Goal: Task Accomplishment & Management: Use online tool/utility

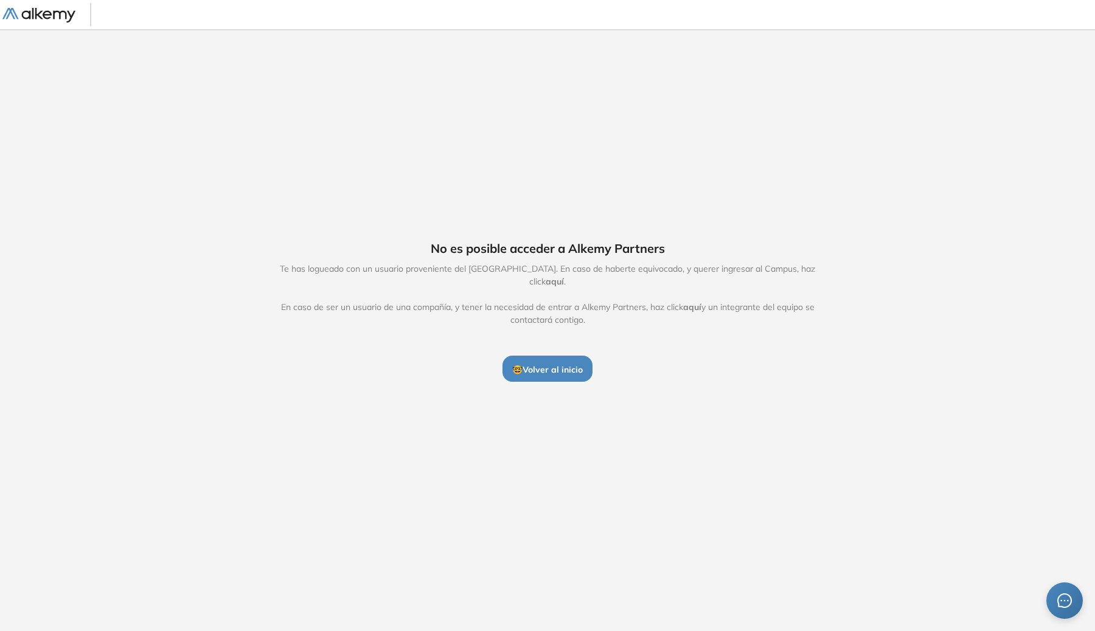
click at [69, 16] on img at bounding box center [38, 15] width 73 height 15
click at [571, 356] on button "🤓 Volver al inicio" at bounding box center [548, 369] width 90 height 26
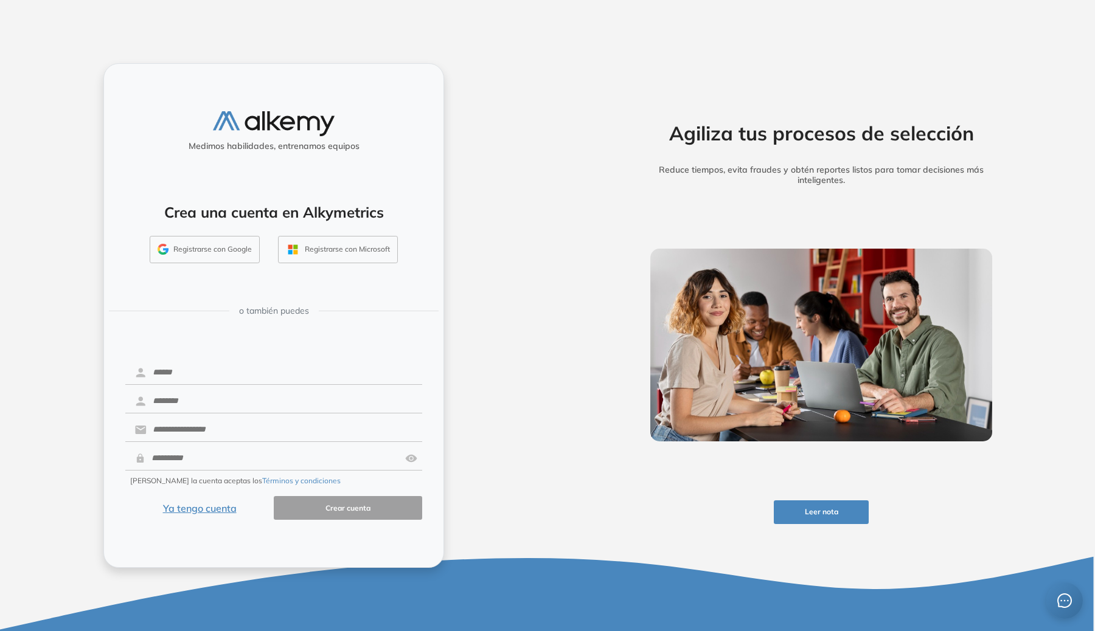
click at [211, 240] on button "Registrarse con Google" at bounding box center [205, 250] width 110 height 28
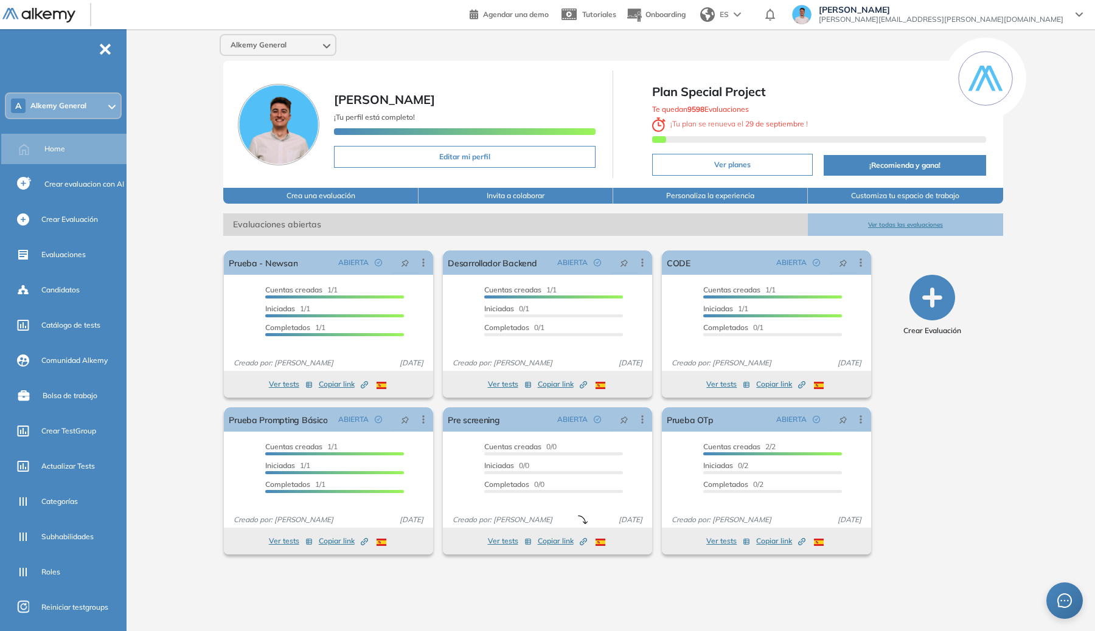
click at [27, 105] on div "A Alkemy General" at bounding box center [63, 106] width 114 height 24
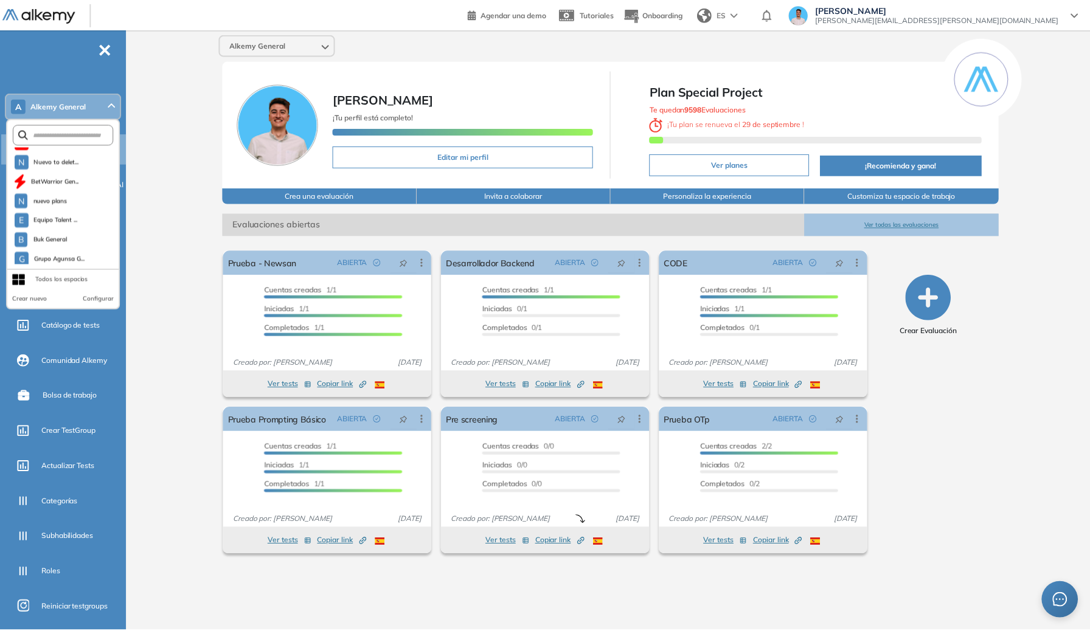
scroll to position [311, 0]
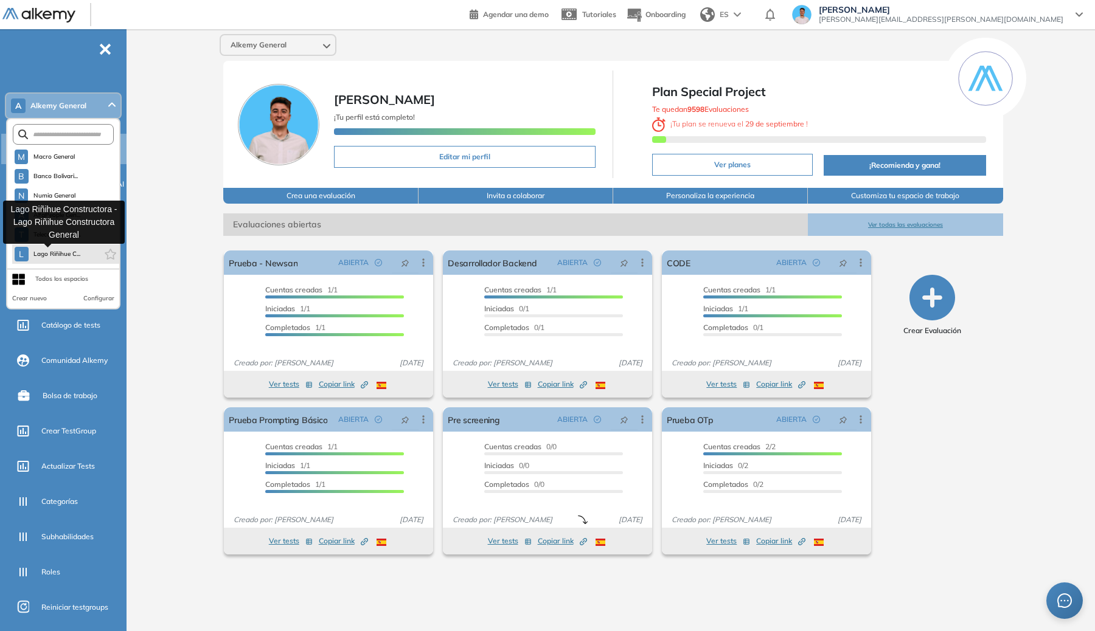
click at [51, 251] on span "Lago Riñihue C..." at bounding box center [56, 254] width 47 height 10
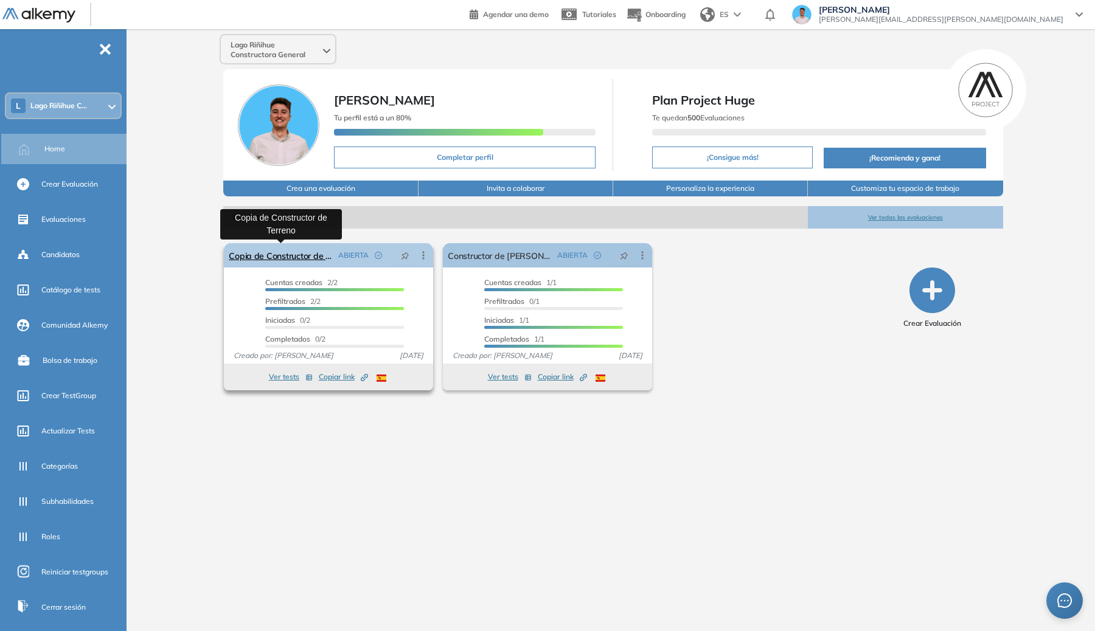
click at [277, 252] on link "Copia de Constructor de Terreno" at bounding box center [281, 255] width 105 height 24
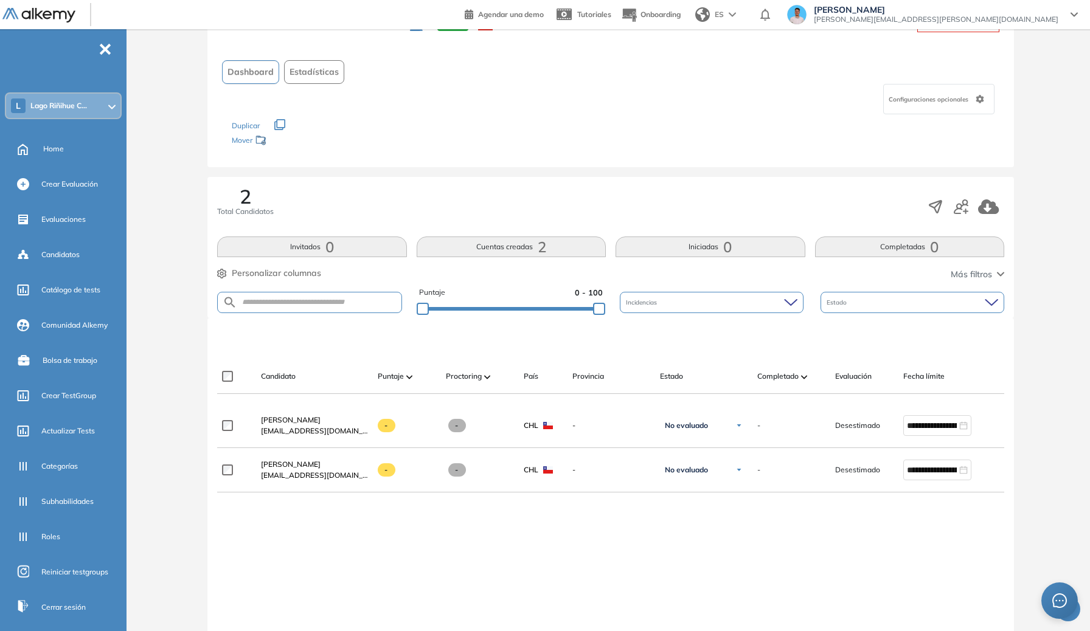
scroll to position [76, 0]
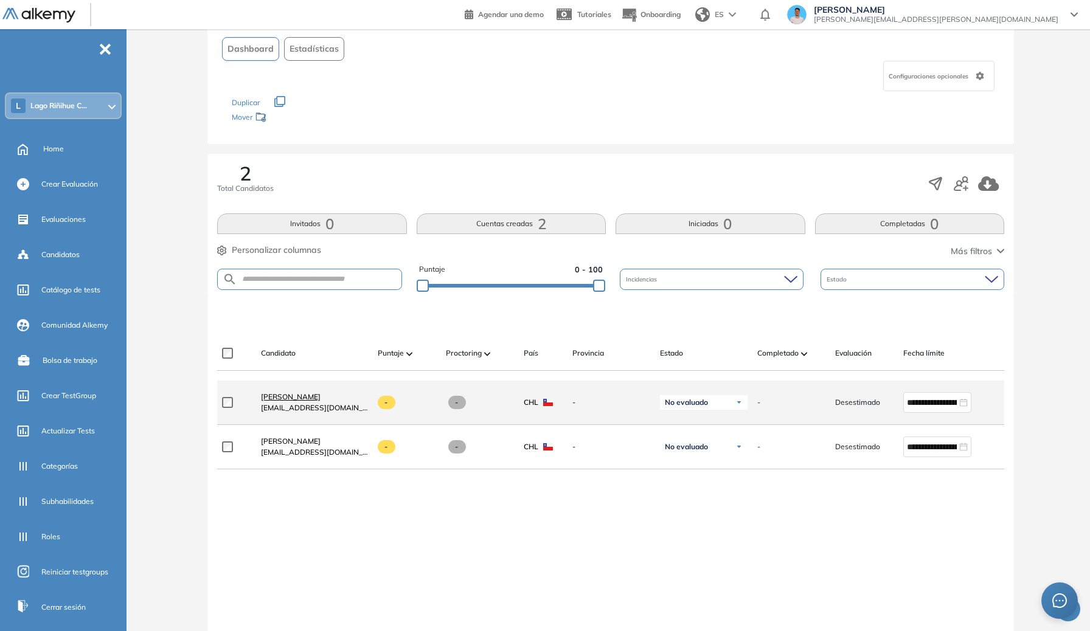
click at [291, 401] on span "[PERSON_NAME]" at bounding box center [291, 396] width 60 height 9
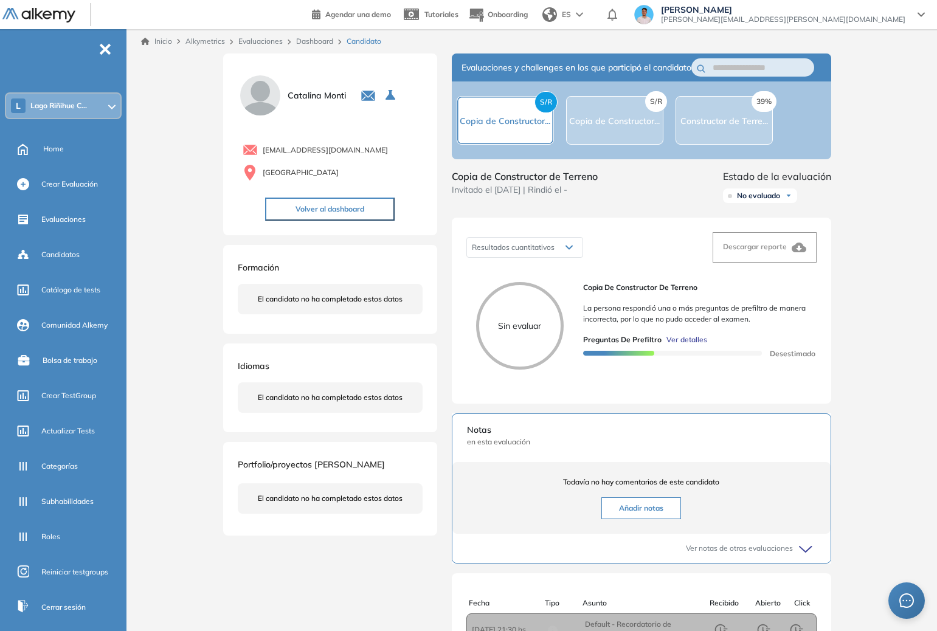
click at [673, 346] on span "Ver detalles" at bounding box center [687, 340] width 41 height 11
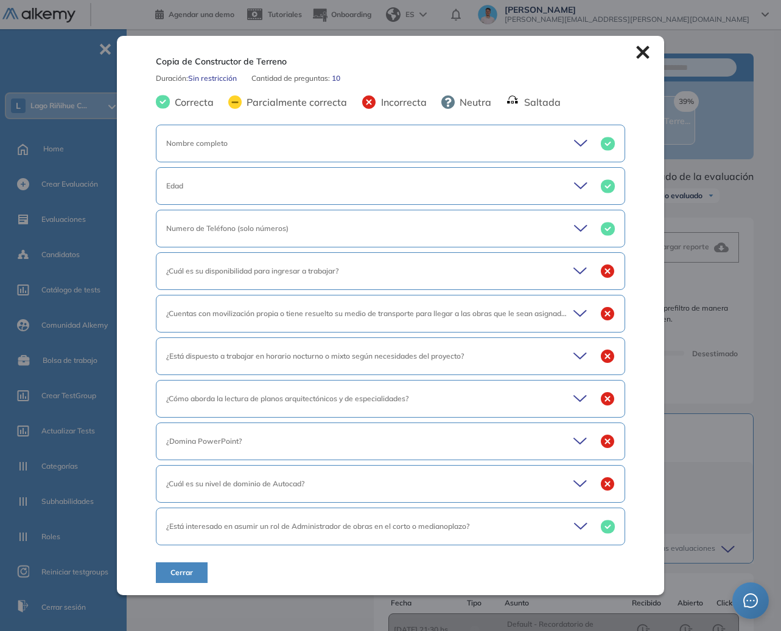
click at [214, 317] on span "¿Cuentas con movilización propia o tiene resuelto su medio de transporte para l…" at bounding box center [369, 313] width 406 height 9
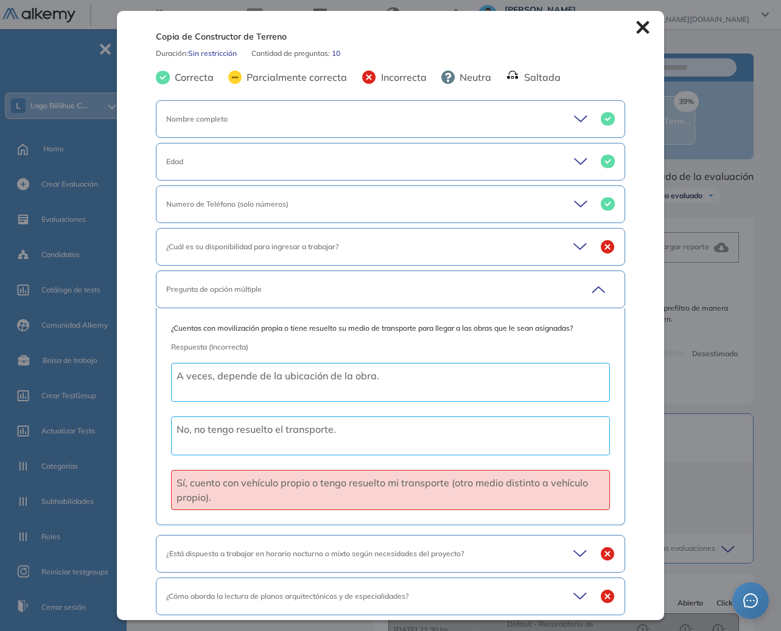
click at [527, 215] on div "Numero de Teléfono (solo números)" at bounding box center [390, 205] width 468 height 38
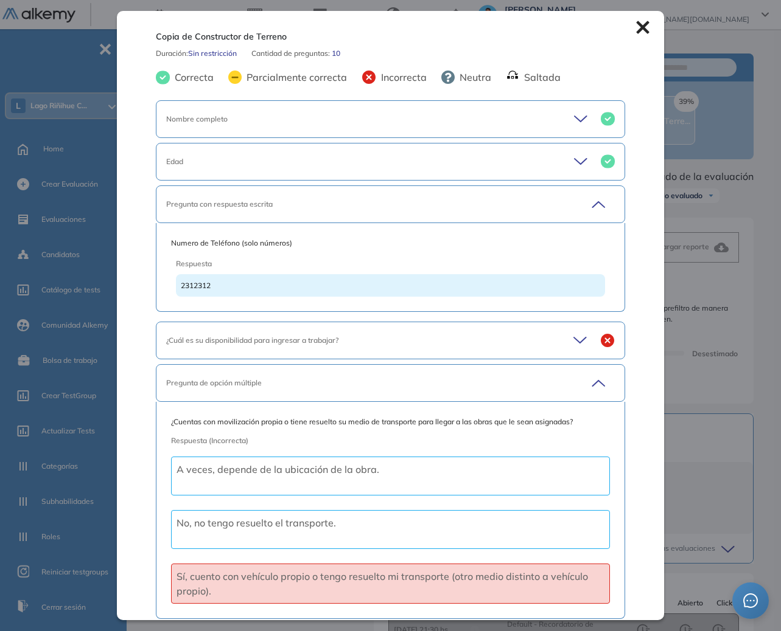
click at [527, 213] on div "Pregunta con respuesta escrita" at bounding box center [390, 205] width 468 height 38
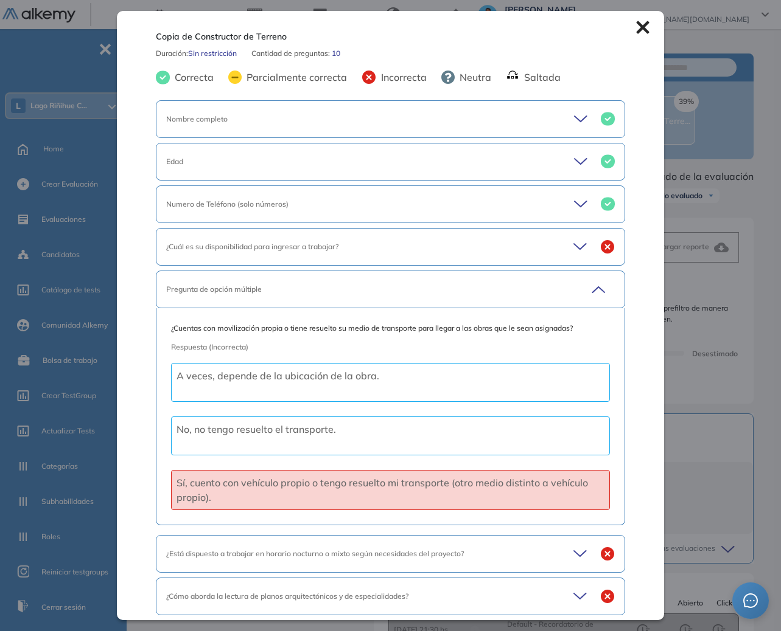
click at [505, 148] on div "Edad" at bounding box center [390, 162] width 468 height 38
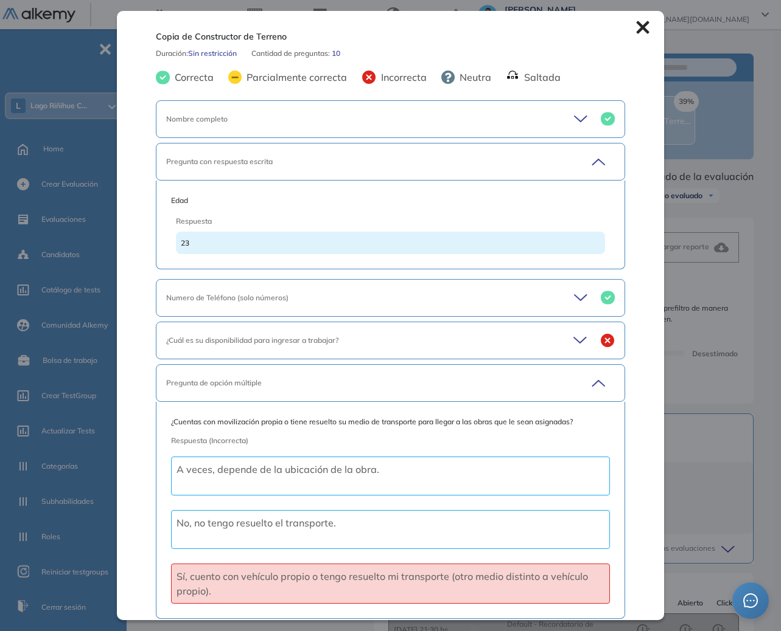
click at [509, 153] on div "Pregunta con respuesta escrita" at bounding box center [390, 162] width 468 height 38
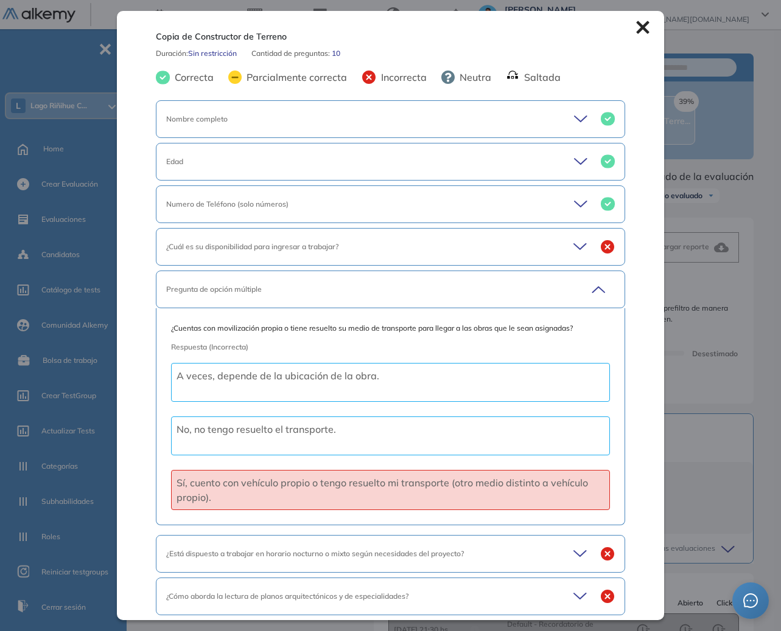
click at [512, 128] on div "Nombre completo" at bounding box center [390, 119] width 468 height 38
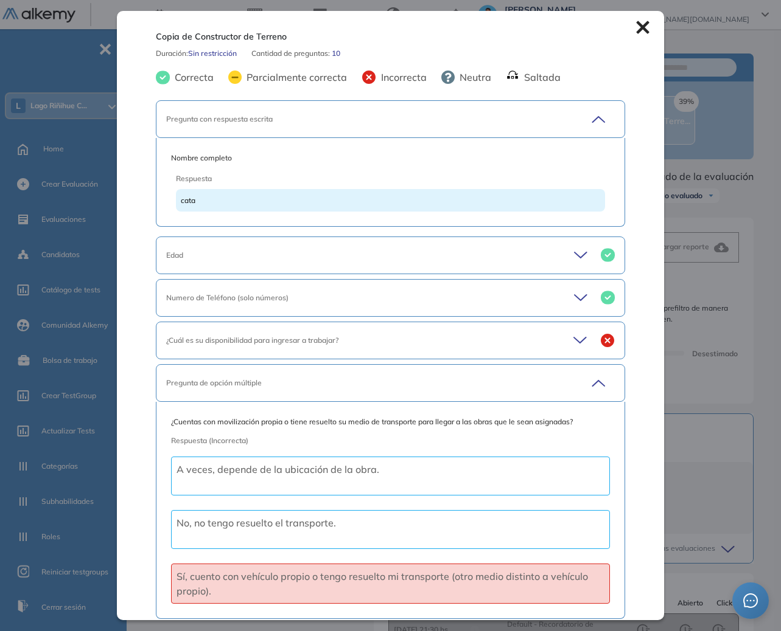
click at [512, 128] on div "Pregunta con respuesta escrita" at bounding box center [390, 119] width 468 height 38
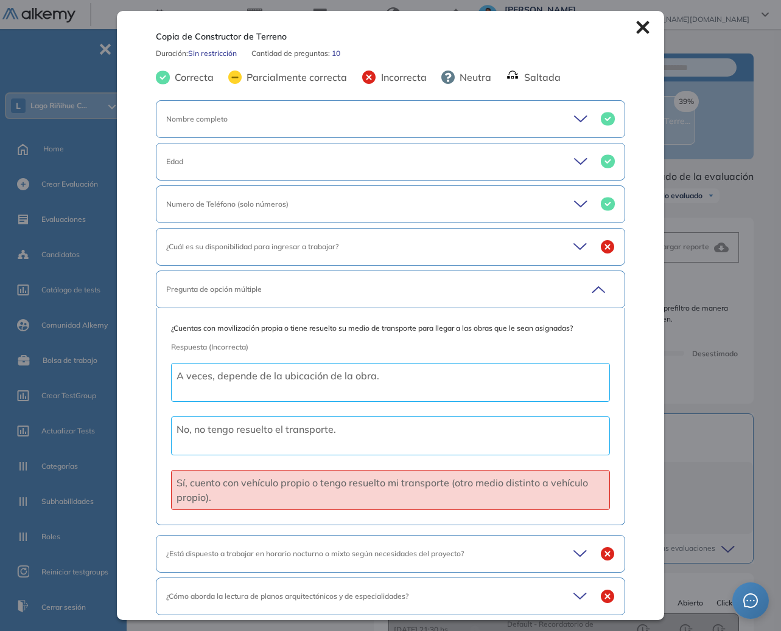
click at [442, 292] on div "Pregunta de opción múltiple" at bounding box center [367, 289] width 403 height 11
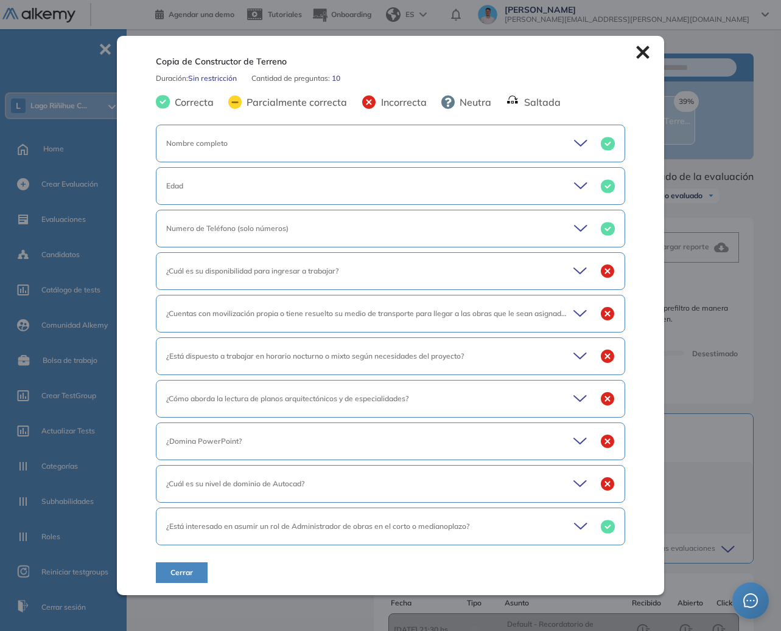
click at [404, 363] on div "¿Está dispuesto a trabajar en horario nocturno o mixto según necesidades del pr…" at bounding box center [390, 357] width 468 height 38
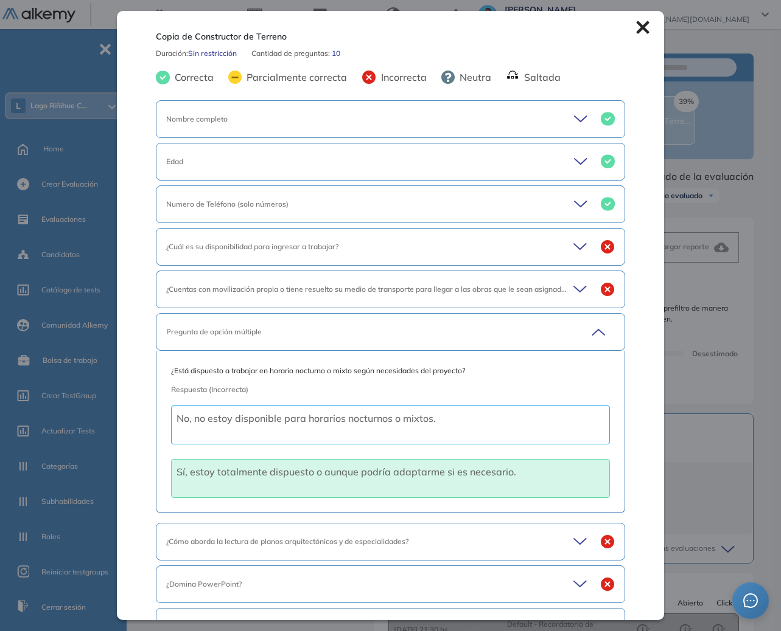
click at [417, 335] on div "Pregunta de opción múltiple" at bounding box center [367, 332] width 403 height 11
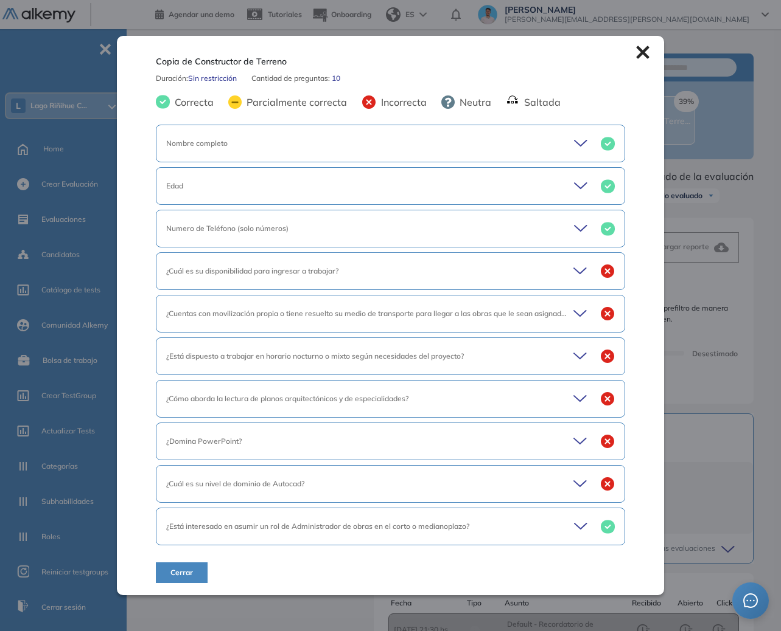
click at [417, 360] on span "¿Está dispuesto a trabajar en horario nocturno o mixto según necesidades del pr…" at bounding box center [314, 356] width 297 height 9
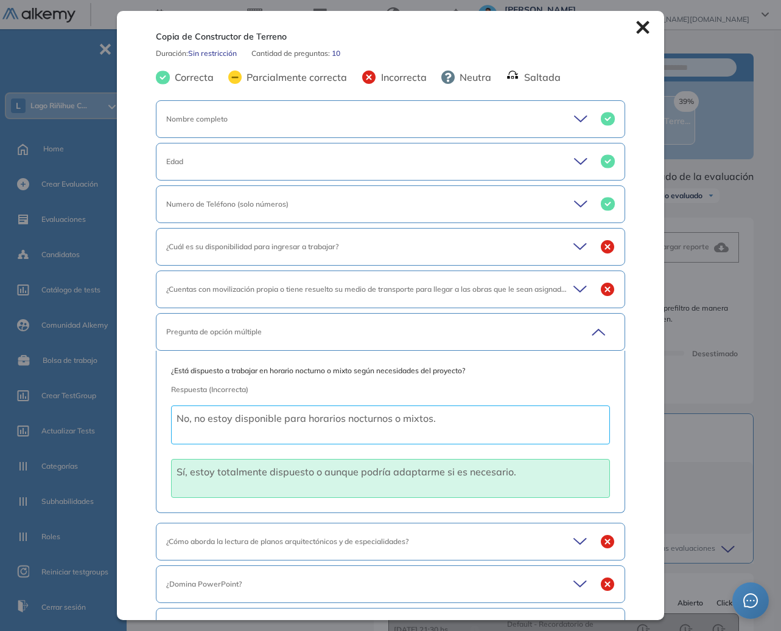
click at [495, 353] on div "¿Está dispuesto a trabajar en horario nocturno o mixto según necesidades del pr…" at bounding box center [390, 432] width 468 height 162
click at [495, 349] on div "Pregunta de opción múltiple" at bounding box center [390, 332] width 468 height 38
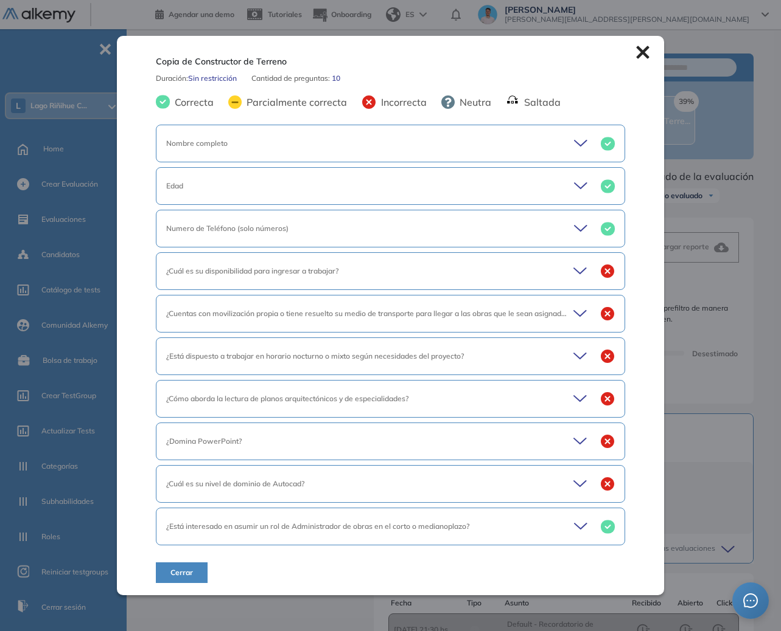
click at [482, 447] on div "¿Domina PowerPoint?" at bounding box center [367, 441] width 403 height 11
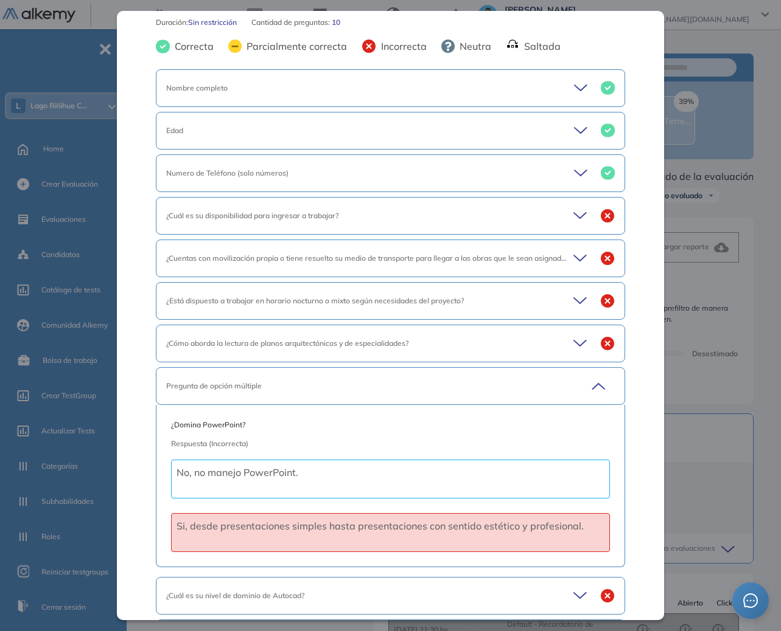
scroll to position [69, 0]
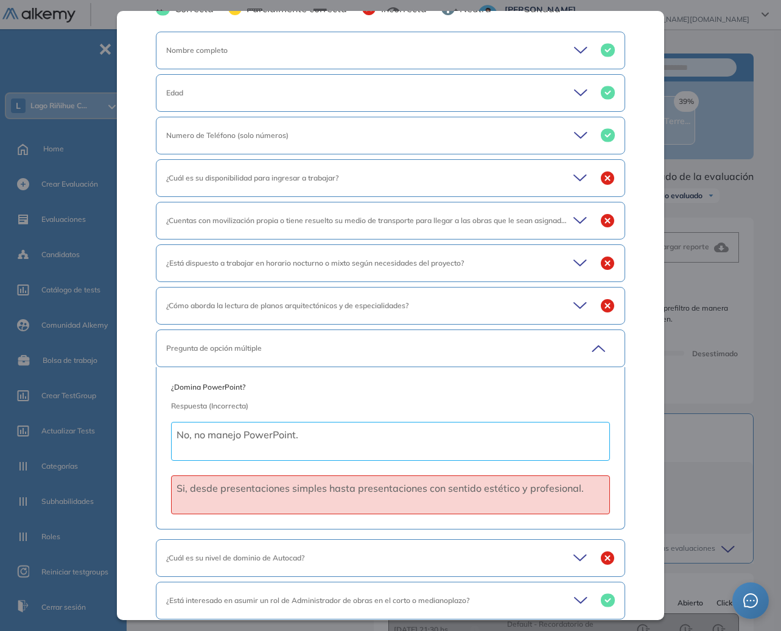
click at [433, 345] on div "Pregunta de opción múltiple" at bounding box center [367, 348] width 403 height 11
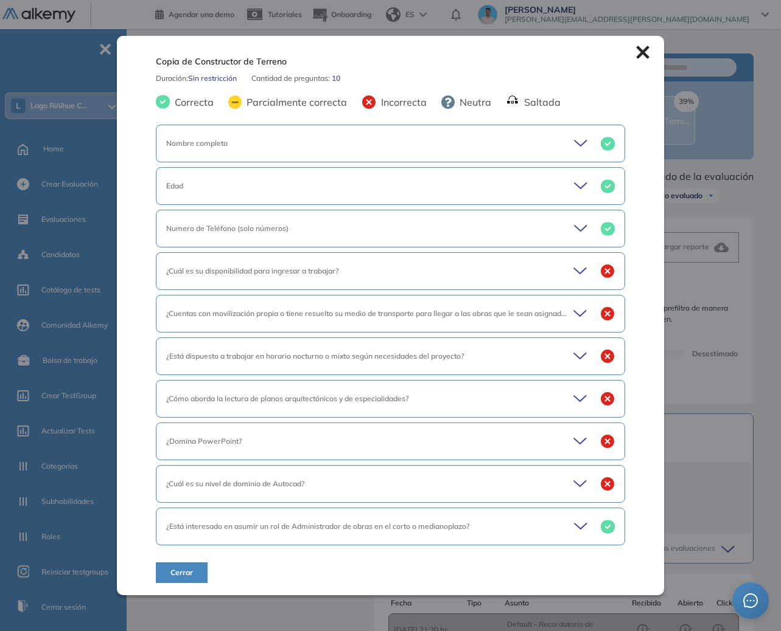
scroll to position [0, 0]
click at [414, 477] on div "¿Cuál es su nivel de dominio de Autocad?" at bounding box center [390, 484] width 468 height 38
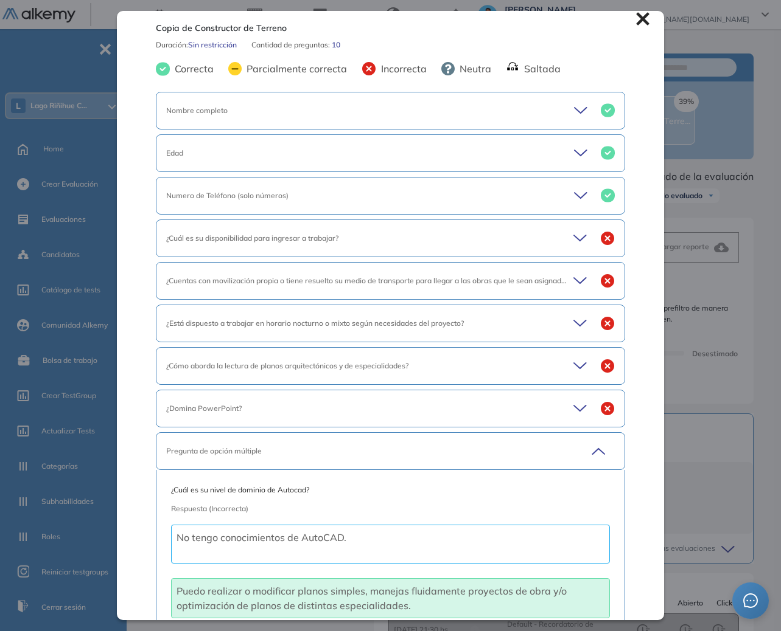
scroll to position [83, 0]
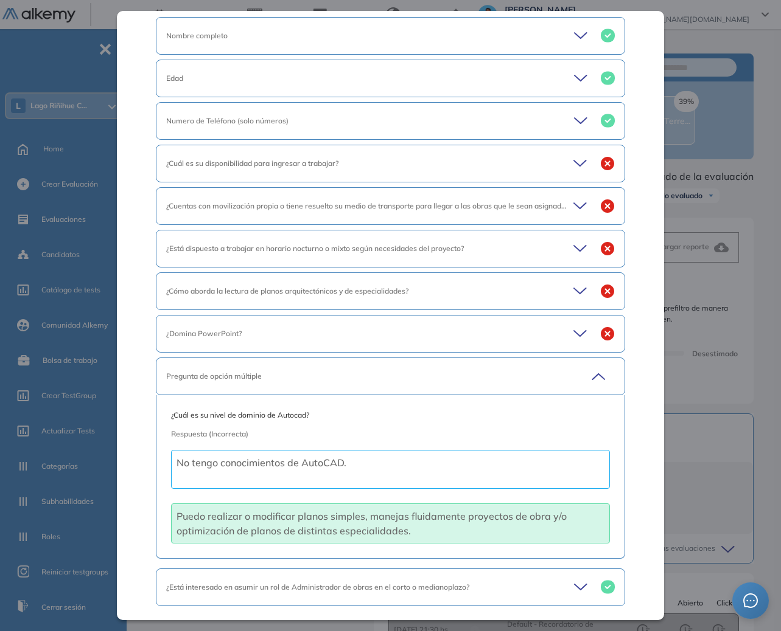
click at [457, 381] on div "Pregunta de opción múltiple" at bounding box center [367, 376] width 403 height 11
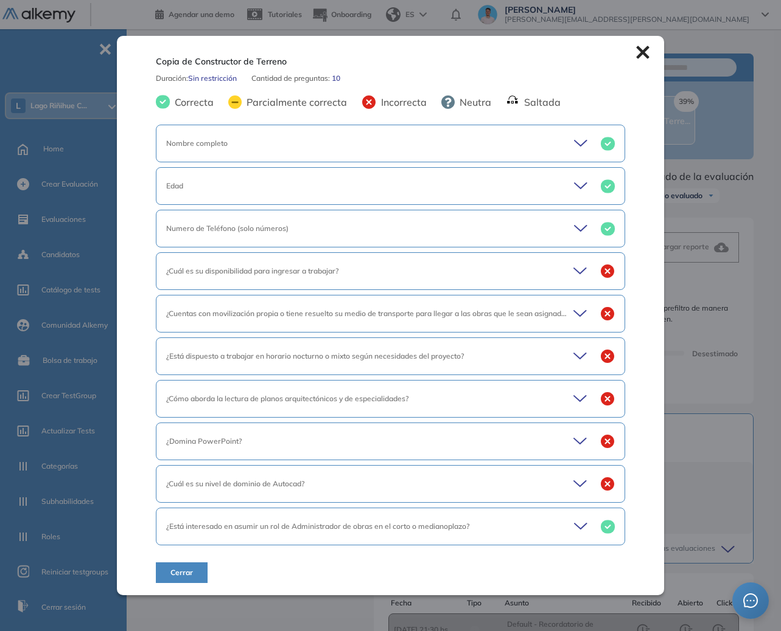
scroll to position [0, 0]
click at [414, 530] on span "¿Está interesado en asumir un rol de Administrador de obras en el corto o media…" at bounding box center [317, 526] width 303 height 9
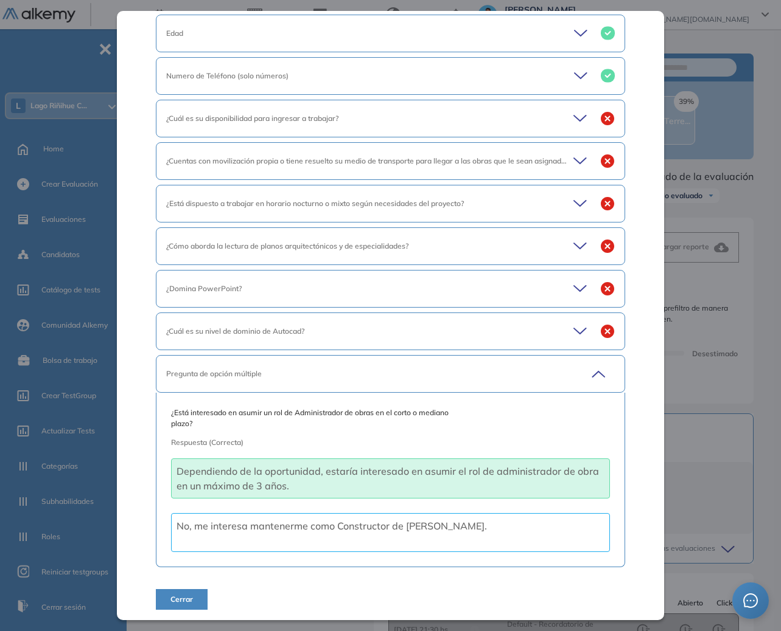
scroll to position [130, 0]
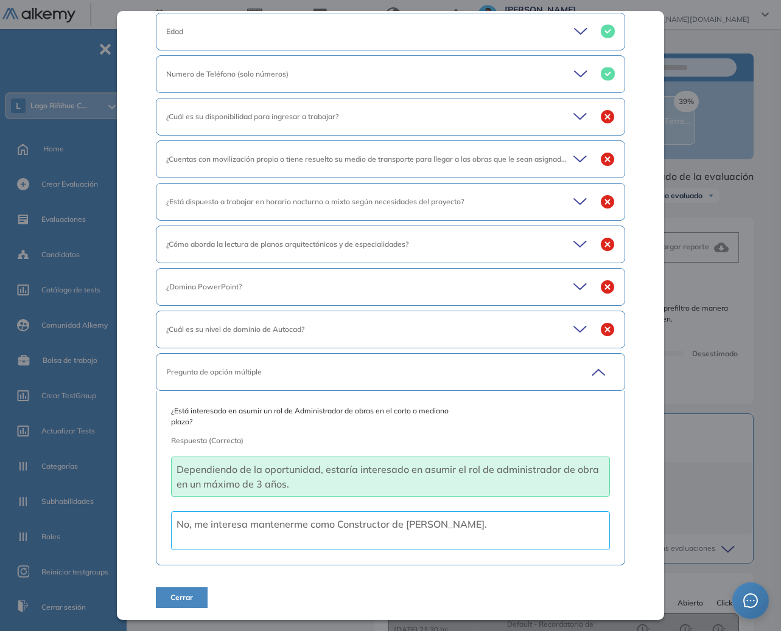
click at [419, 373] on div "Pregunta de opción múltiple" at bounding box center [367, 372] width 403 height 11
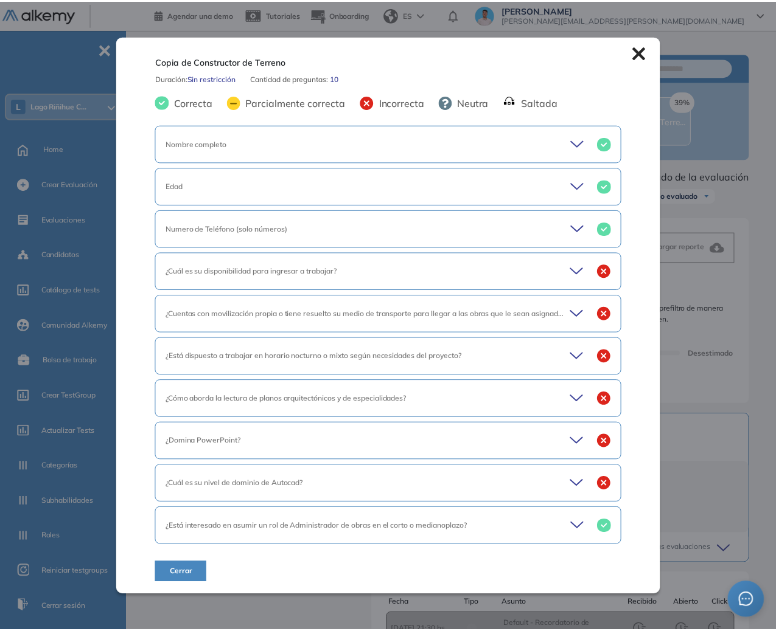
scroll to position [0, 0]
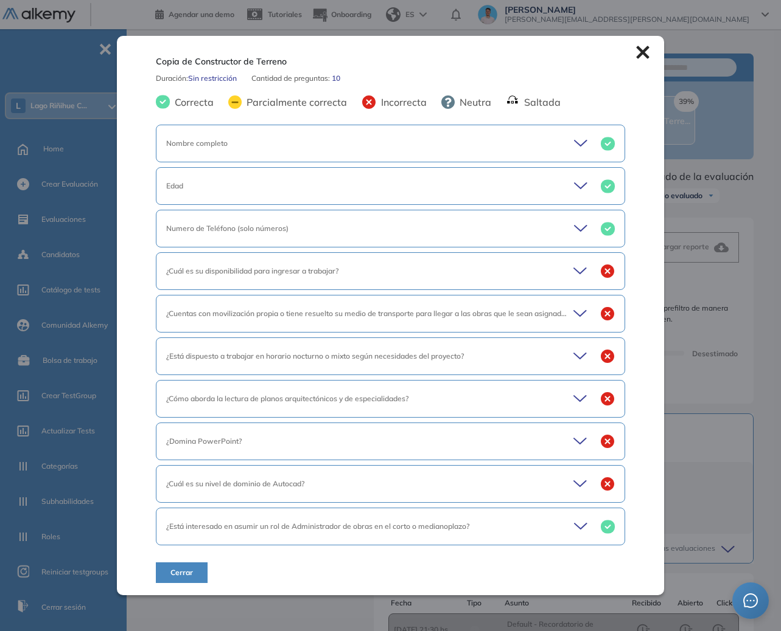
click at [693, 400] on div "Copia de Constructor de Terreno Duración : Sin restricción Cantidad de pregunta…" at bounding box center [456, 464] width 633 height 821
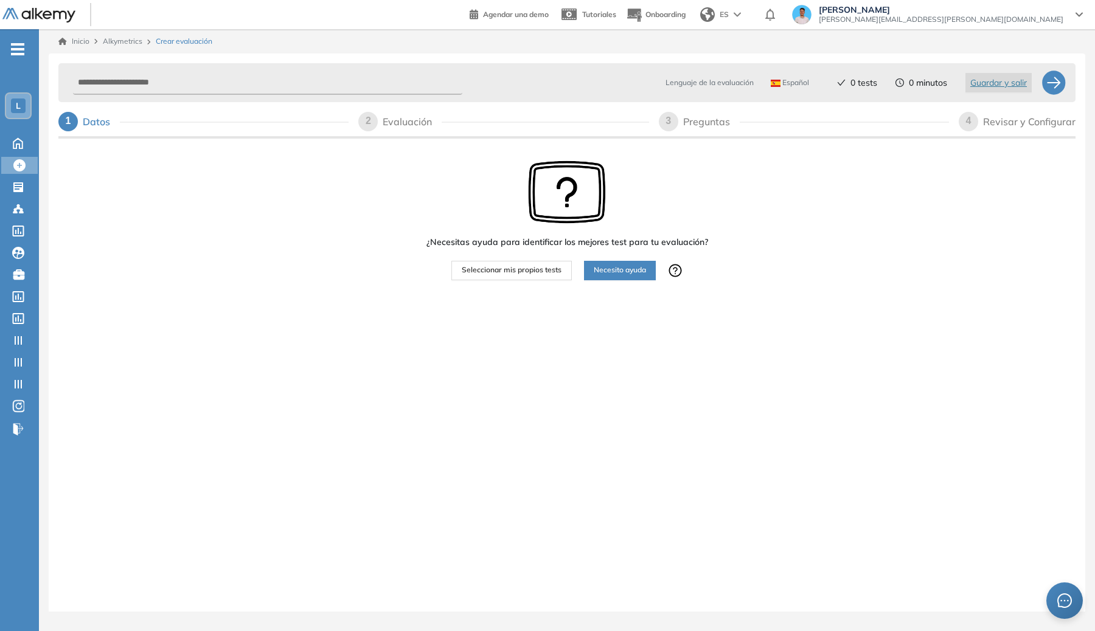
click at [699, 128] on div "Preguntas" at bounding box center [711, 121] width 57 height 19
click at [534, 264] on button "Seleccionar mis propios tests" at bounding box center [511, 270] width 120 height 19
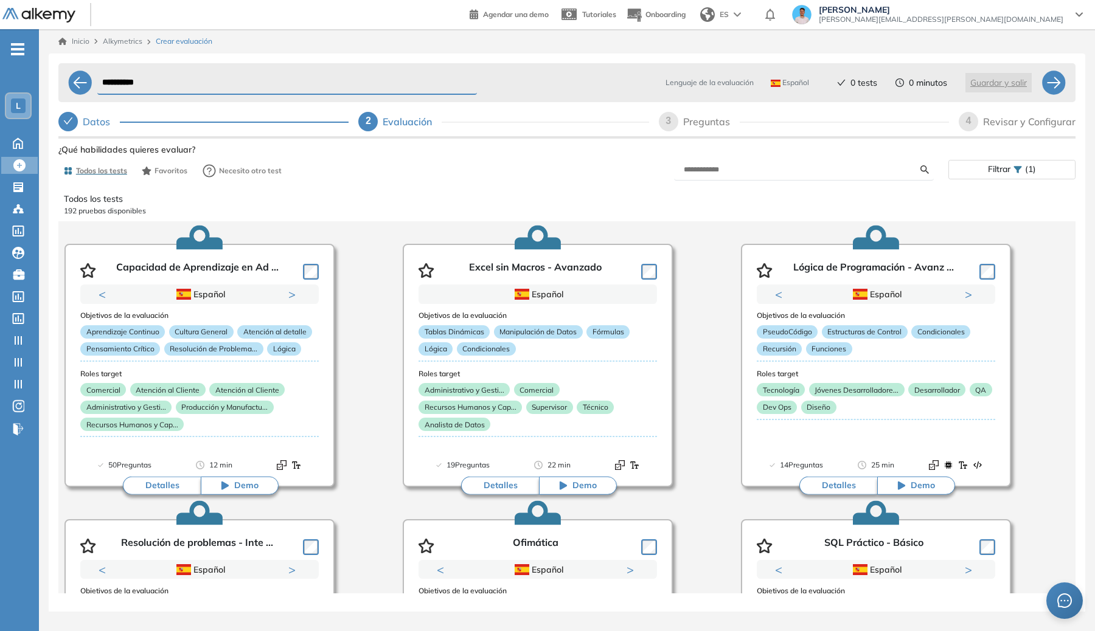
click at [687, 110] on div "**********" at bounding box center [566, 97] width 1017 height 78
click at [689, 119] on div "Preguntas" at bounding box center [711, 121] width 57 height 19
select select "*****"
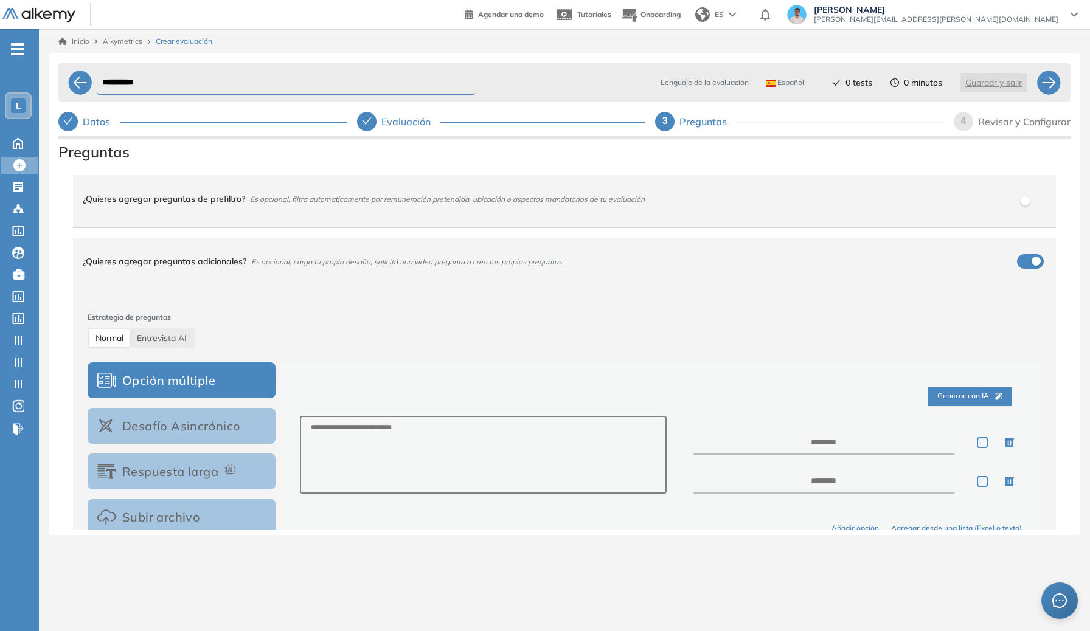
click at [652, 265] on div "¿Quieres agregar preguntas adicionales? Es opcional, carga tu propio desafío, s…" at bounding box center [557, 261] width 949 height 33
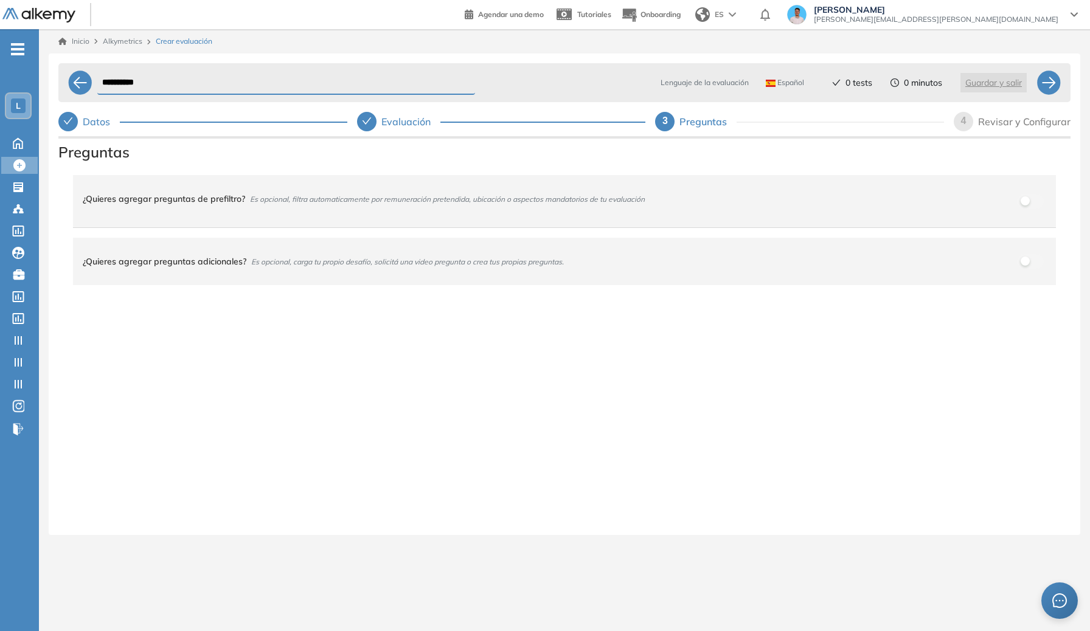
click at [687, 178] on div "¿Quieres agregar preguntas de prefiltro? Es opcional, filtra automaticamente po…" at bounding box center [564, 201] width 983 height 52
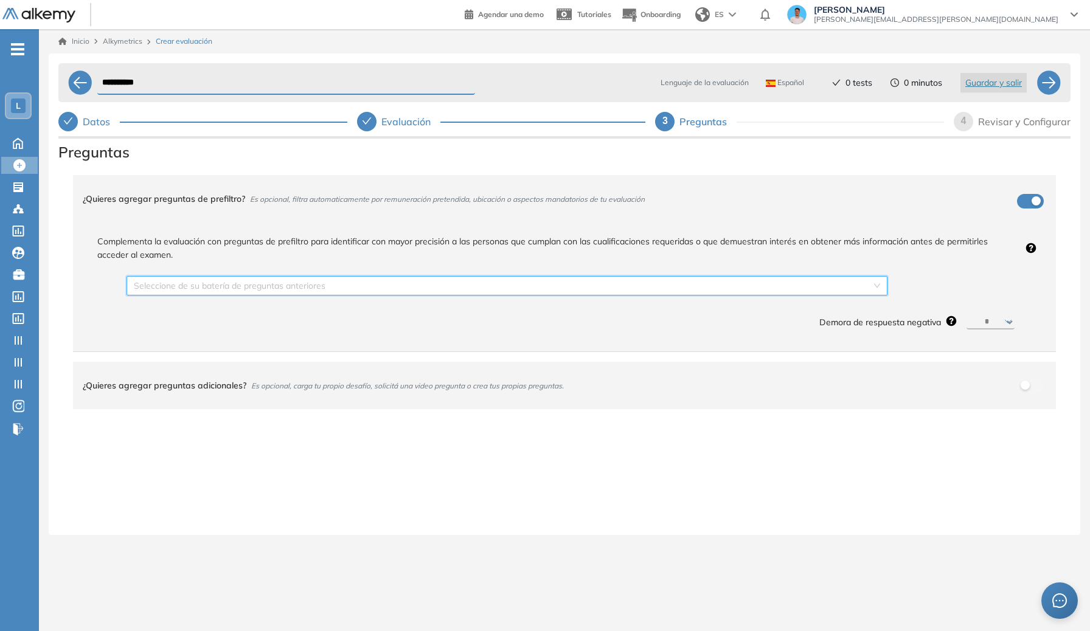
click at [780, 283] on input "search" at bounding box center [503, 286] width 738 height 18
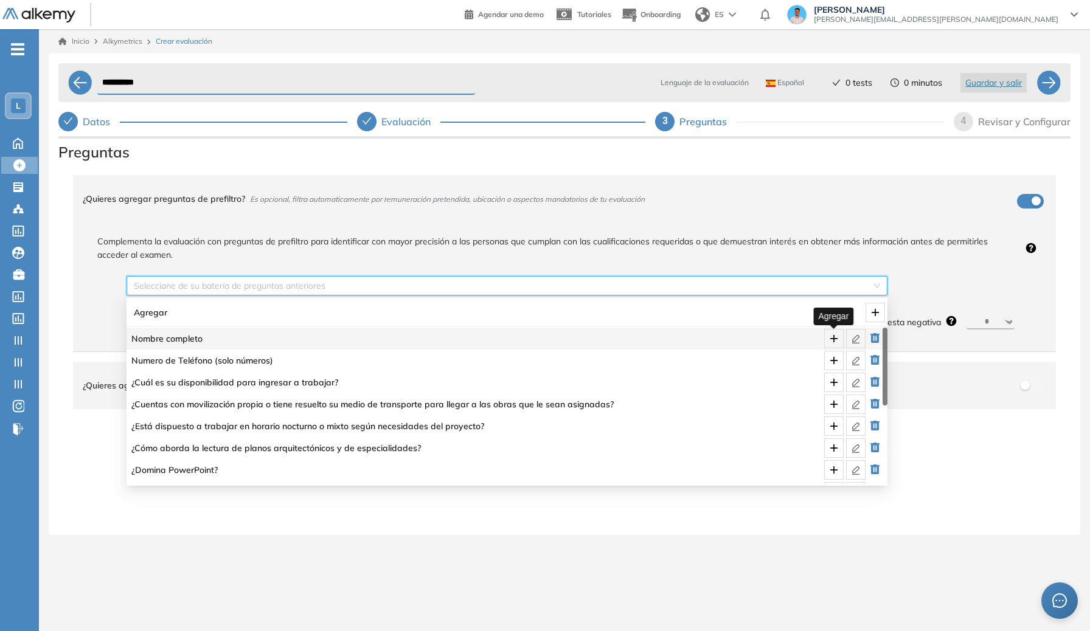
click at [780, 341] on span "plus" at bounding box center [834, 339] width 18 height 10
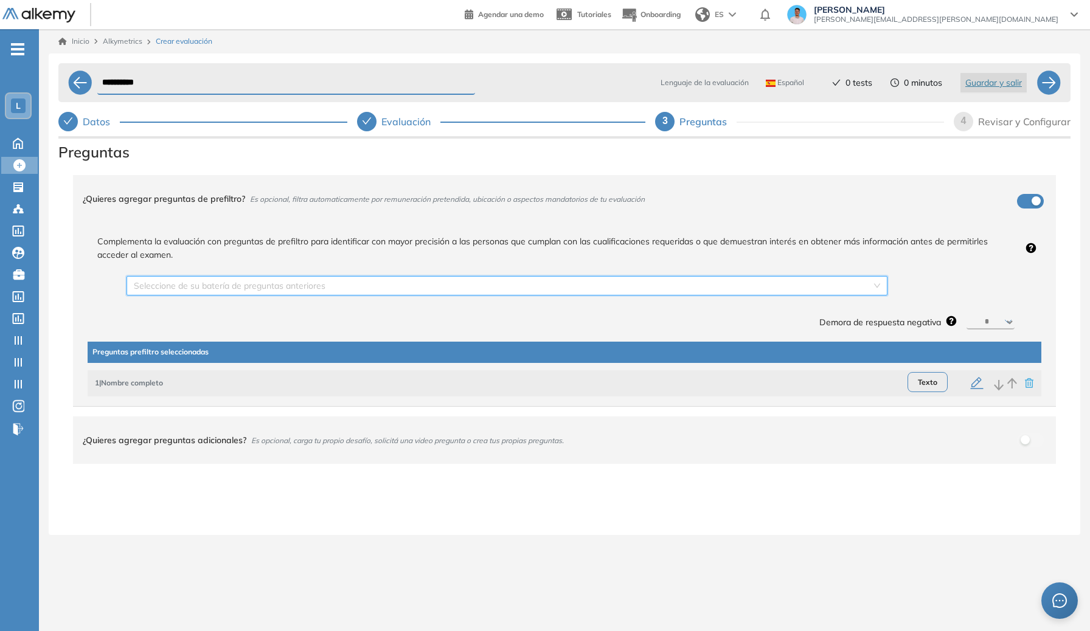
click at [780, 294] on input "search" at bounding box center [503, 286] width 738 height 18
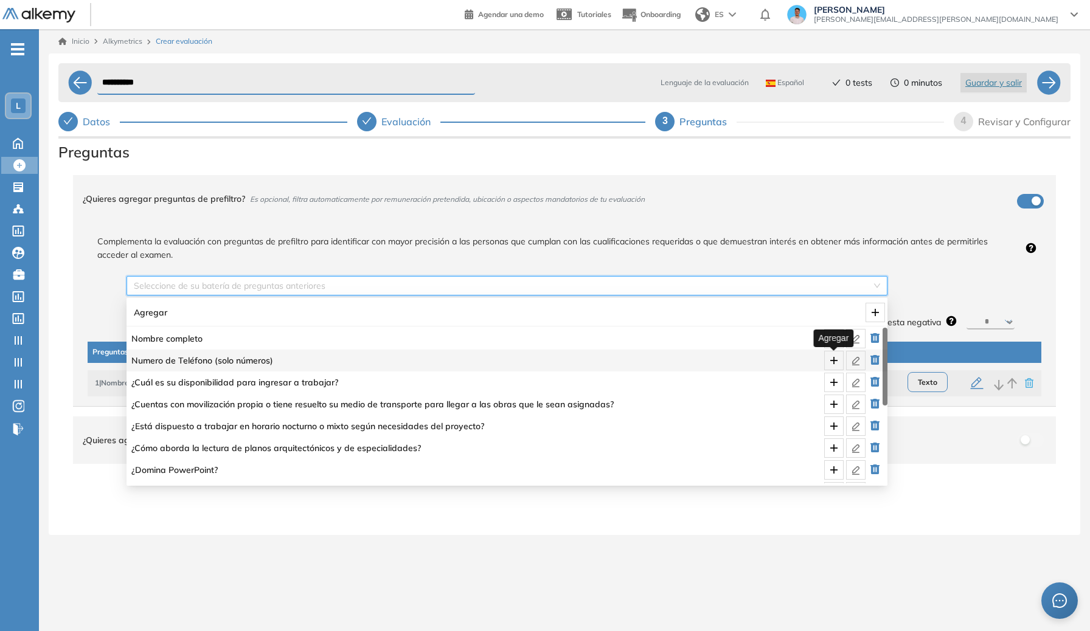
click at [780, 360] on icon "plus" at bounding box center [834, 361] width 10 height 10
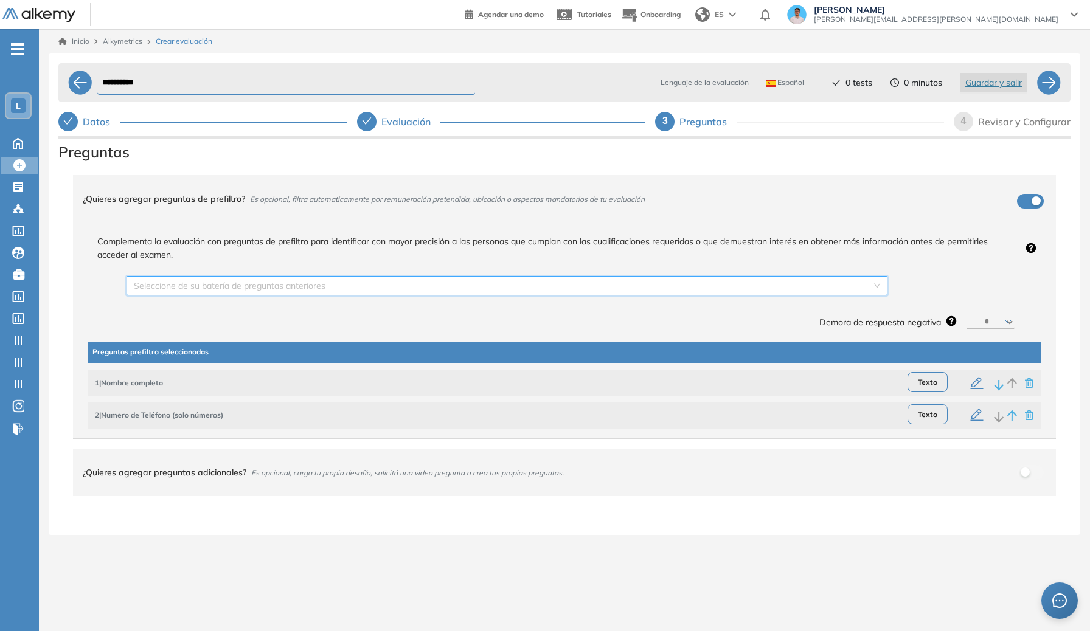
click at [780, 293] on input "search" at bounding box center [503, 286] width 738 height 18
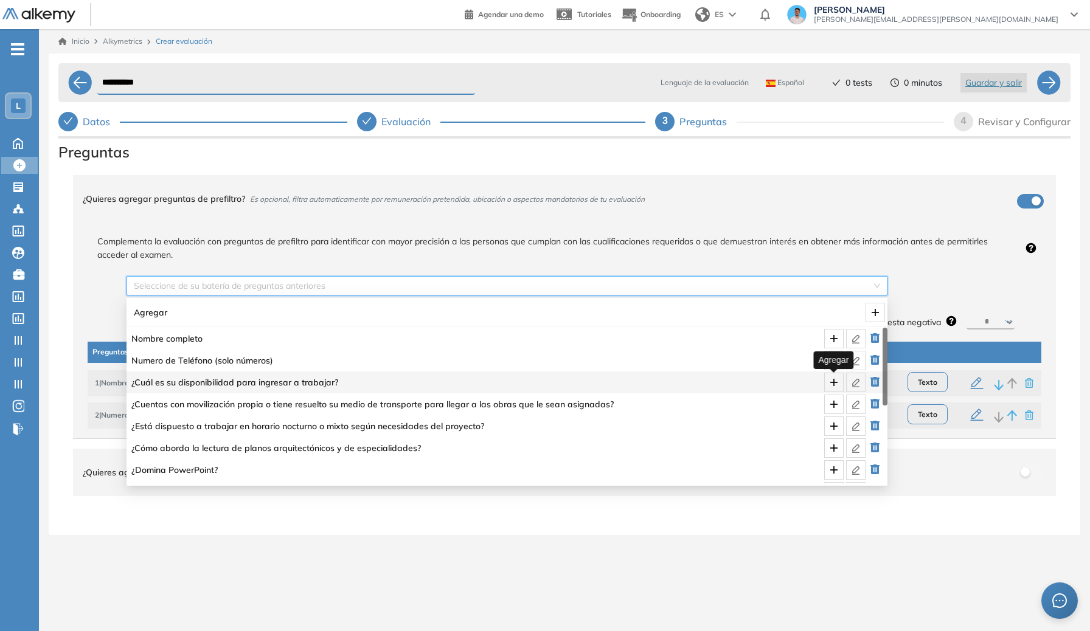
drag, startPoint x: 830, startPoint y: 384, endPoint x: 829, endPoint y: 353, distance: 31.0
click at [780, 384] on icon "plus" at bounding box center [834, 383] width 10 height 10
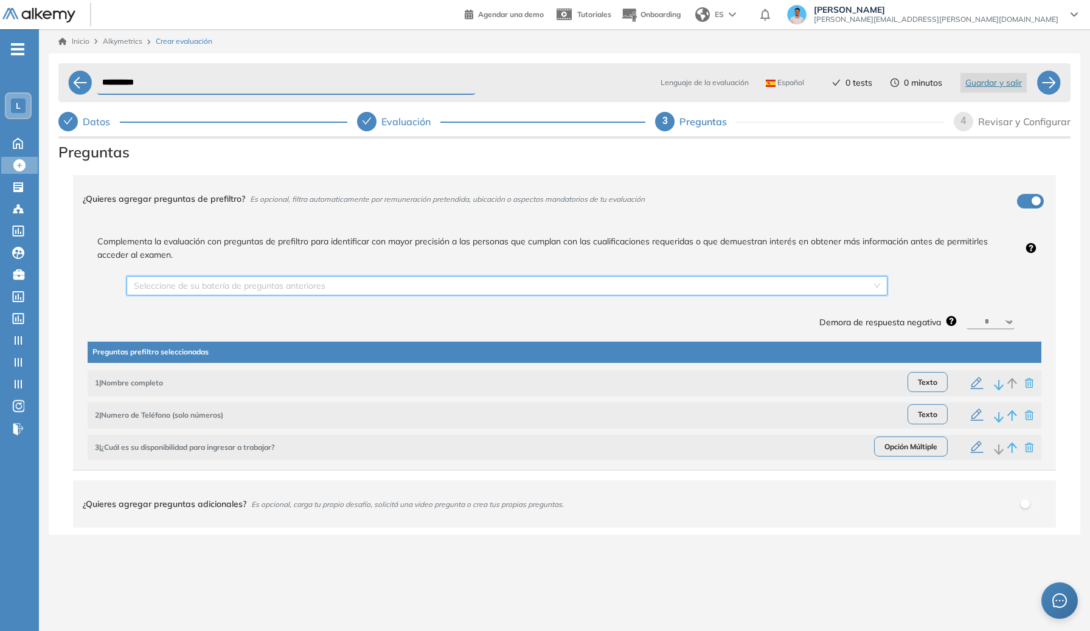
click at [780, 294] on input "search" at bounding box center [503, 286] width 738 height 18
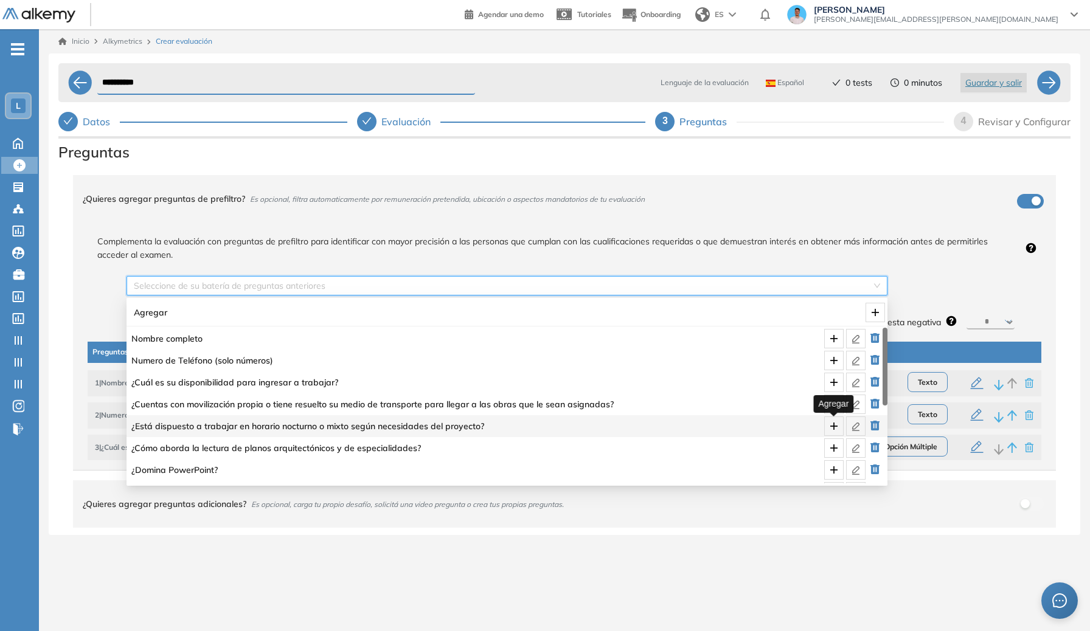
click at [780, 419] on button "button" at bounding box center [833, 426] width 19 height 19
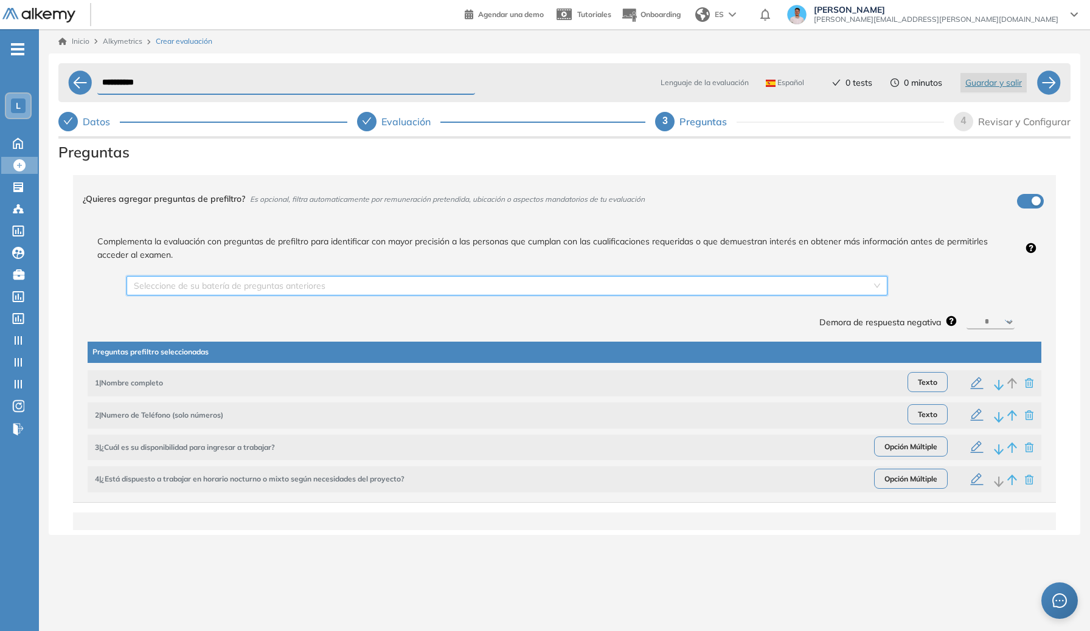
click at [780, 279] on input "search" at bounding box center [503, 286] width 738 height 18
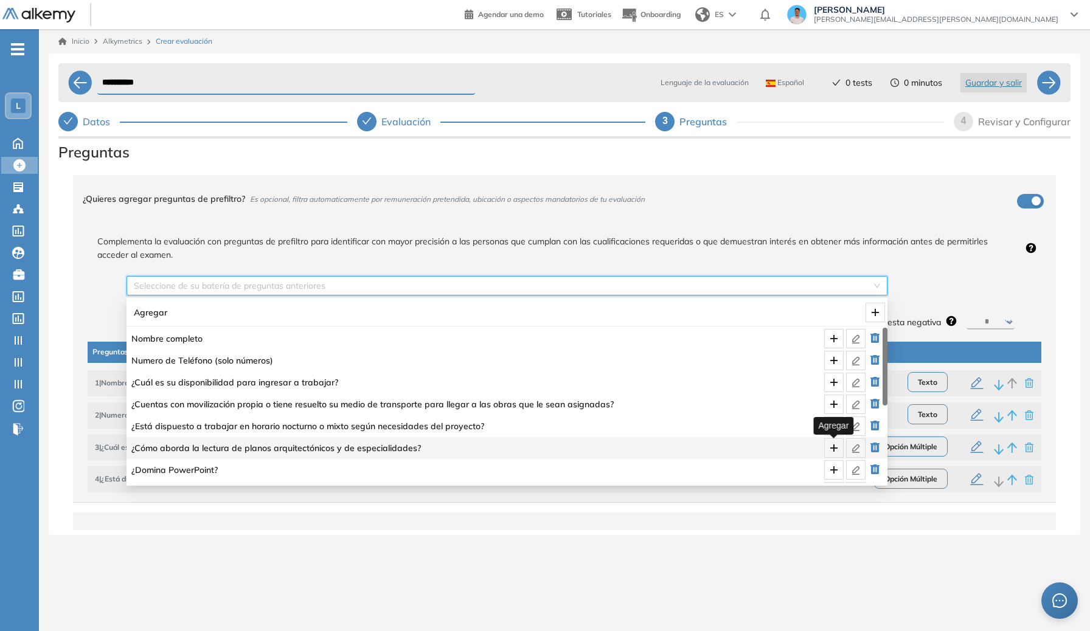
click at [780, 444] on icon "plus" at bounding box center [834, 448] width 10 height 10
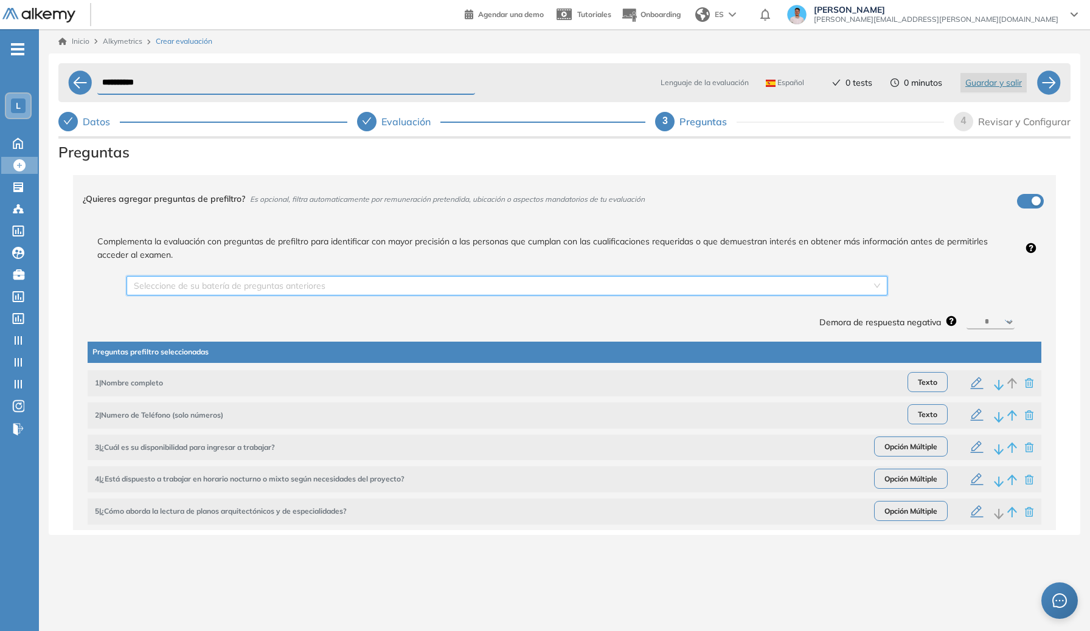
click at [780, 296] on div "Seleccione de su batería de preguntas anteriores Demora de respuesta negativa *…" at bounding box center [574, 299] width 915 height 66
click at [780, 291] on input "search" at bounding box center [503, 286] width 738 height 18
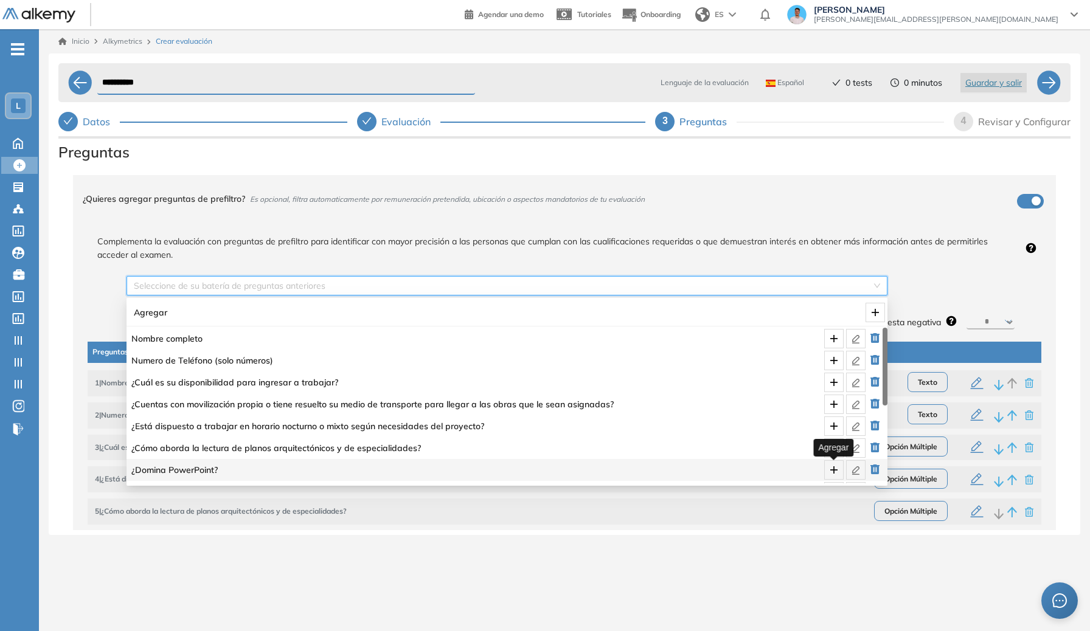
click at [780, 467] on icon "plus" at bounding box center [834, 470] width 10 height 10
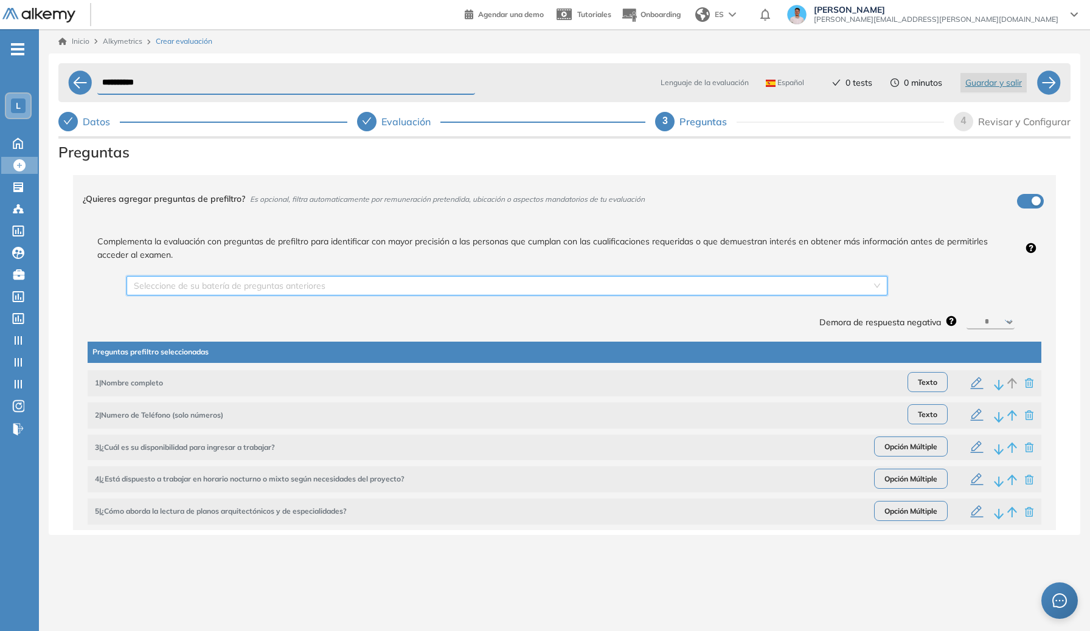
click at [780, 292] on input "search" at bounding box center [503, 286] width 738 height 18
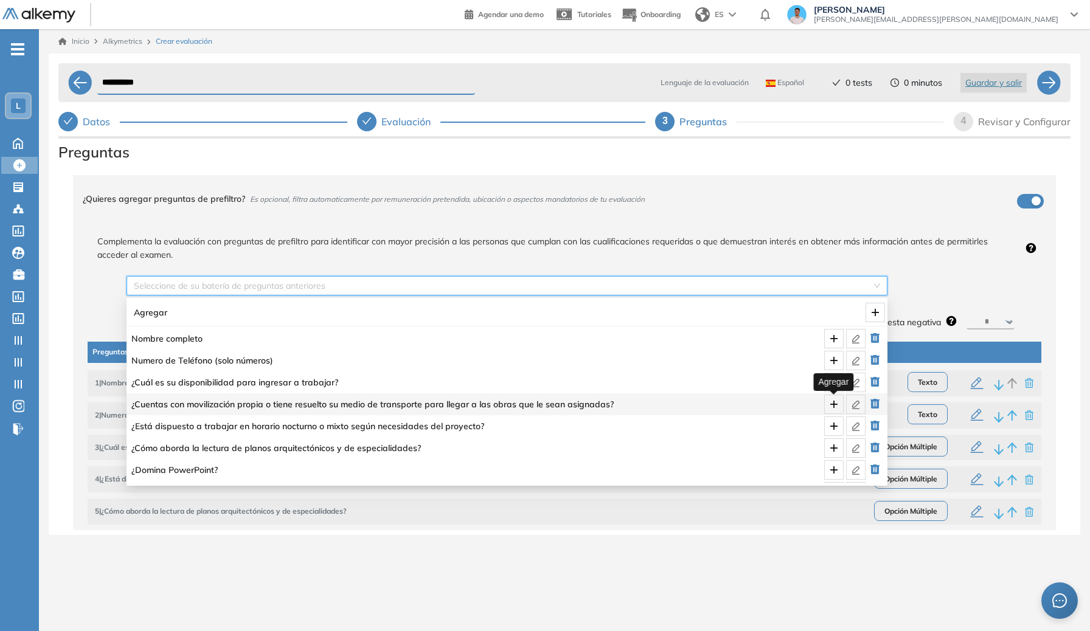
click at [780, 405] on icon "plus" at bounding box center [834, 405] width 10 height 10
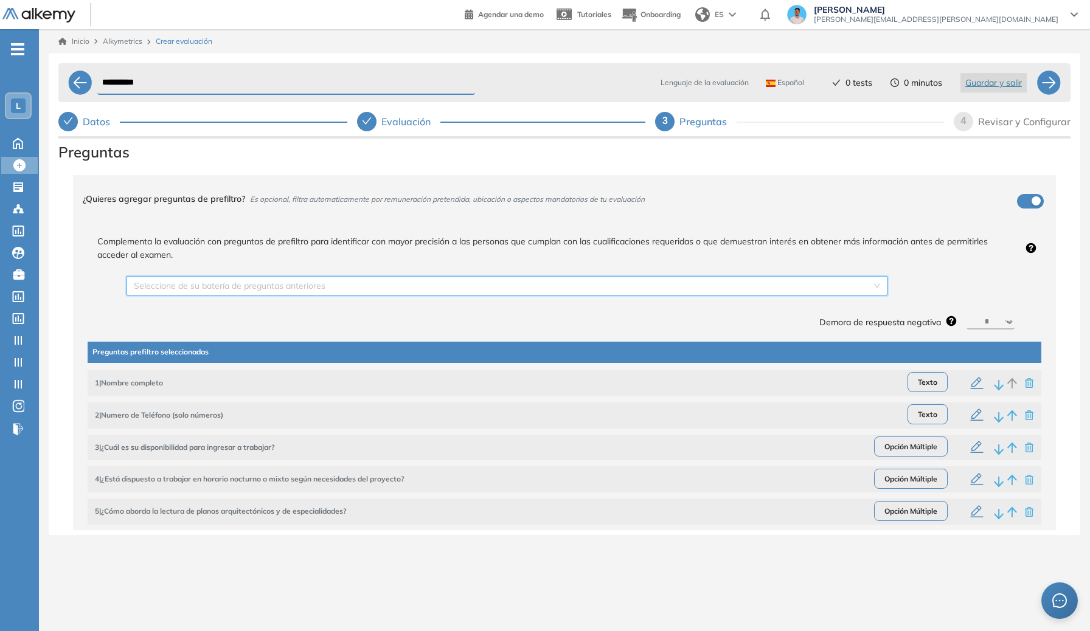
click at [780, 279] on input "search" at bounding box center [503, 286] width 738 height 18
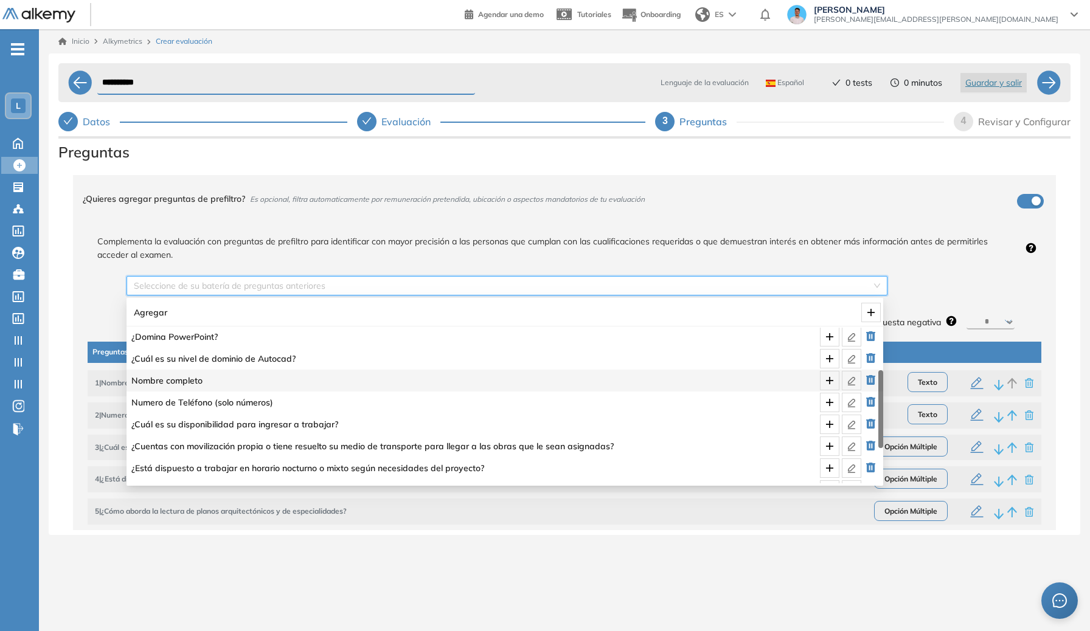
scroll to position [130, 0]
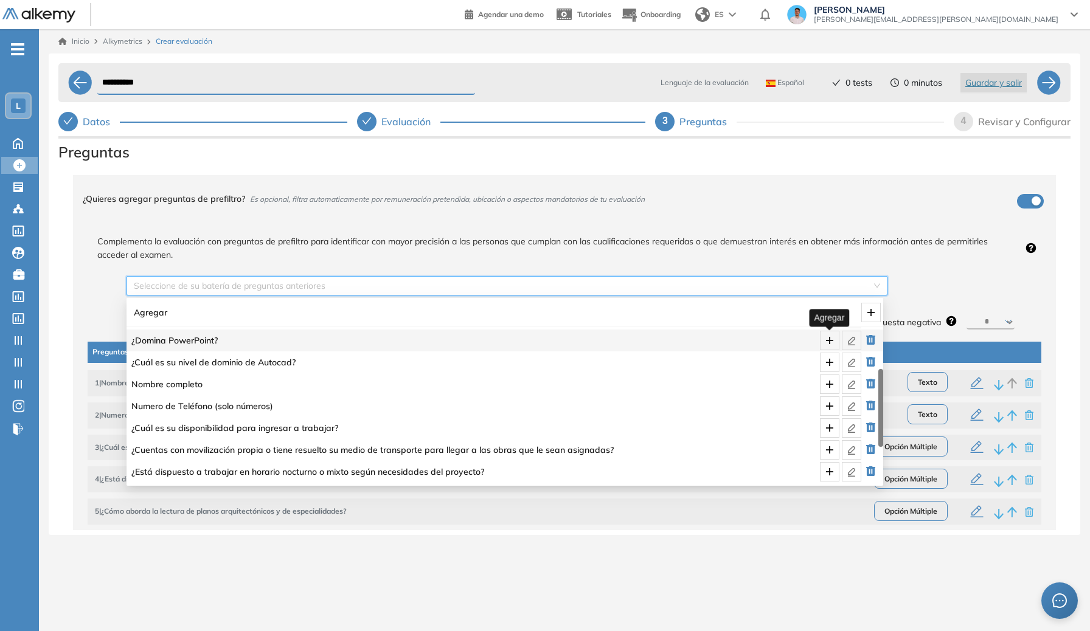
click at [780, 339] on icon "plus" at bounding box center [830, 341] width 10 height 10
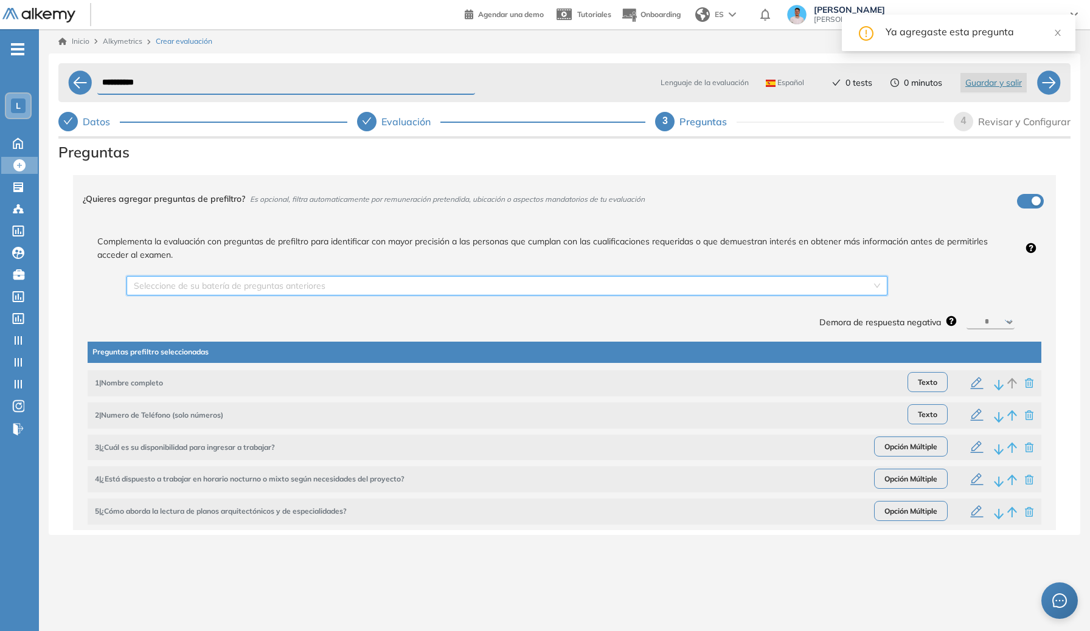
click at [780, 303] on div "Seleccione de su batería de preguntas anteriores Demora de respuesta negativa *…" at bounding box center [574, 299] width 915 height 66
click at [780, 288] on input "search" at bounding box center [503, 286] width 738 height 18
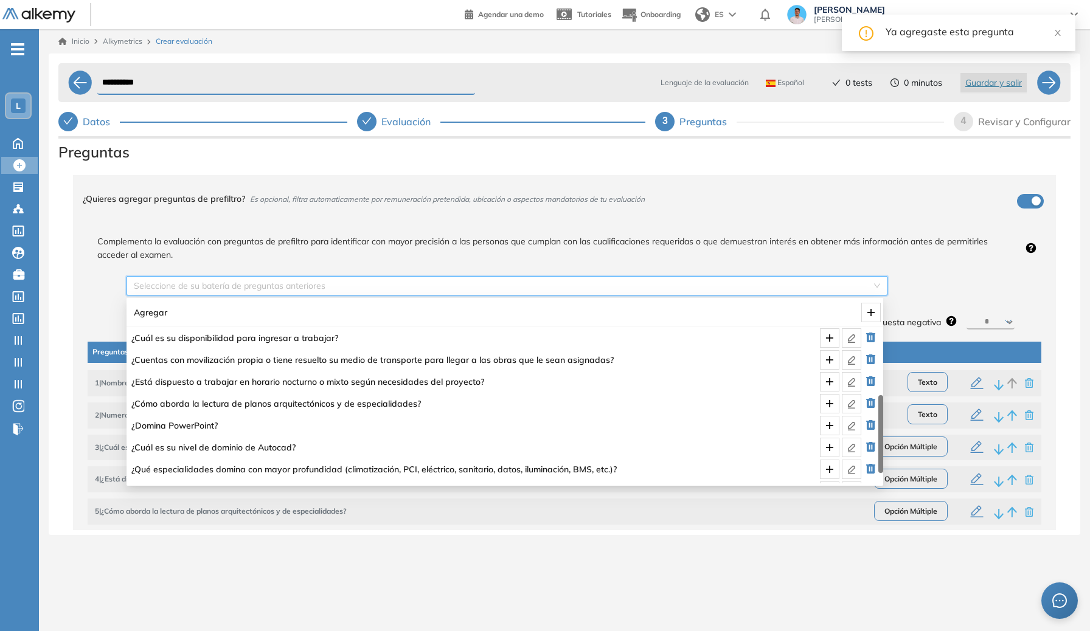
scroll to position [220, 0]
click at [780, 365] on button "button" at bounding box center [829, 359] width 19 height 19
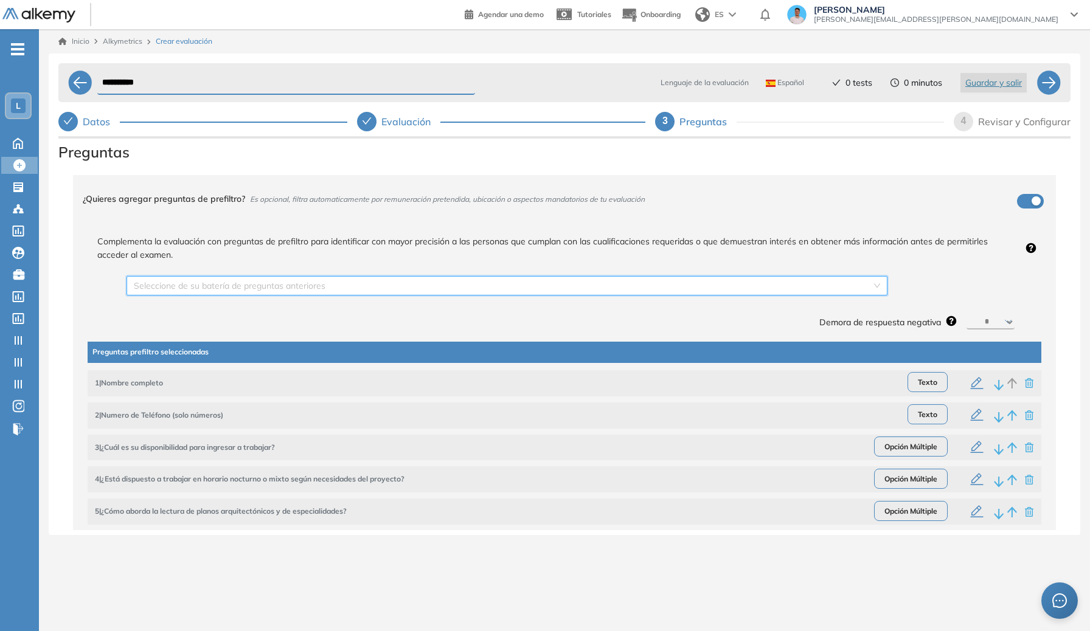
click at [780, 294] on div "Seleccione de su batería de preguntas anteriores" at bounding box center [507, 285] width 761 height 19
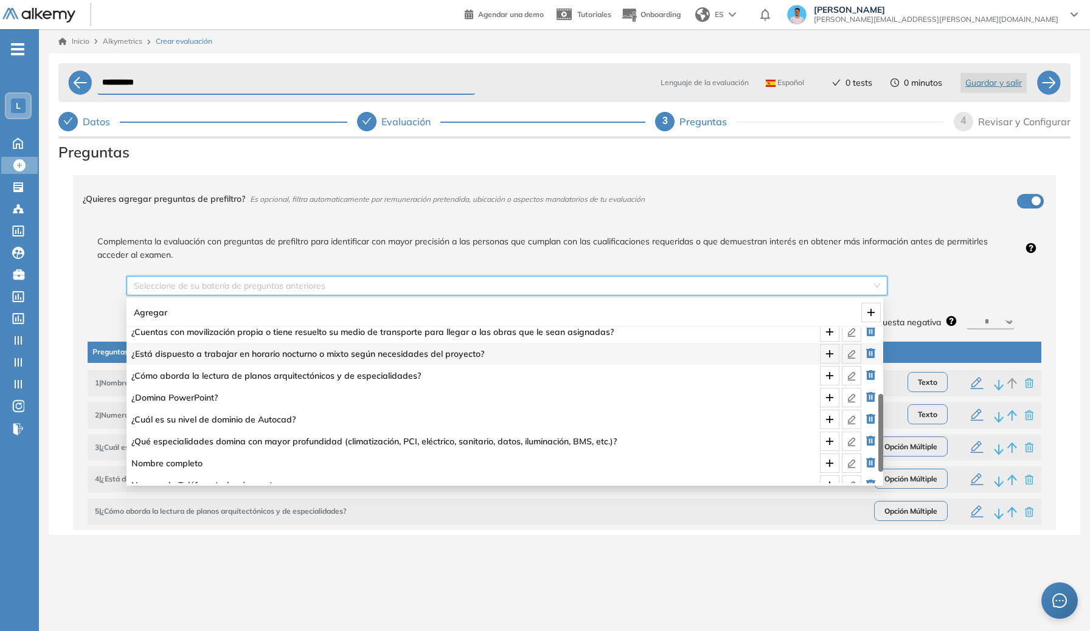
scroll to position [282, 0]
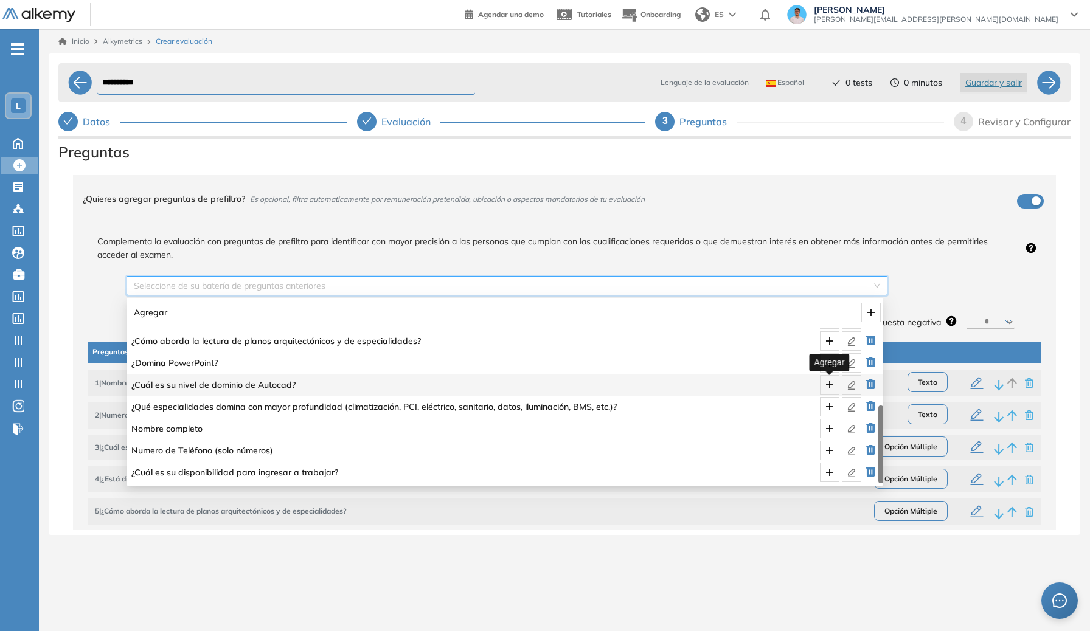
click at [780, 386] on icon "plus" at bounding box center [830, 385] width 10 height 10
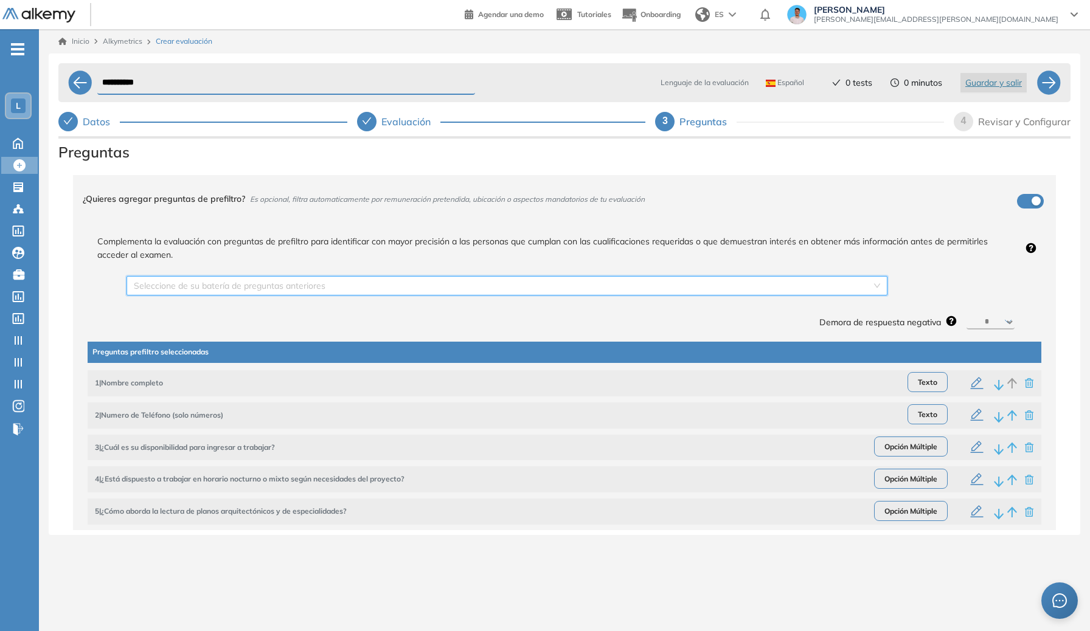
click at [780, 305] on div "Seleccione de su batería de preguntas anteriores Demora de respuesta negativa *…" at bounding box center [574, 299] width 915 height 66
click at [780, 293] on input "search" at bounding box center [503, 286] width 738 height 18
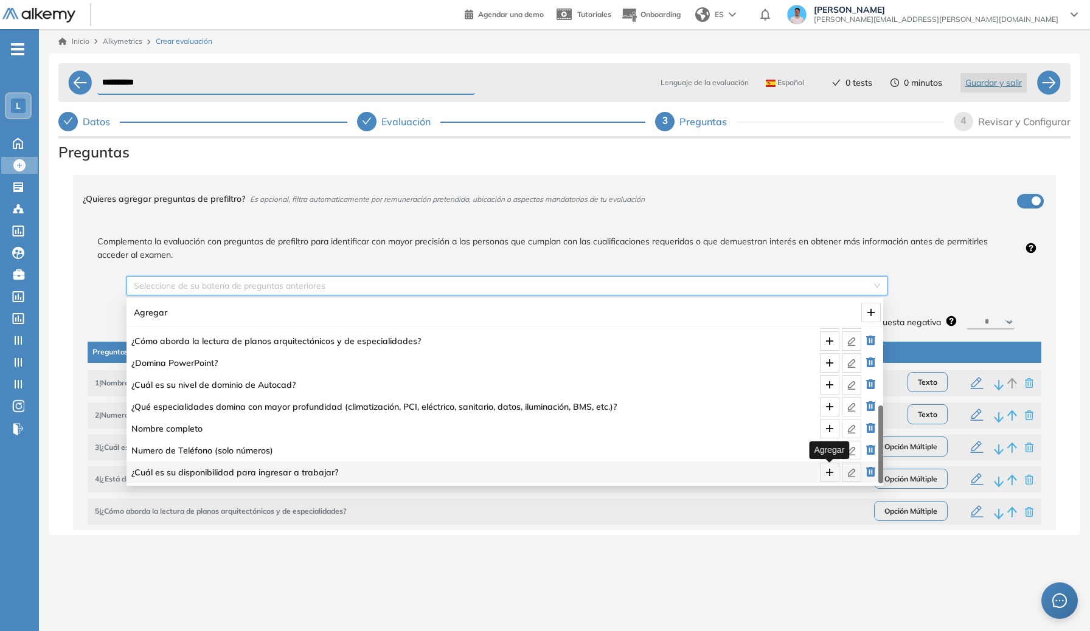
click at [780, 468] on icon "plus" at bounding box center [830, 473] width 10 height 10
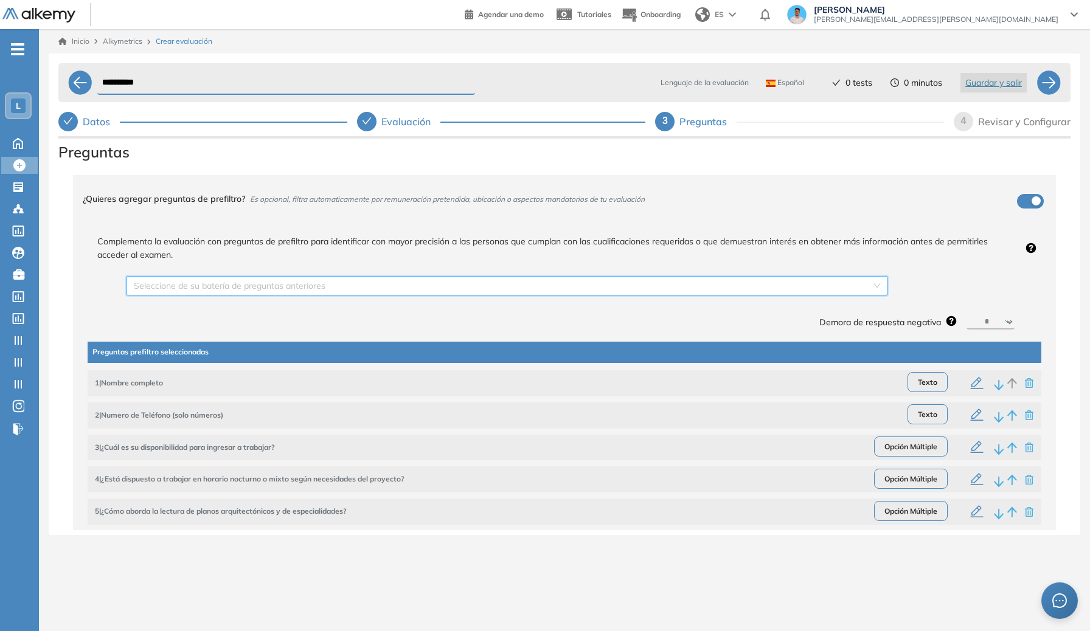
scroll to position [126, 0]
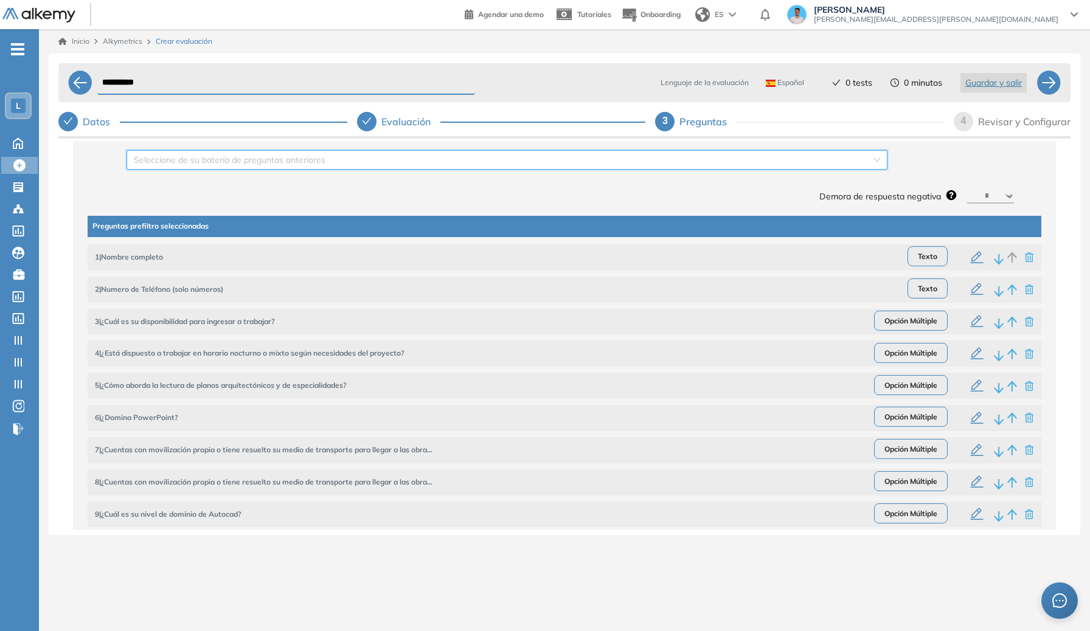
click at [780, 443] on icon "button" at bounding box center [977, 450] width 15 height 15
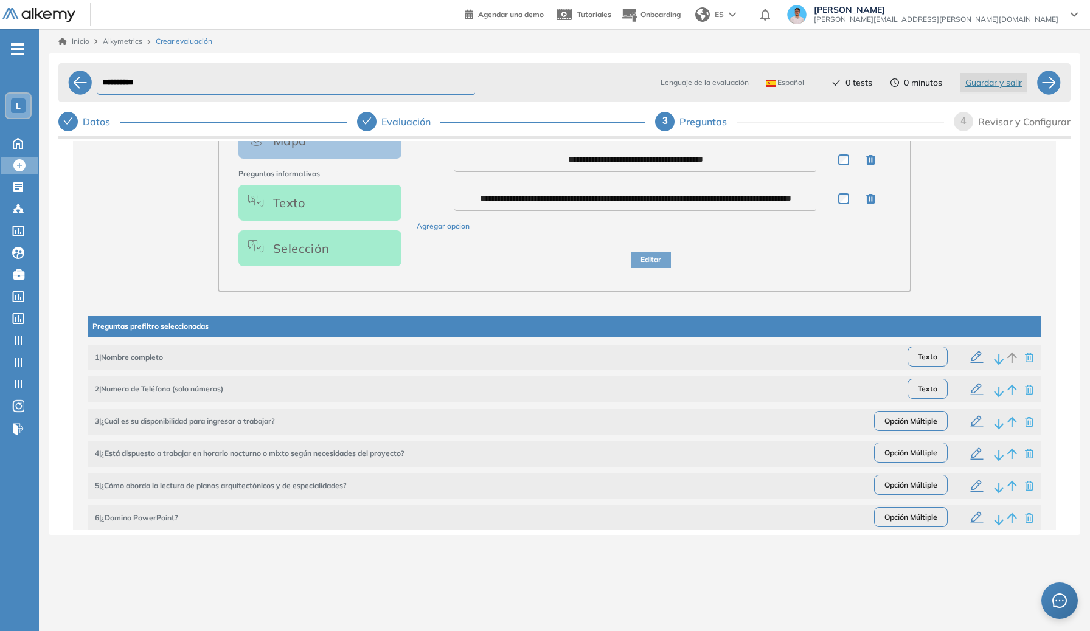
scroll to position [430, 0]
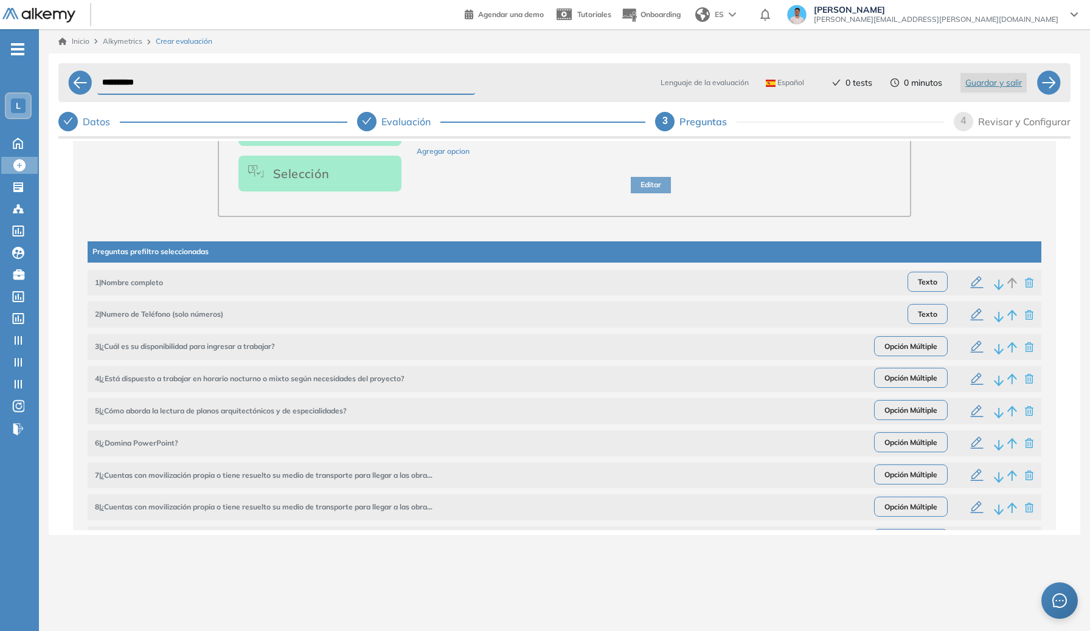
click at [780, 501] on icon "button" at bounding box center [977, 508] width 15 height 15
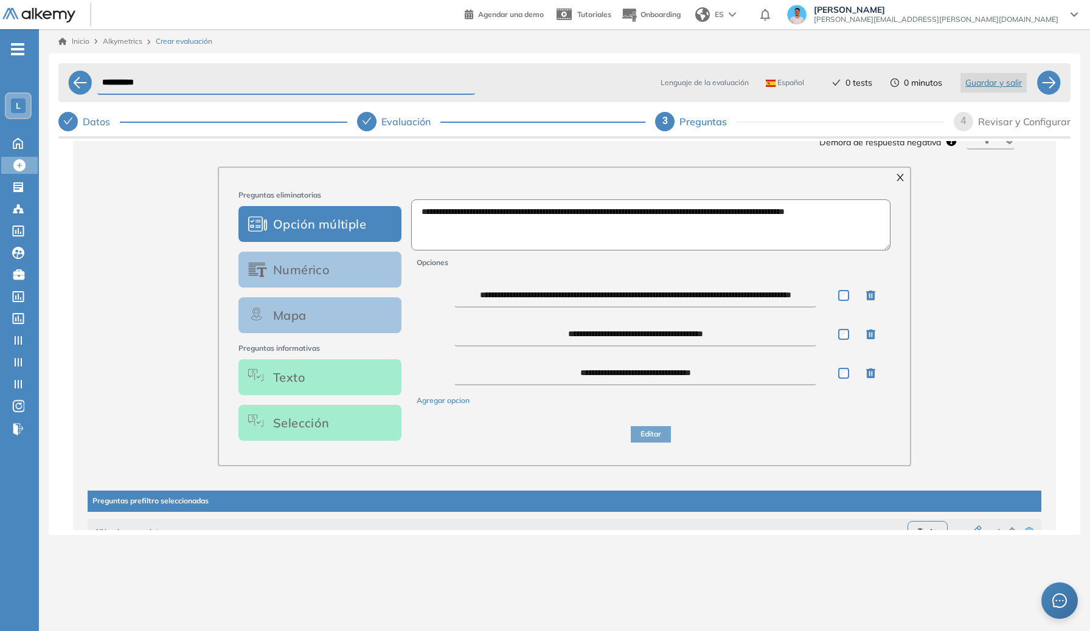
scroll to position [440, 0]
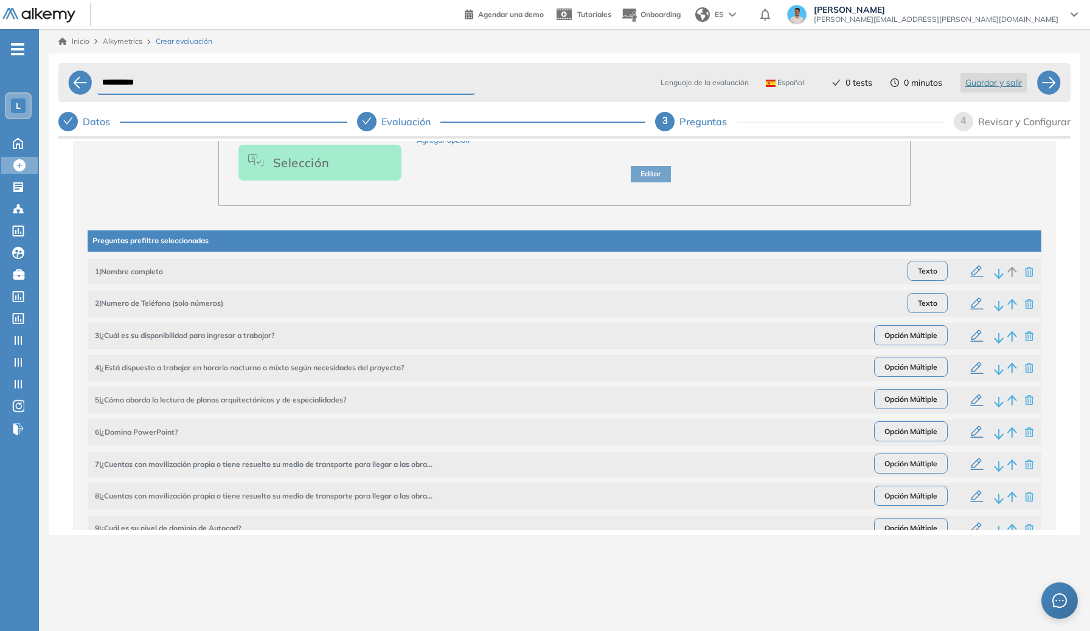
click at [780, 362] on icon "button" at bounding box center [977, 368] width 13 height 12
type textarea "**********"
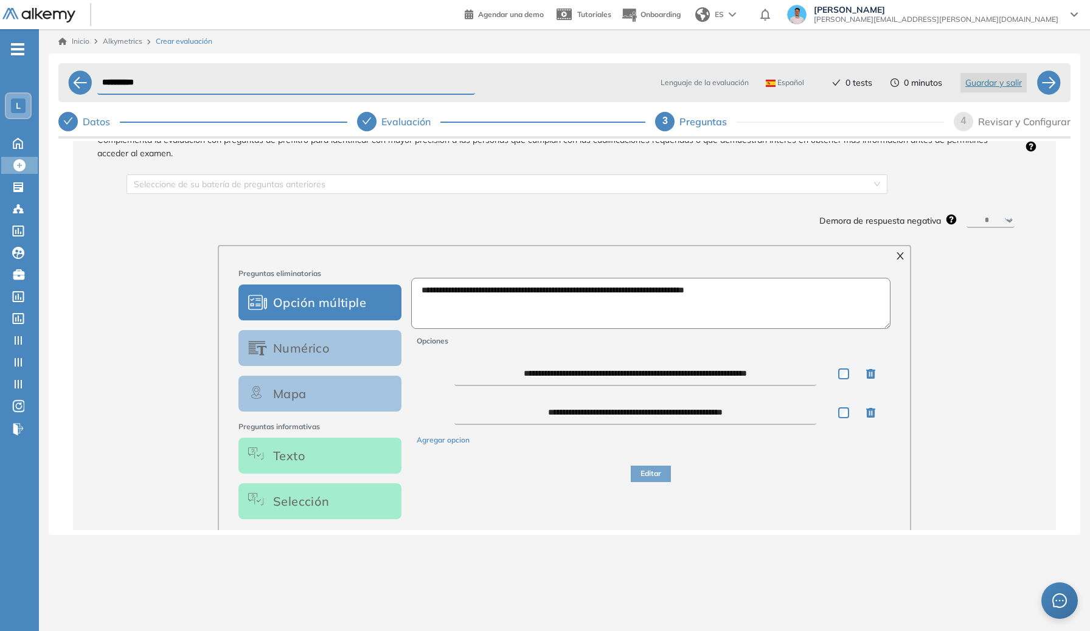
scroll to position [97, 0]
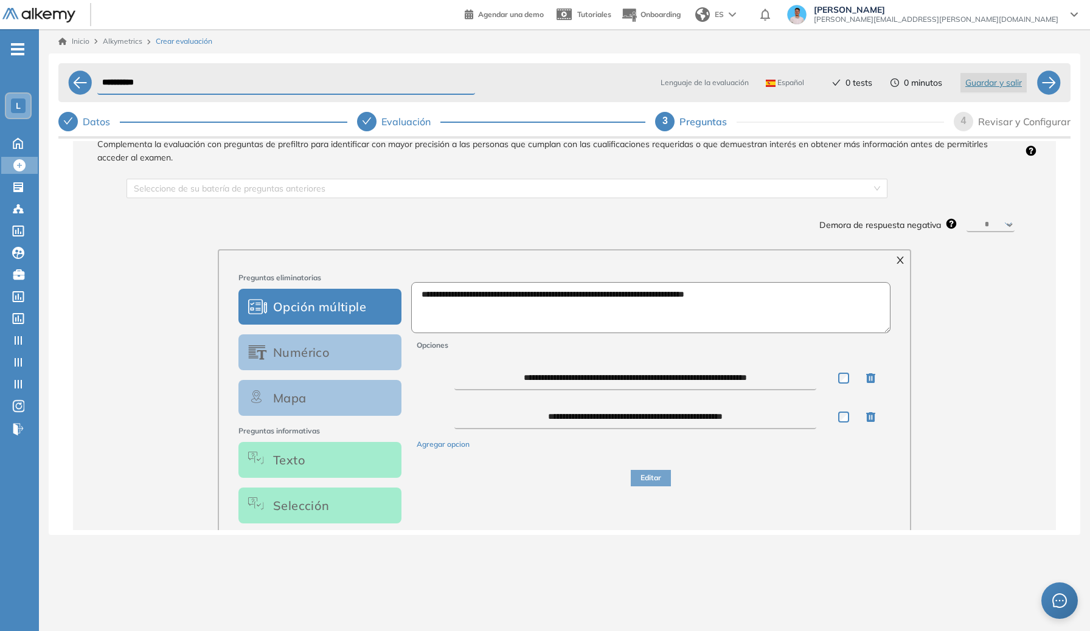
click at [28, 107] on div "L" at bounding box center [18, 106] width 24 height 24
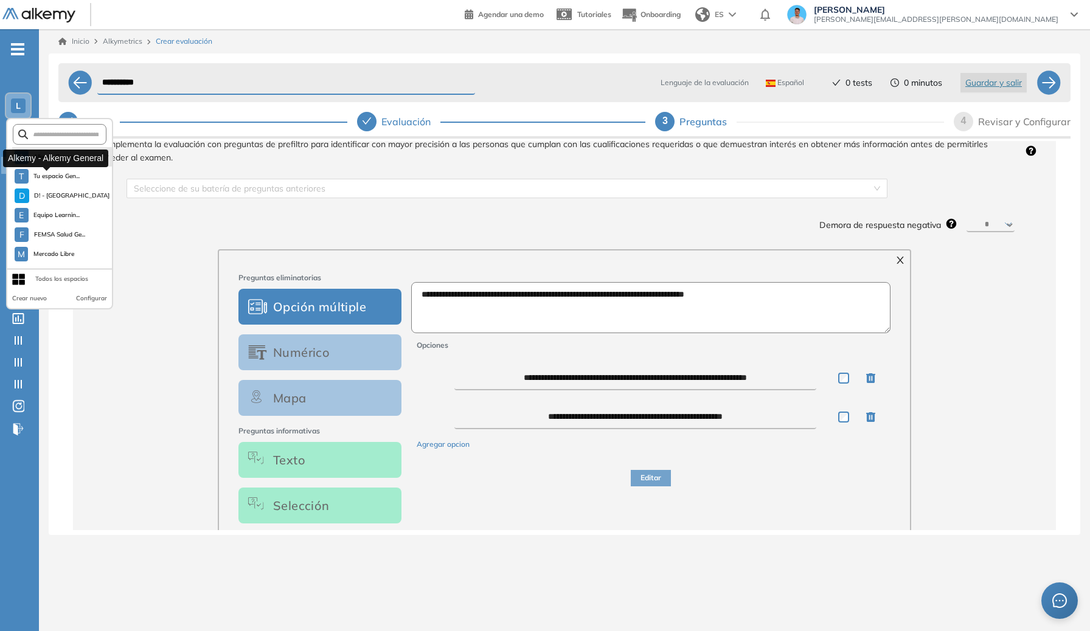
click at [60, 159] on span "Alkemy General" at bounding box center [55, 157] width 44 height 10
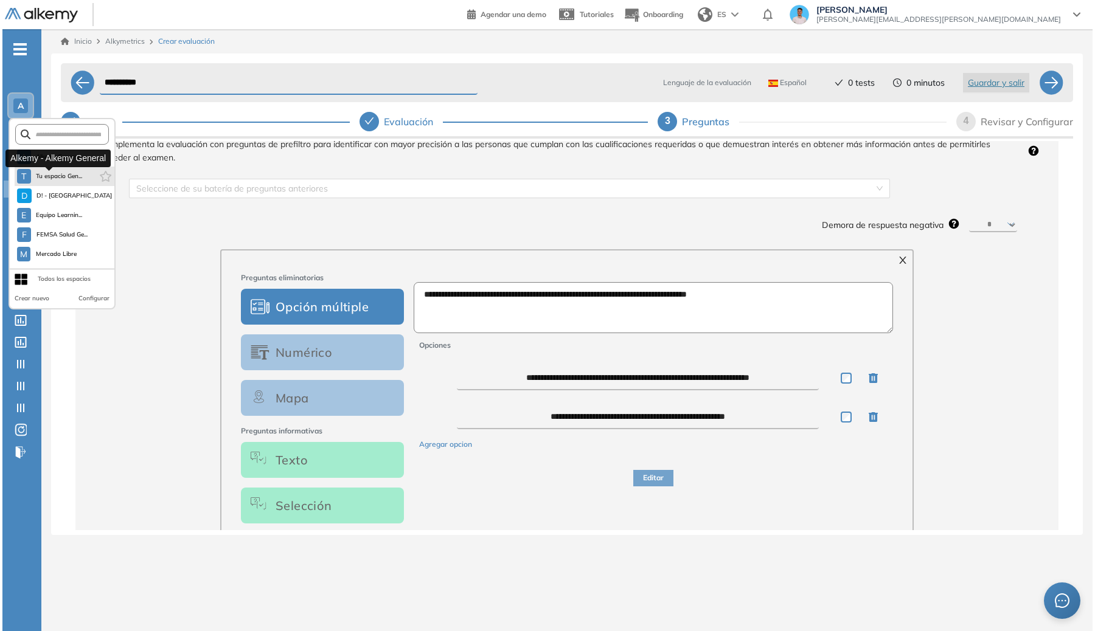
scroll to position [0, 0]
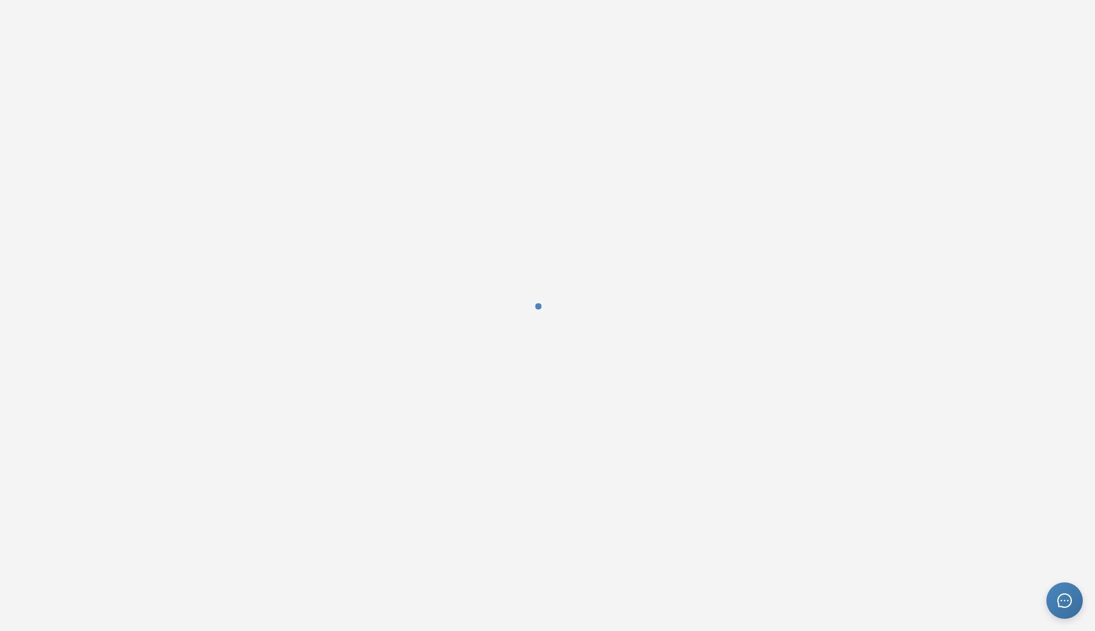
click at [41, 174] on div at bounding box center [547, 315] width 1095 height 631
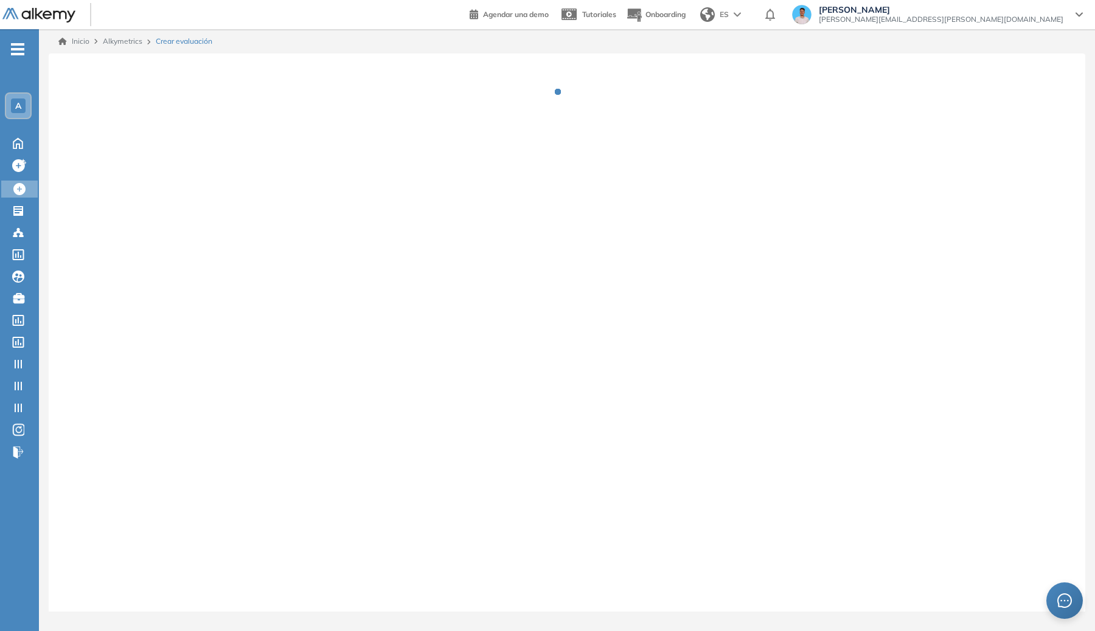
click at [18, 103] on span "A" at bounding box center [18, 106] width 6 height 10
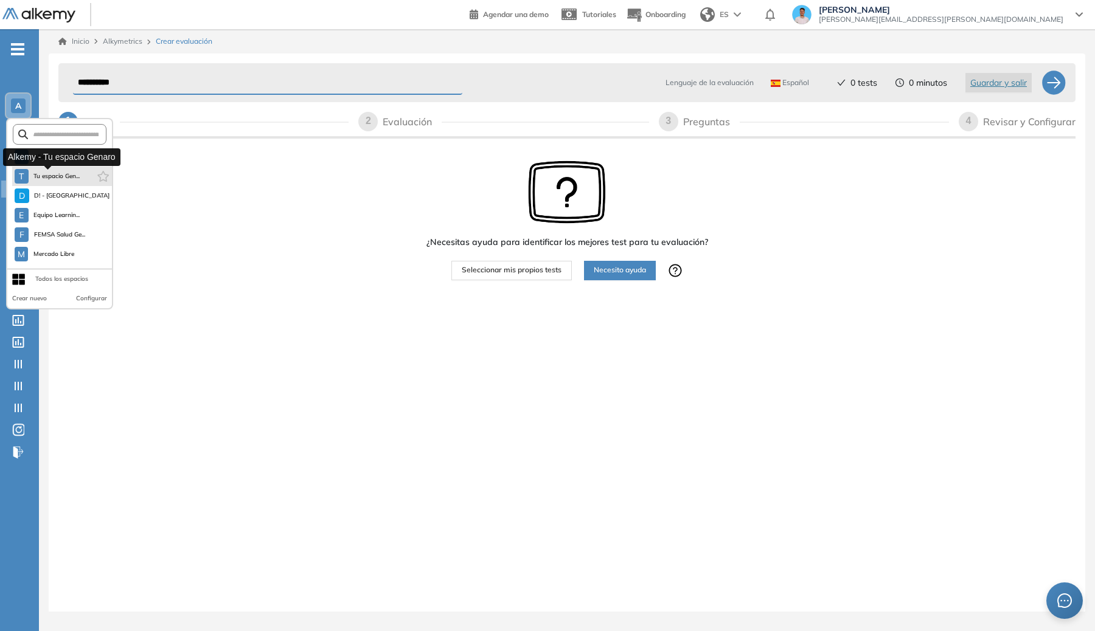
click at [57, 178] on span "Tu espacio Gen..." at bounding box center [56, 177] width 47 height 10
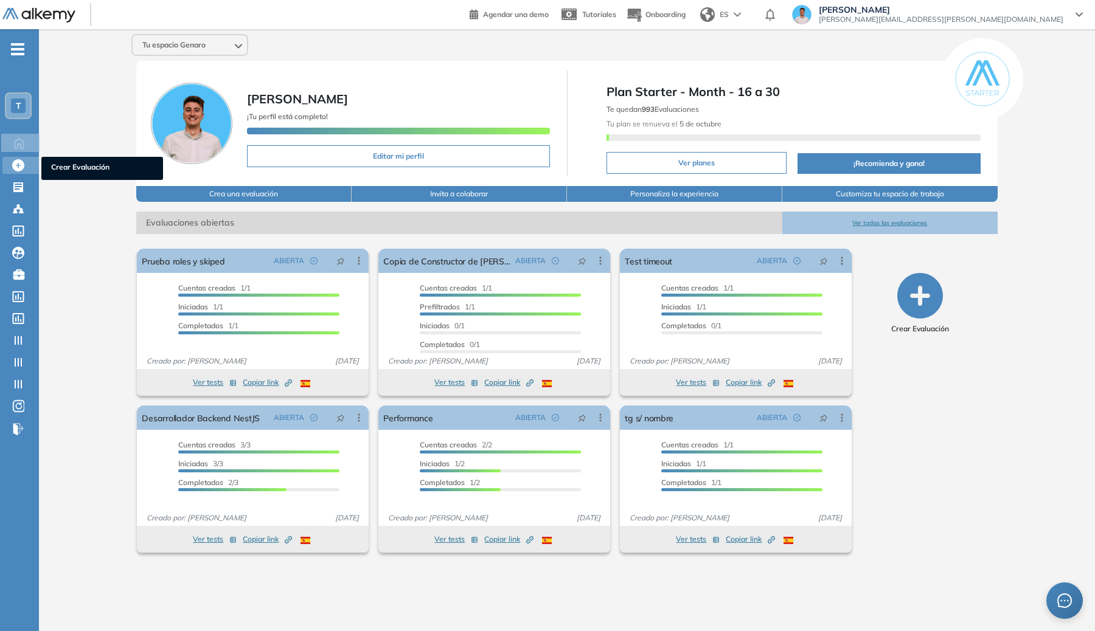
click at [14, 170] on icon at bounding box center [18, 165] width 12 height 12
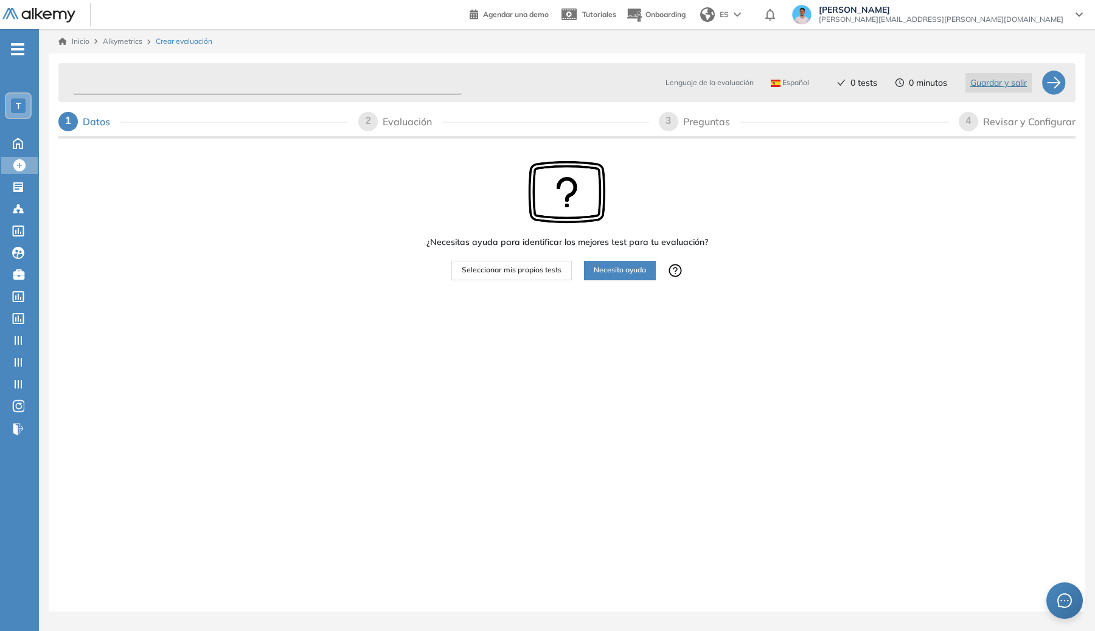
click at [243, 90] on input "text" at bounding box center [267, 83] width 389 height 24
type input "**********"
click at [472, 276] on span "Seleccionar mis propios tests" at bounding box center [512, 271] width 100 height 12
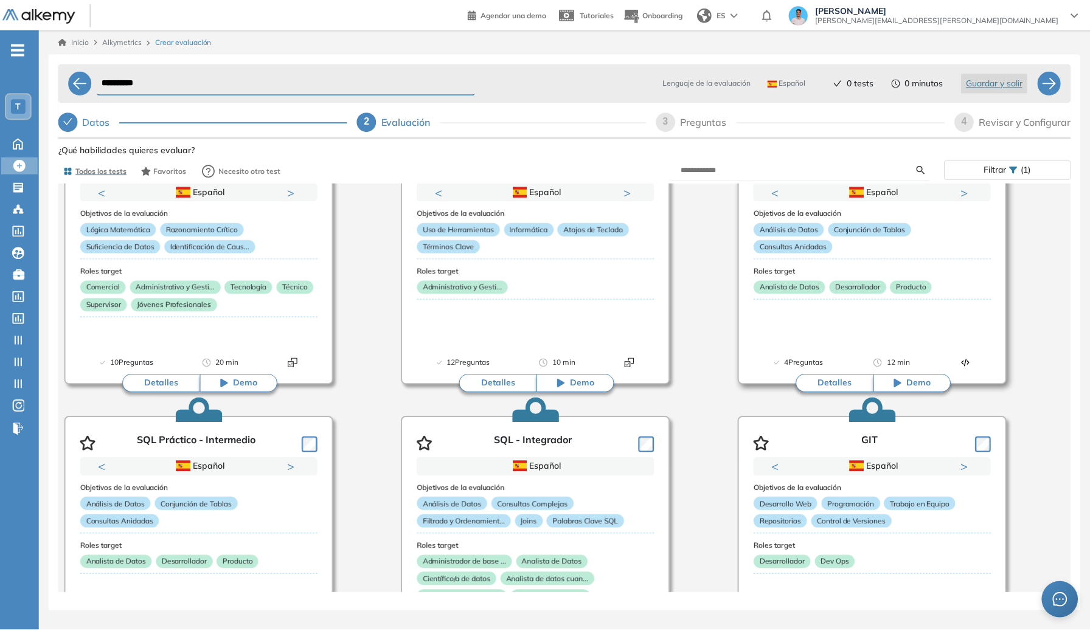
scroll to position [303, 0]
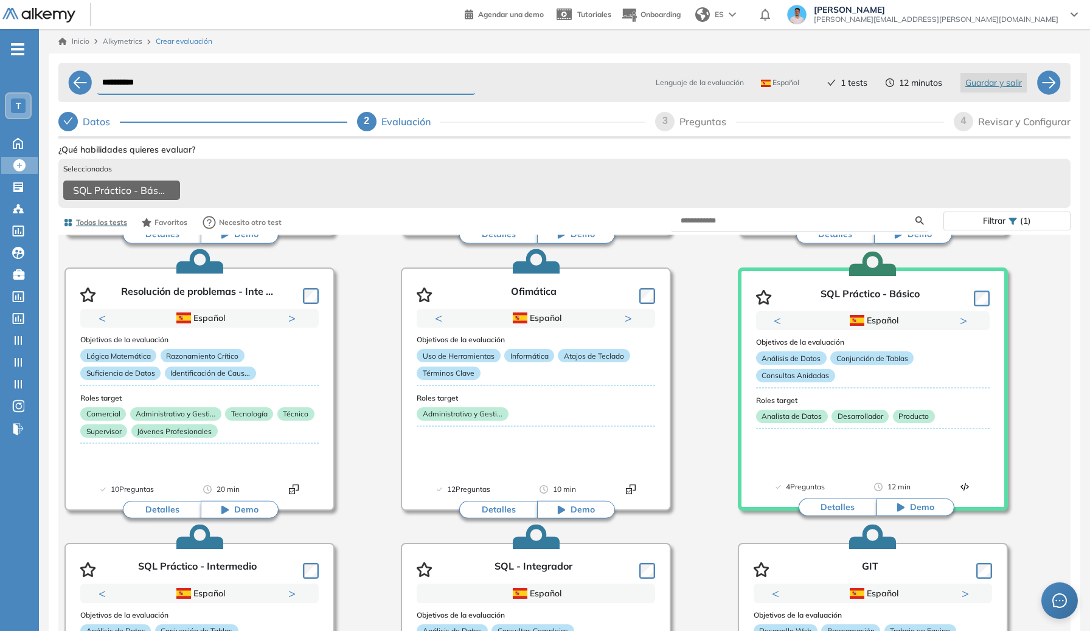
click at [718, 119] on div "Preguntas" at bounding box center [708, 121] width 57 height 19
select select "*****"
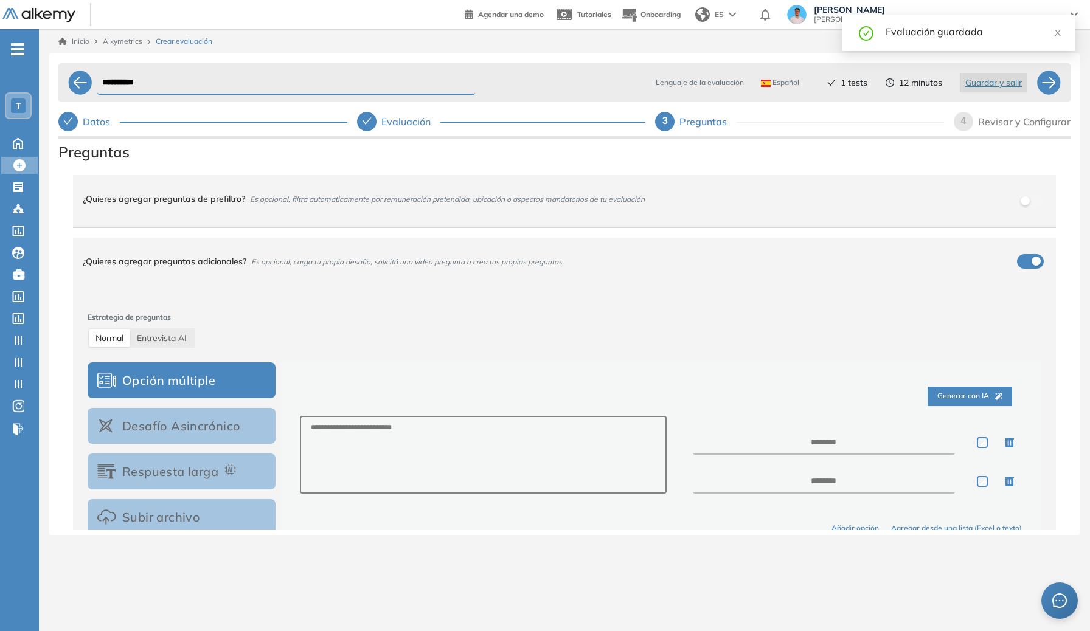
click at [589, 262] on div "¿Quieres agregar preguntas adicionales? Es opcional, carga tu propio desafío, s…" at bounding box center [557, 261] width 949 height 33
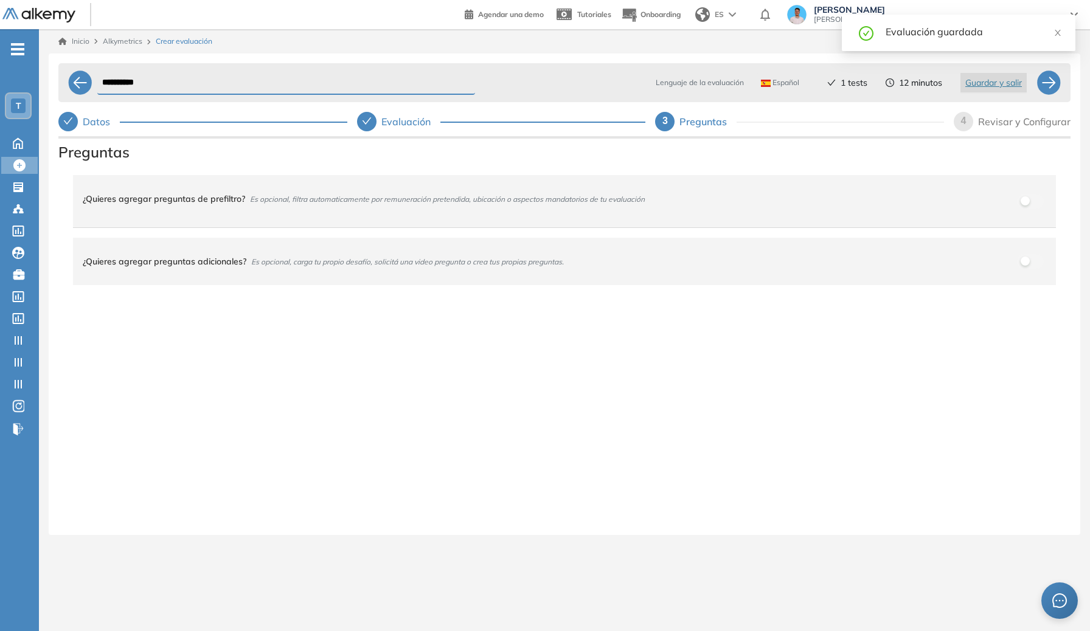
click at [589, 223] on div "¿Quieres agregar preguntas de prefiltro? Es opcional, filtra automaticamente po…" at bounding box center [564, 201] width 983 height 52
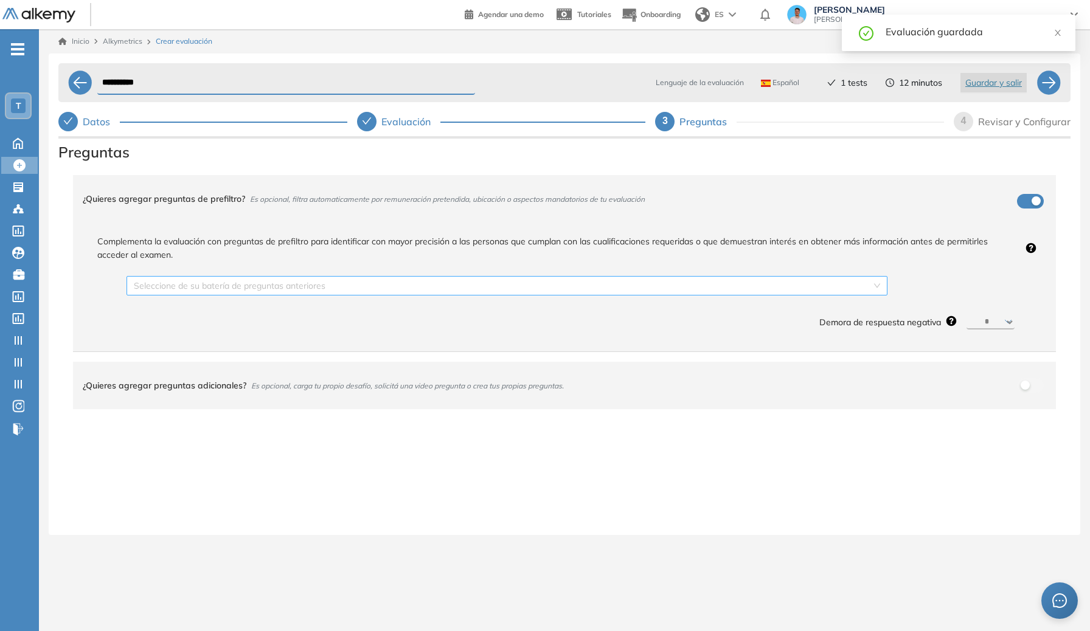
click at [780, 287] on input "search" at bounding box center [503, 286] width 738 height 18
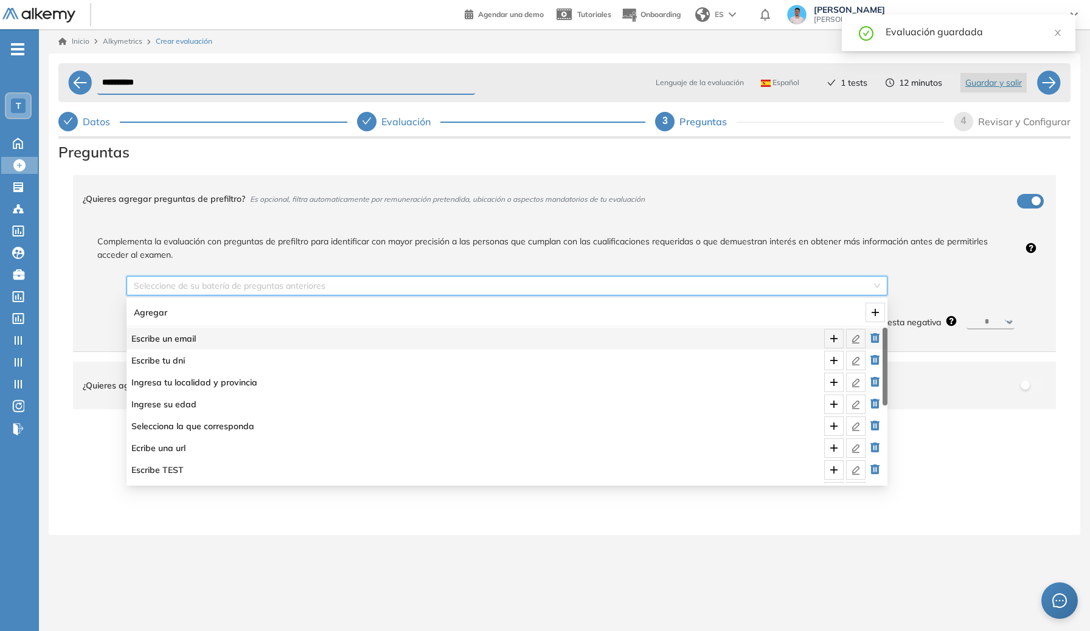
click at [780, 303] on button "button" at bounding box center [875, 312] width 19 height 19
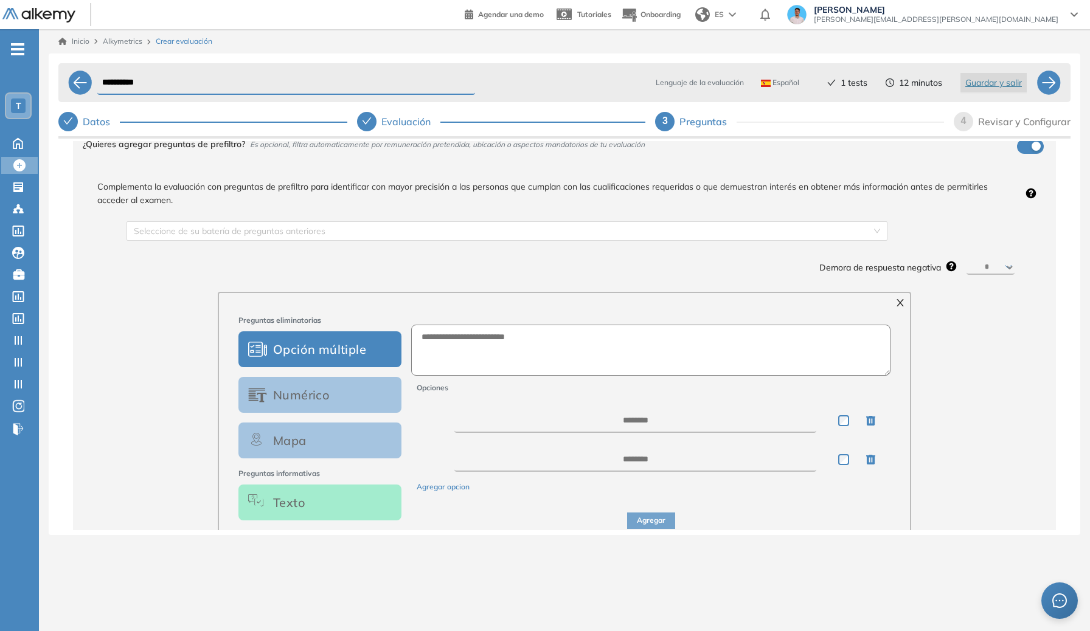
scroll to position [111, 0]
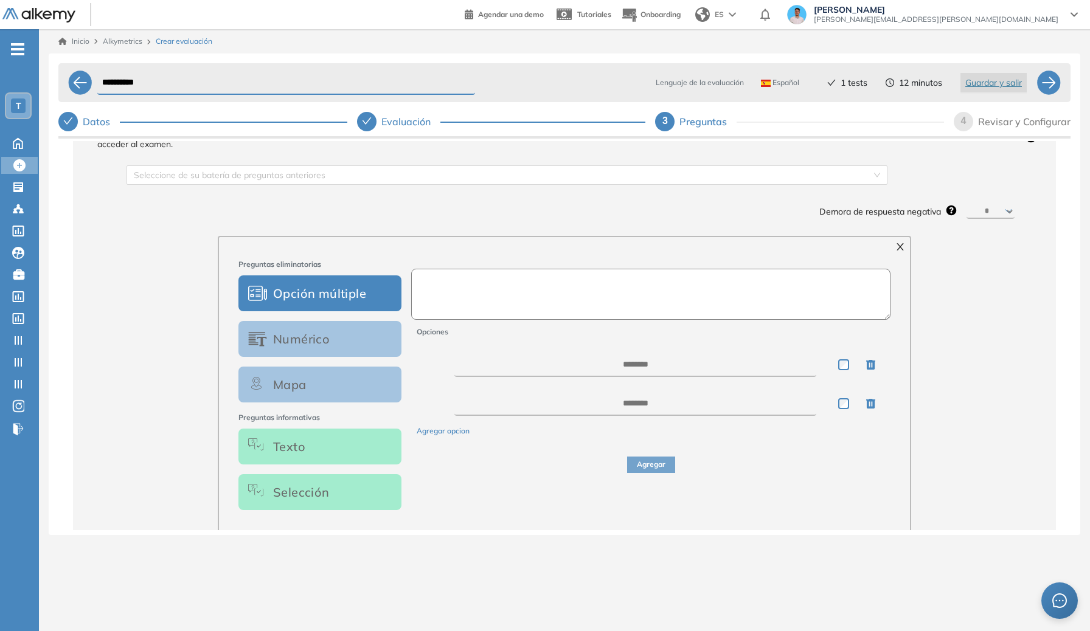
click at [526, 280] on textarea at bounding box center [650, 294] width 479 height 51
type textarea "**********"
click at [681, 366] on textarea at bounding box center [635, 365] width 362 height 24
type textarea "*"
type textarea "**"
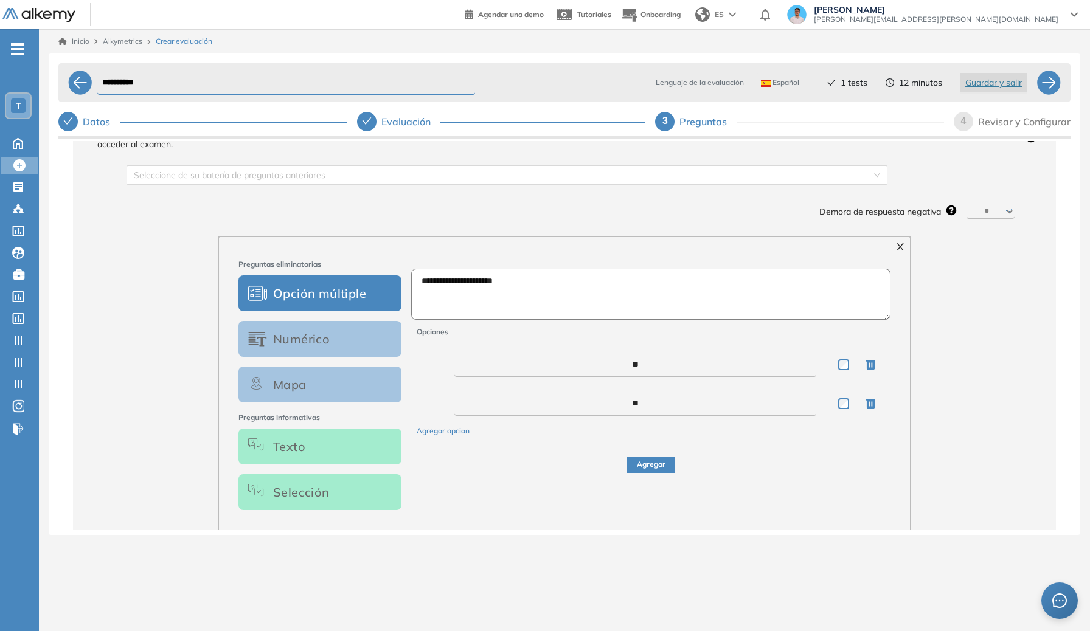
type textarea "**"
click at [640, 469] on button "Agregar" at bounding box center [651, 465] width 48 height 16
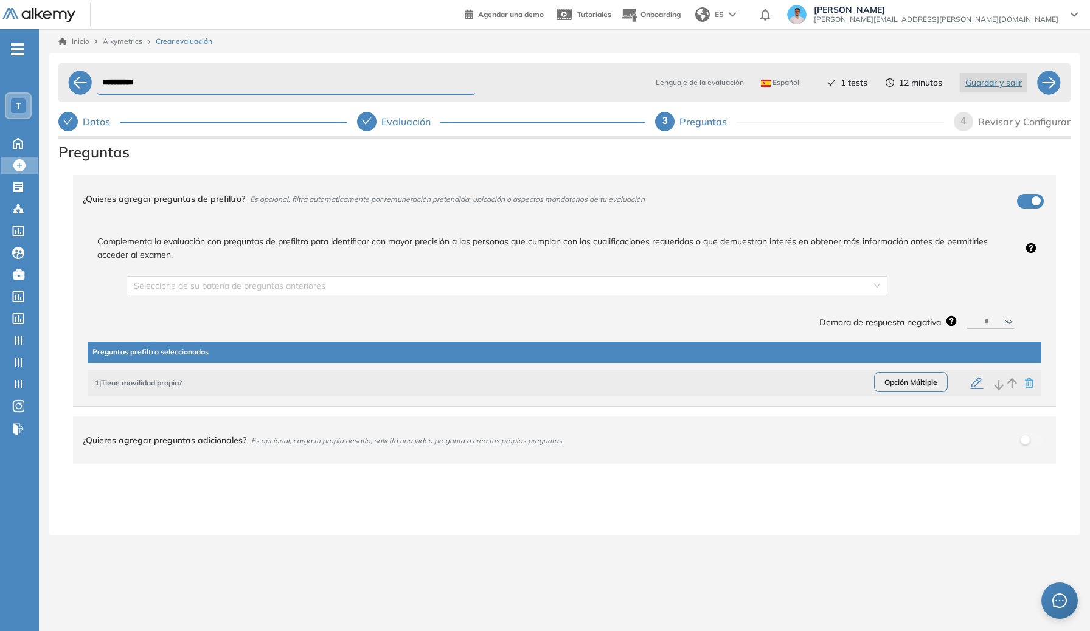
click at [780, 271] on div "Seleccione de su batería de preguntas anteriores Demora de respuesta negativa *…" at bounding box center [574, 299] width 915 height 66
click at [780, 281] on div "Seleccione de su batería de preguntas anteriores" at bounding box center [507, 285] width 761 height 19
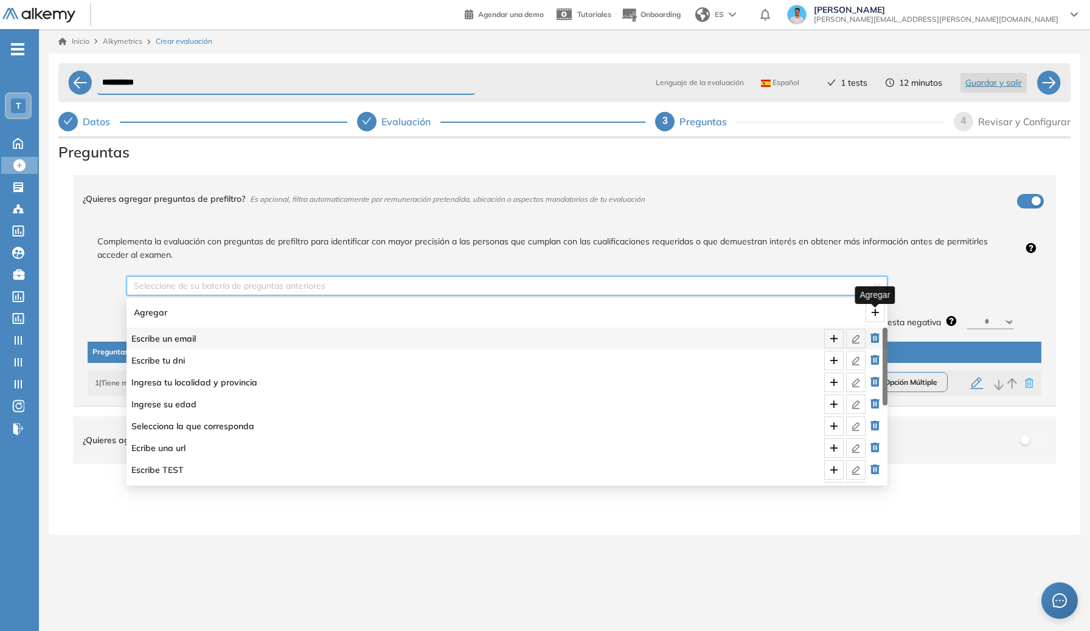
drag, startPoint x: 880, startPoint y: 310, endPoint x: 796, endPoint y: 290, distance: 86.5
click at [780, 310] on icon "plus" at bounding box center [876, 313] width 10 height 10
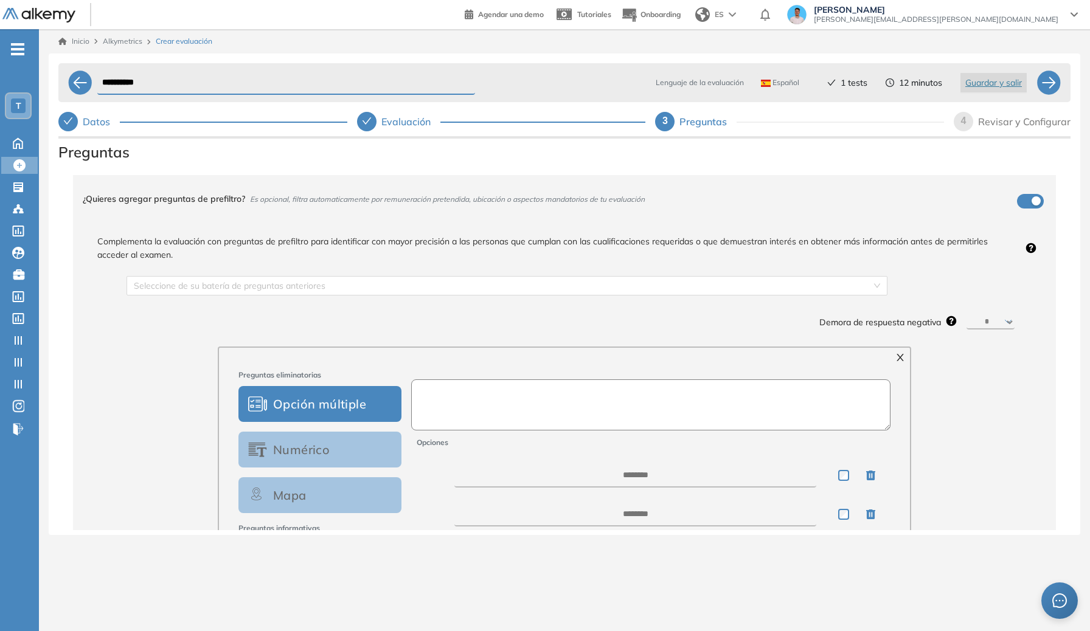
drag, startPoint x: 665, startPoint y: 386, endPoint x: 667, endPoint y: 400, distance: 14.2
click at [665, 386] on textarea at bounding box center [650, 405] width 479 height 51
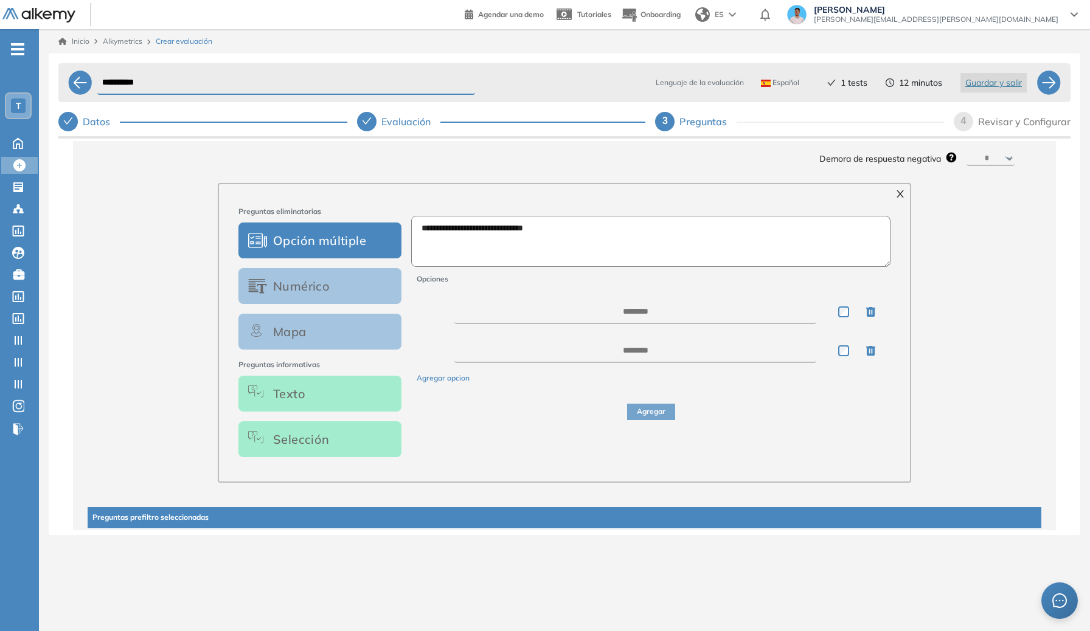
scroll to position [165, 0]
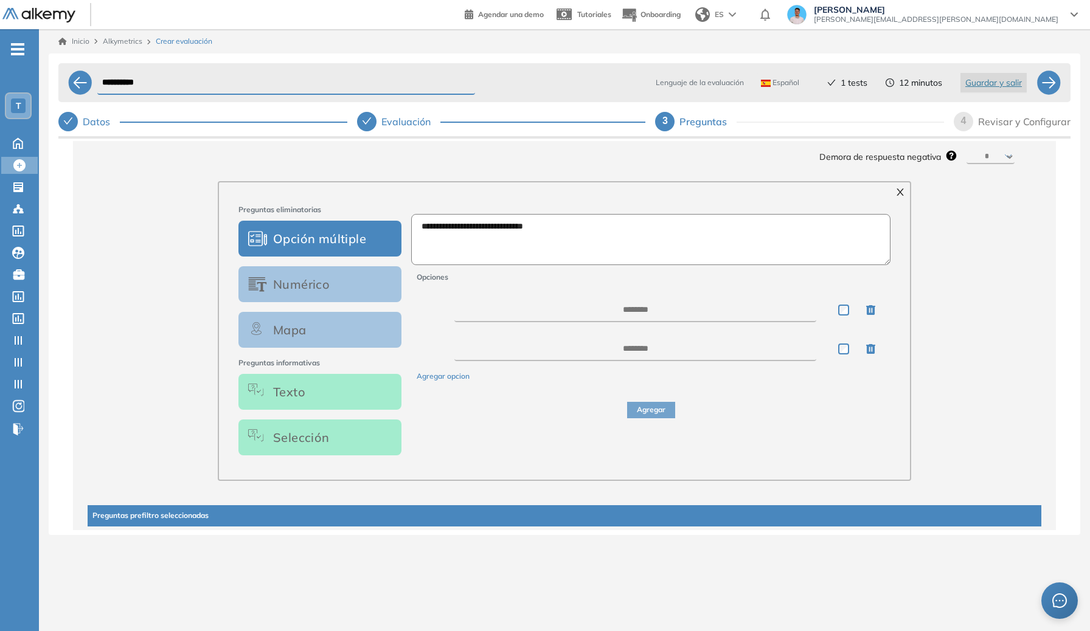
type textarea "**********"
click at [780, 321] on textarea at bounding box center [635, 310] width 362 height 24
type textarea "*"
type textarea "**"
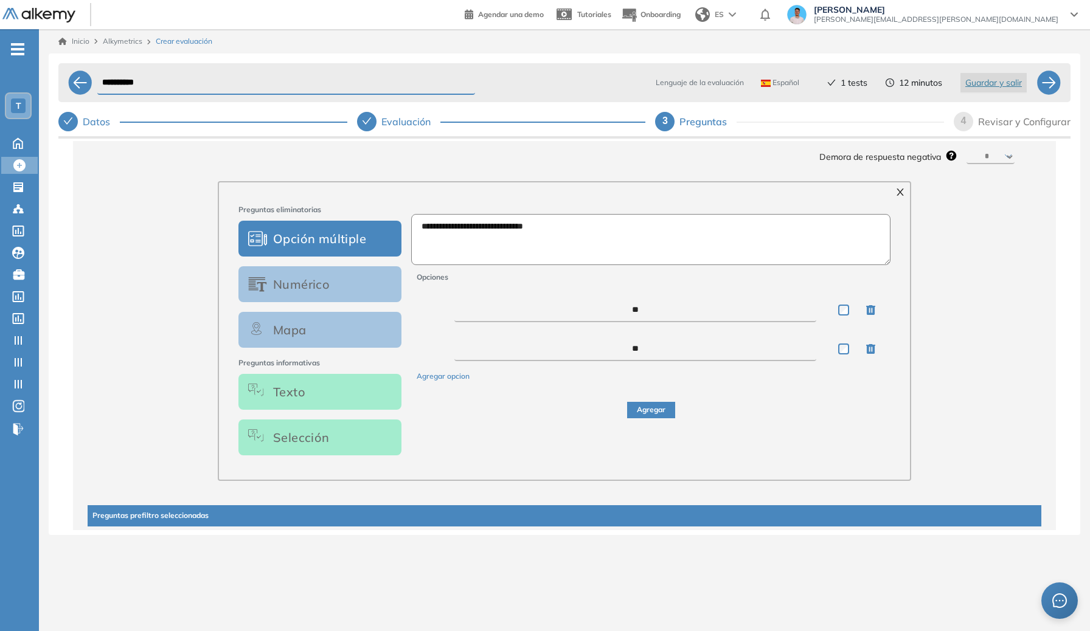
click at [630, 408] on button "Agregar" at bounding box center [651, 410] width 48 height 16
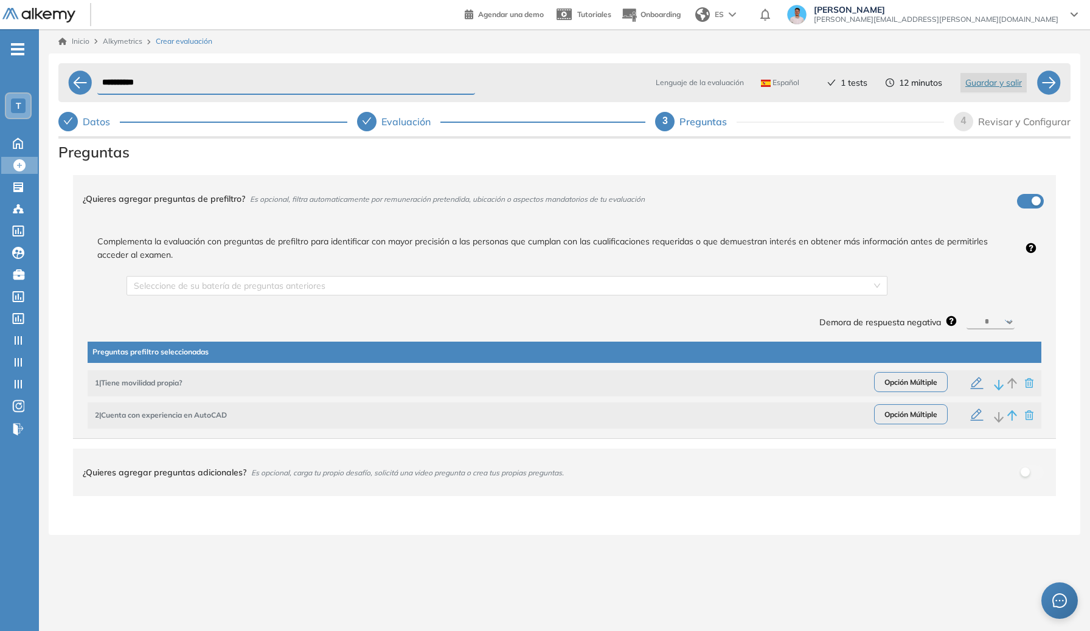
scroll to position [0, 0]
click at [745, 296] on div "Seleccione de su batería de preguntas anteriores Demora de respuesta negativa *…" at bounding box center [574, 299] width 915 height 66
click at [748, 288] on input "search" at bounding box center [503, 286] width 738 height 18
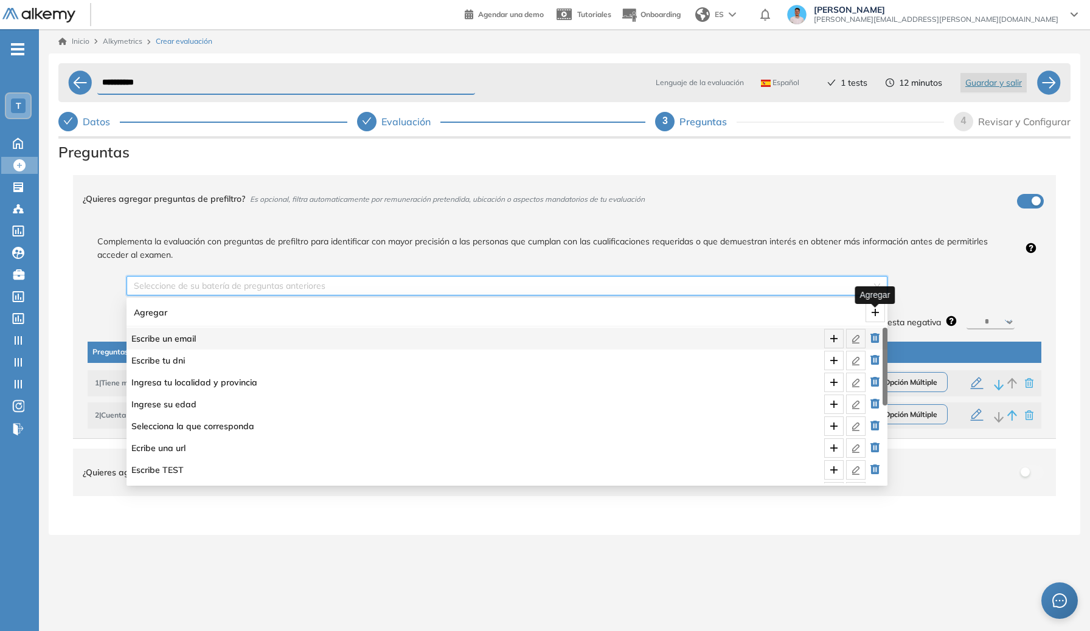
click at [780, 308] on icon "plus" at bounding box center [876, 313] width 10 height 10
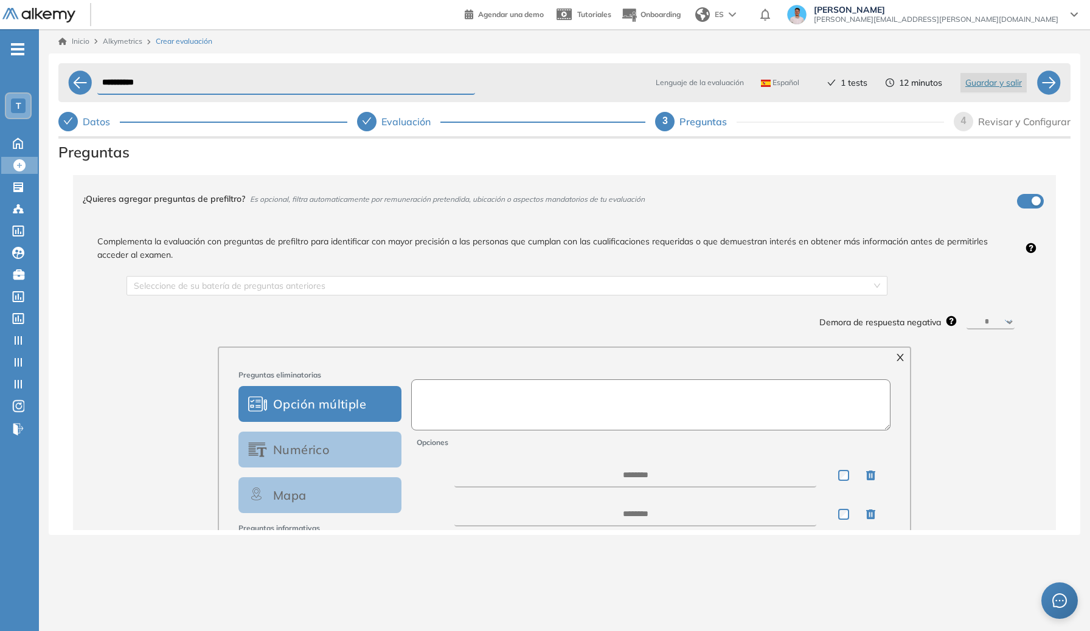
click at [692, 406] on textarea at bounding box center [650, 405] width 479 height 51
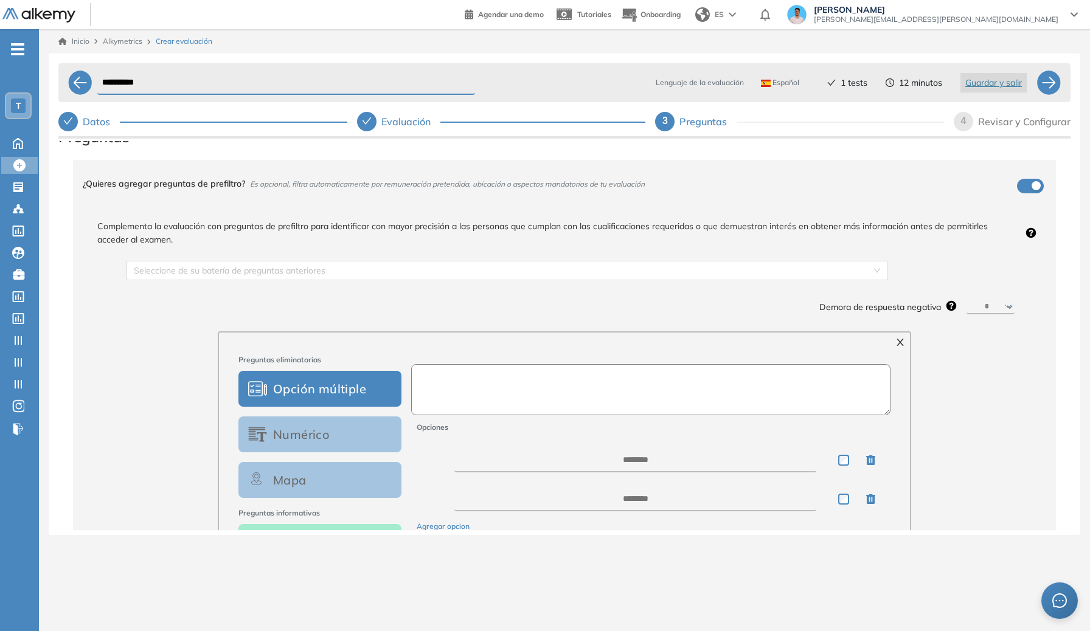
scroll to position [197, 0]
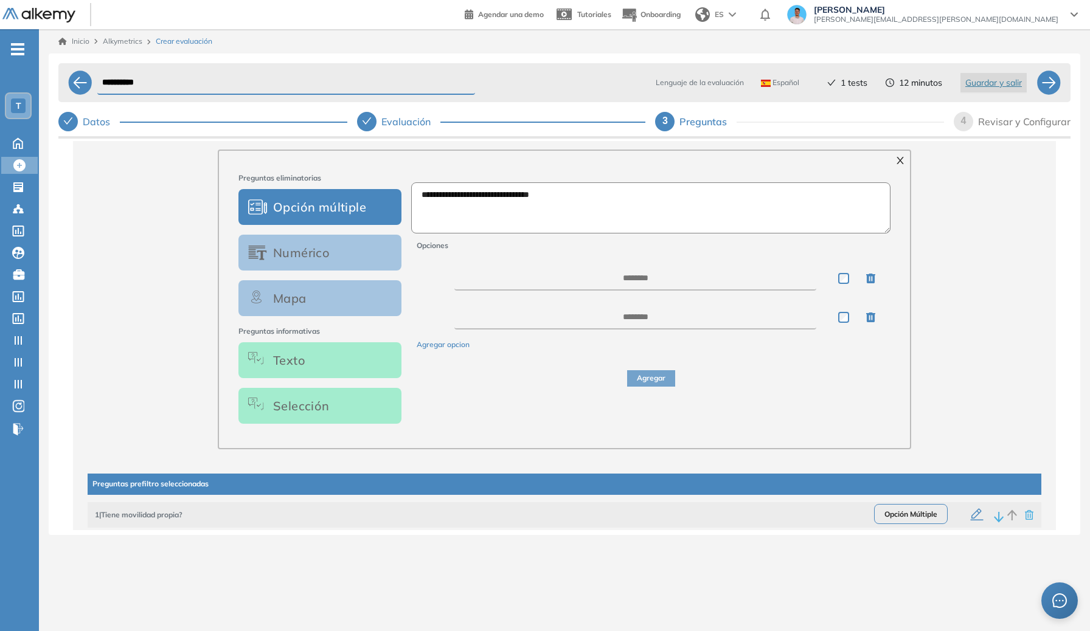
type textarea "**********"
click at [557, 294] on div "Opciones Agregar opcion" at bounding box center [651, 294] width 488 height 113
click at [565, 284] on textarea at bounding box center [635, 278] width 362 height 24
type textarea "**"
click at [585, 301] on div "Opciones ** Agregar opcion" at bounding box center [651, 294] width 488 height 113
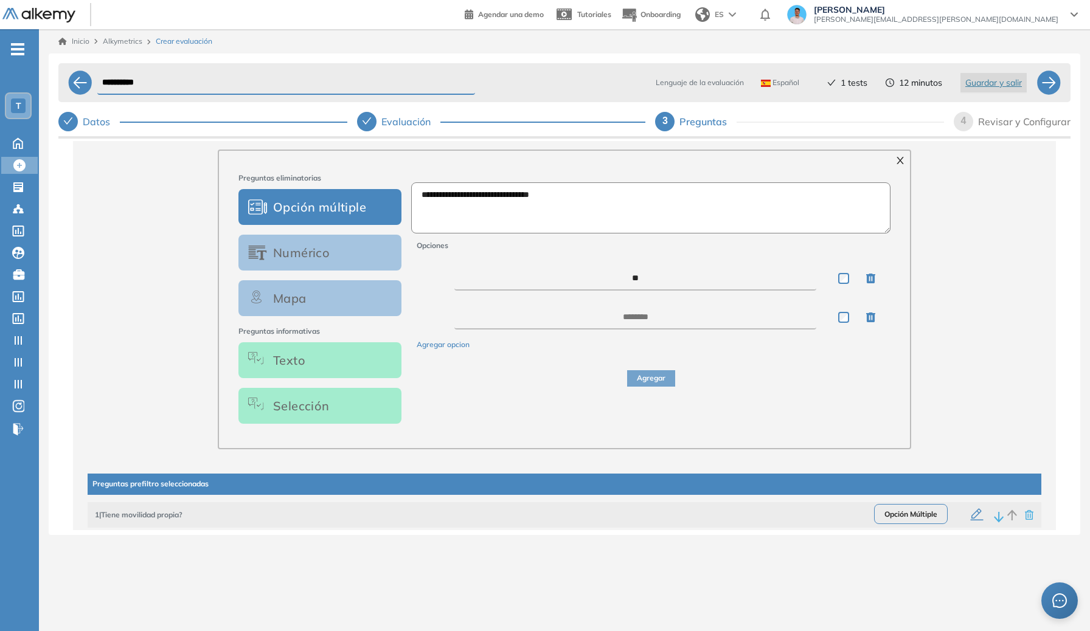
click at [590, 307] on div "Opciones ** Agregar opcion" at bounding box center [651, 294] width 488 height 113
click at [606, 317] on textarea at bounding box center [635, 317] width 362 height 24
type textarea "**********"
click at [457, 343] on div "**********" at bounding box center [651, 294] width 488 height 113
drag, startPoint x: 459, startPoint y: 346, endPoint x: 471, endPoint y: 344, distance: 11.7
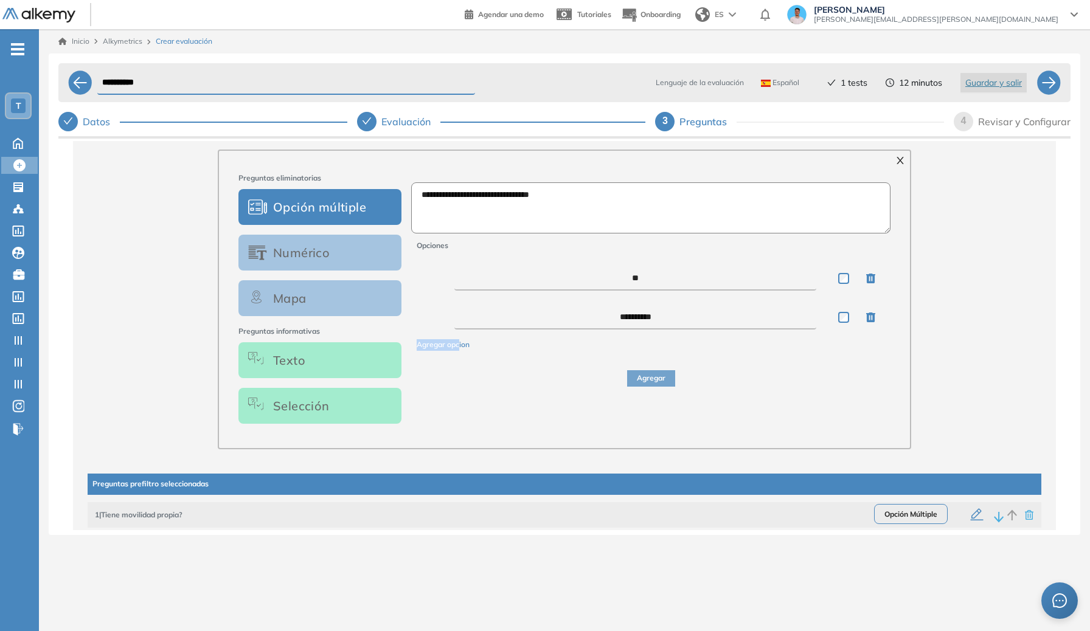
click at [459, 346] on button "Agregar opcion" at bounding box center [443, 345] width 53 height 12
click at [632, 360] on textarea at bounding box center [635, 356] width 362 height 24
type textarea "**********"
click at [633, 432] on div "**********" at bounding box center [650, 303] width 489 height 261
click at [641, 421] on button "Agregar" at bounding box center [651, 417] width 48 height 16
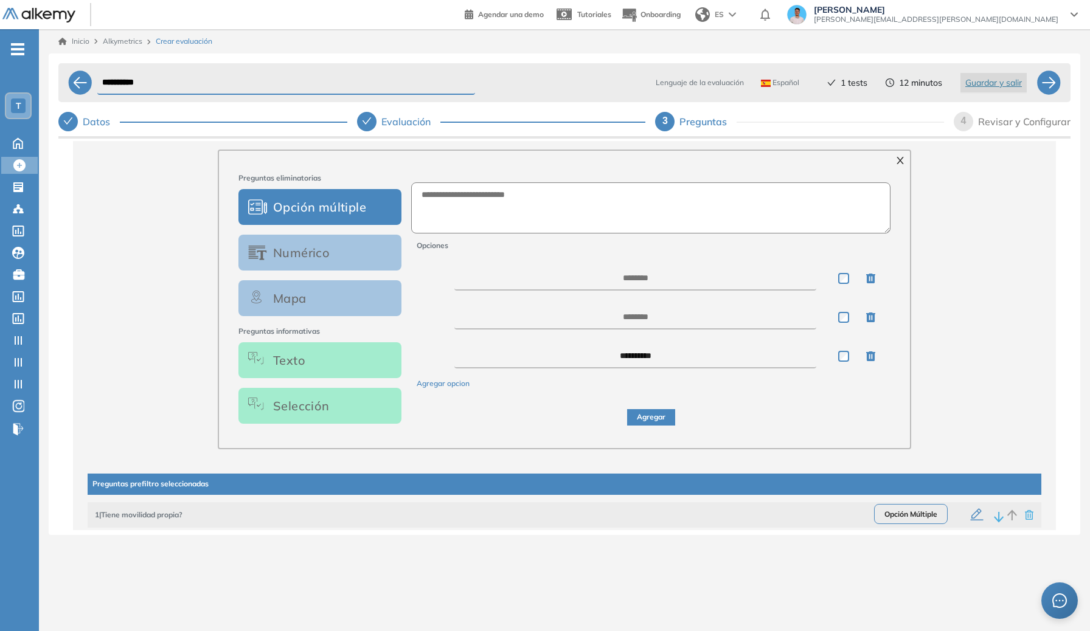
scroll to position [0, 0]
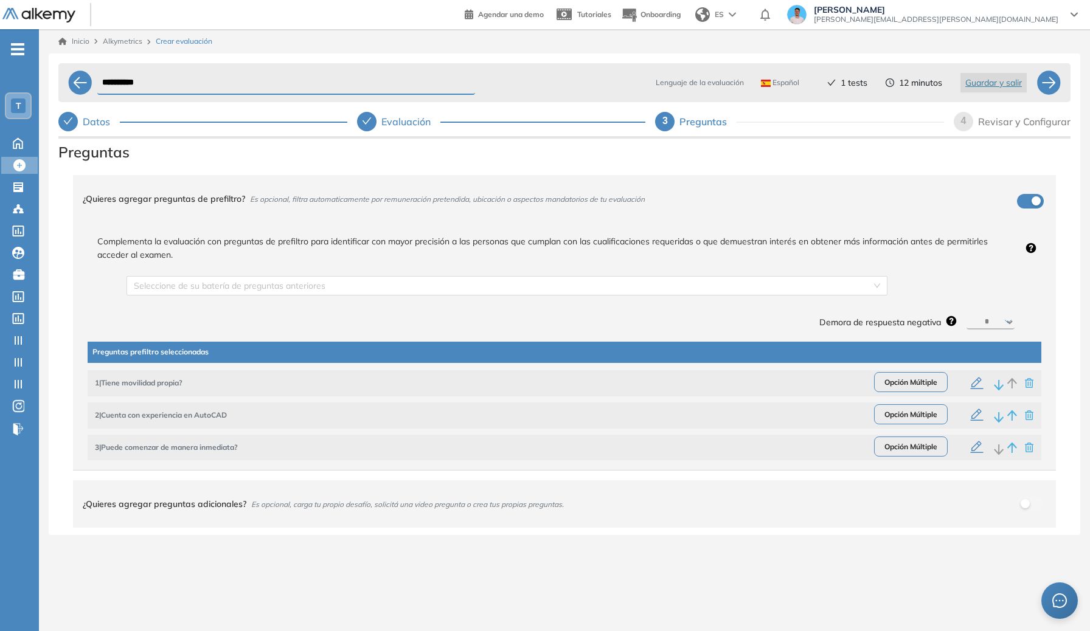
click at [780, 327] on select "********* ****** ****** ****** ******" at bounding box center [991, 322] width 48 height 15
select select "**"
click at [780, 315] on select "********* ****** ****** ****** ******" at bounding box center [991, 322] width 48 height 15
click at [780, 388] on icon "button" at bounding box center [977, 384] width 15 height 15
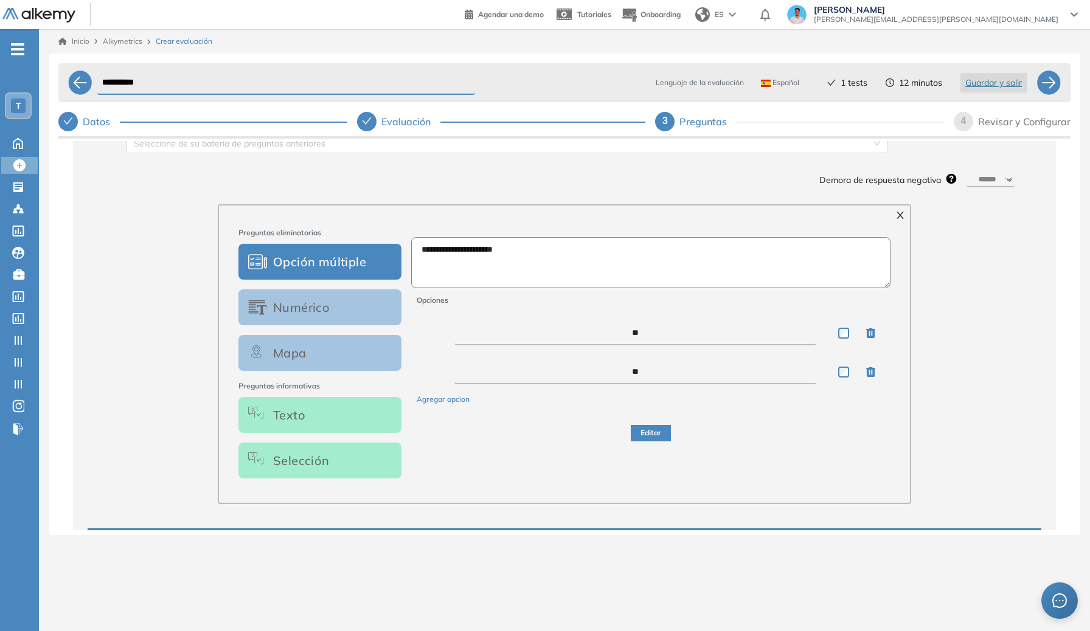
scroll to position [162, 0]
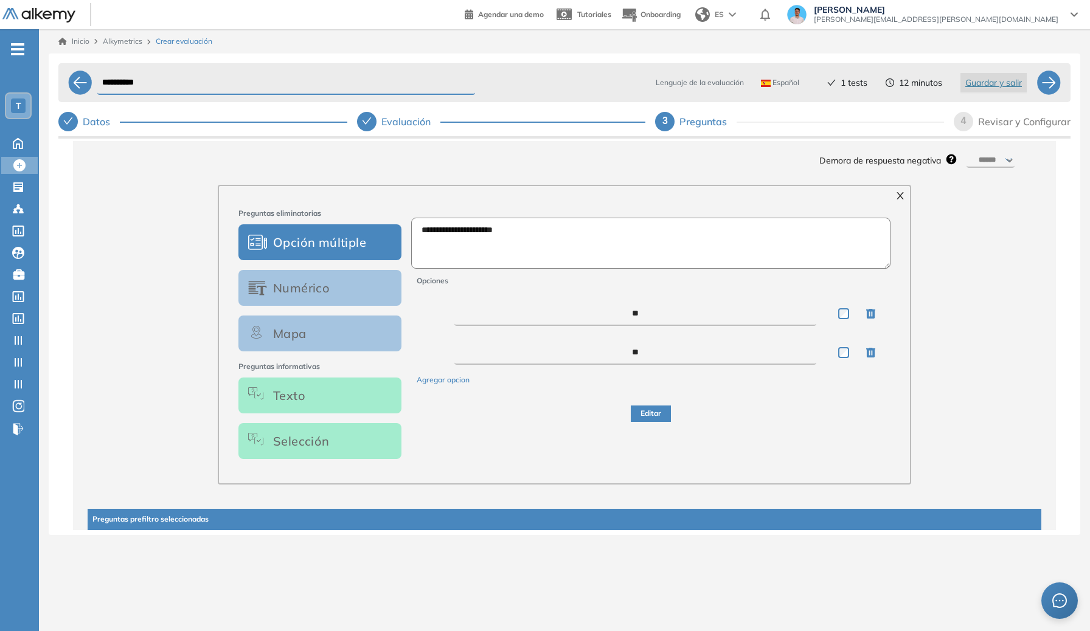
click at [780, 199] on icon "close" at bounding box center [900, 195] width 7 height 7
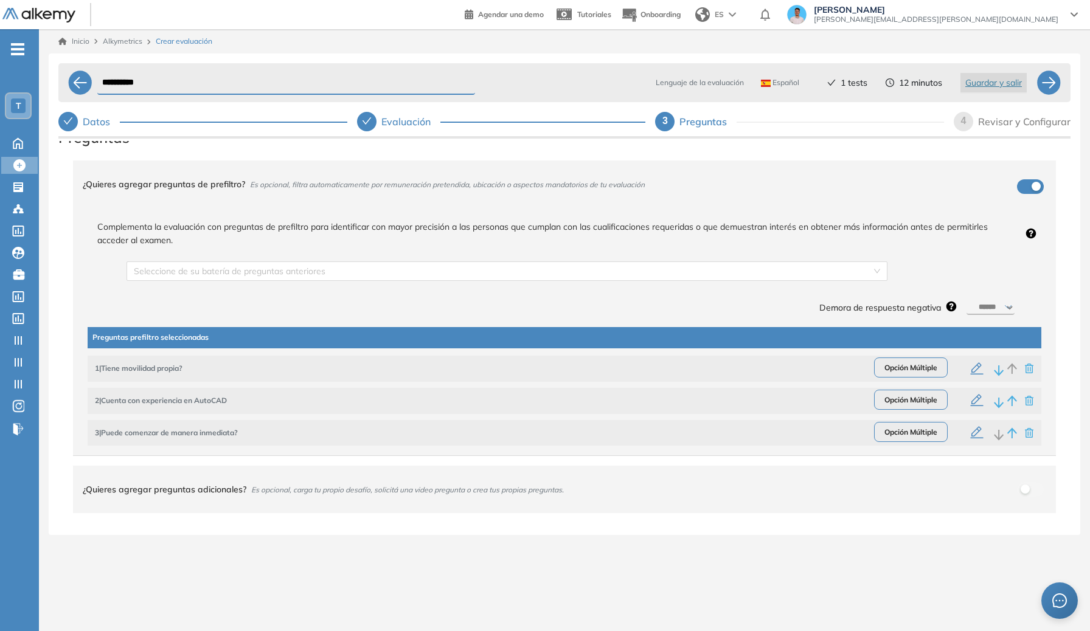
scroll to position [0, 0]
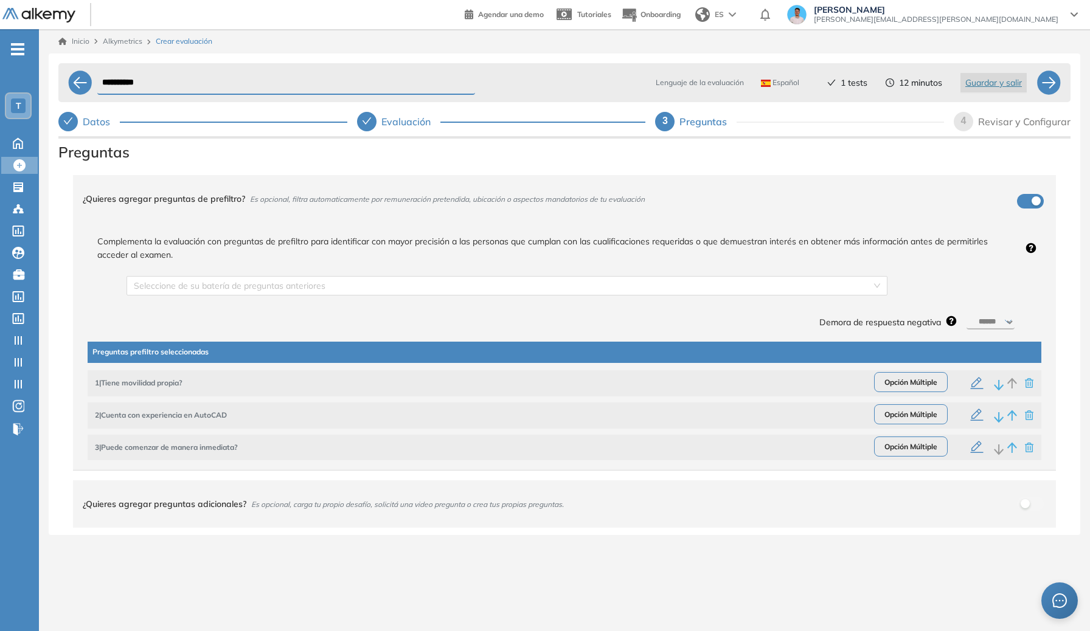
click at [780, 123] on div "Revisar y Configurar" at bounding box center [1024, 121] width 92 height 19
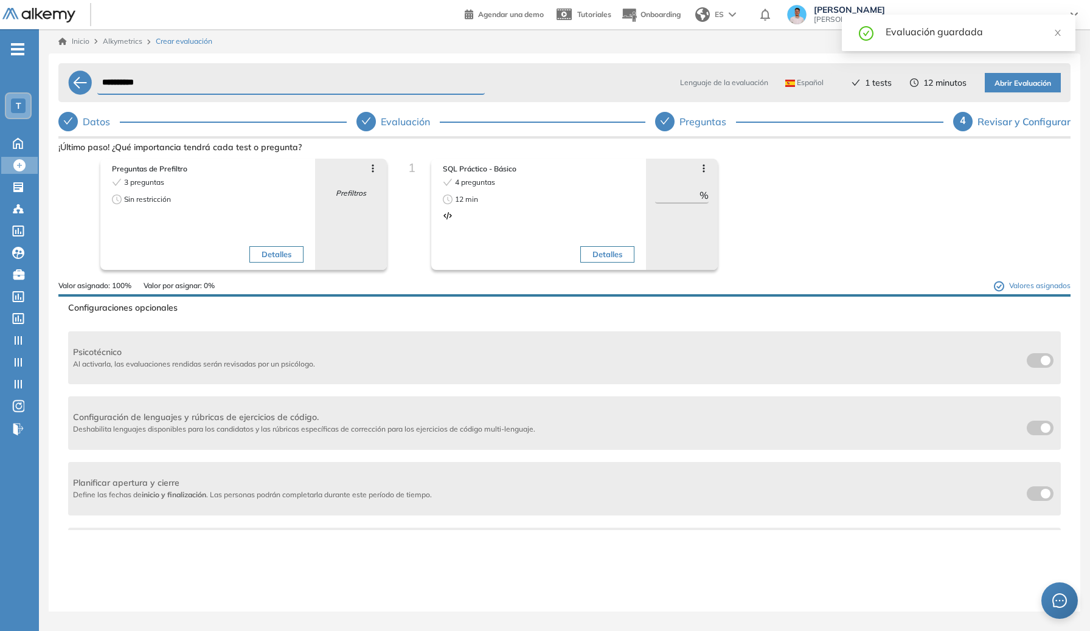
click at [780, 84] on span "Abrir Evaluación" at bounding box center [1023, 84] width 57 height 12
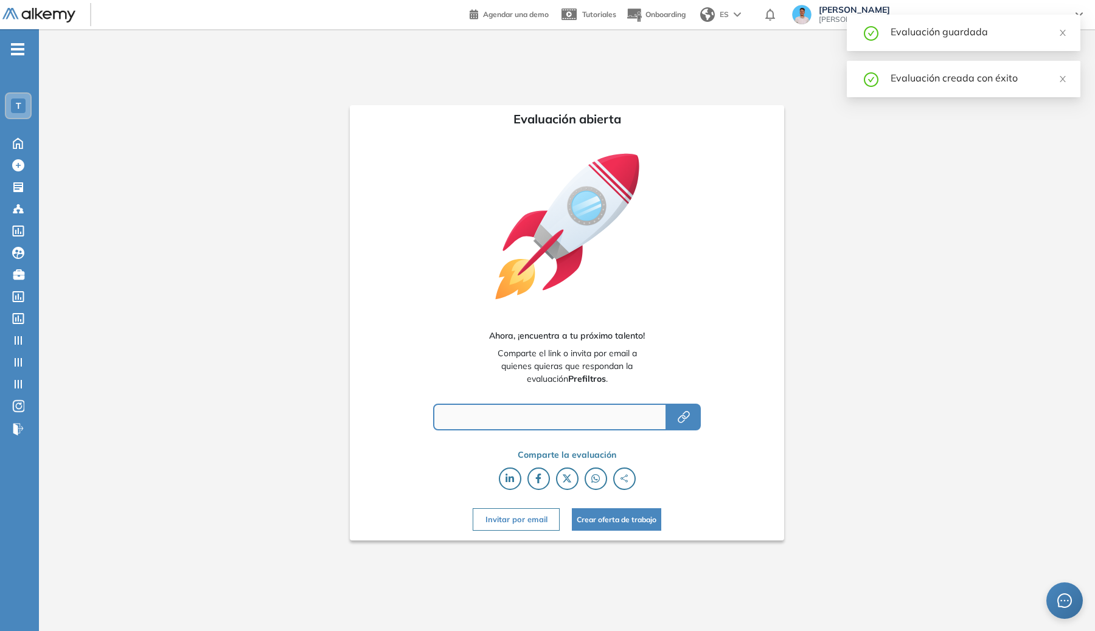
type input "**********"
click at [692, 422] on button "button" at bounding box center [684, 417] width 34 height 27
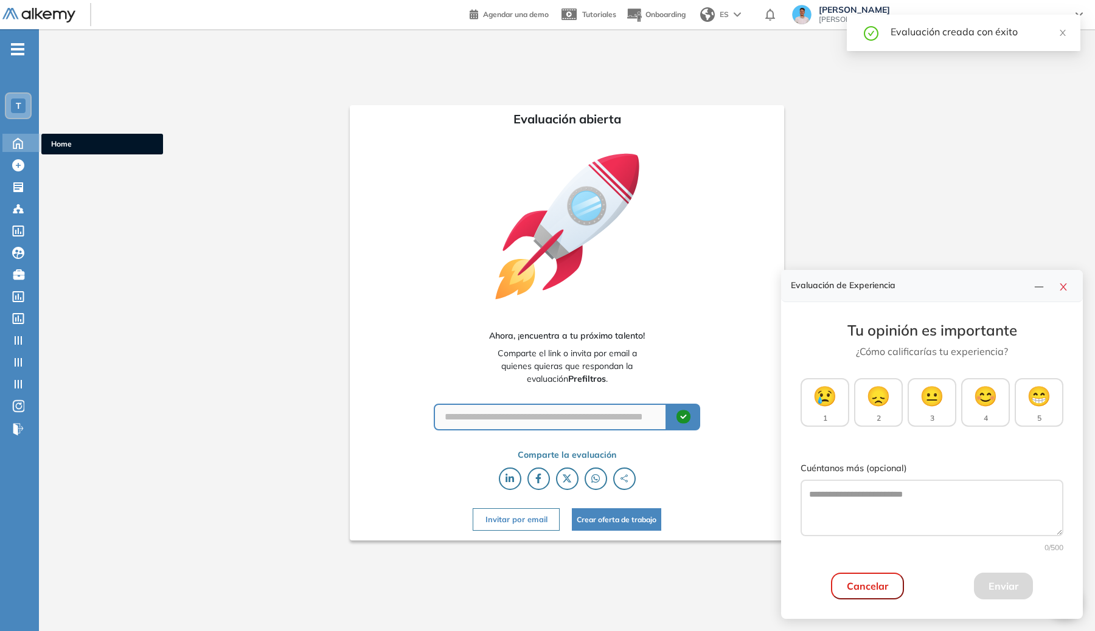
click at [25, 137] on icon at bounding box center [17, 142] width 21 height 15
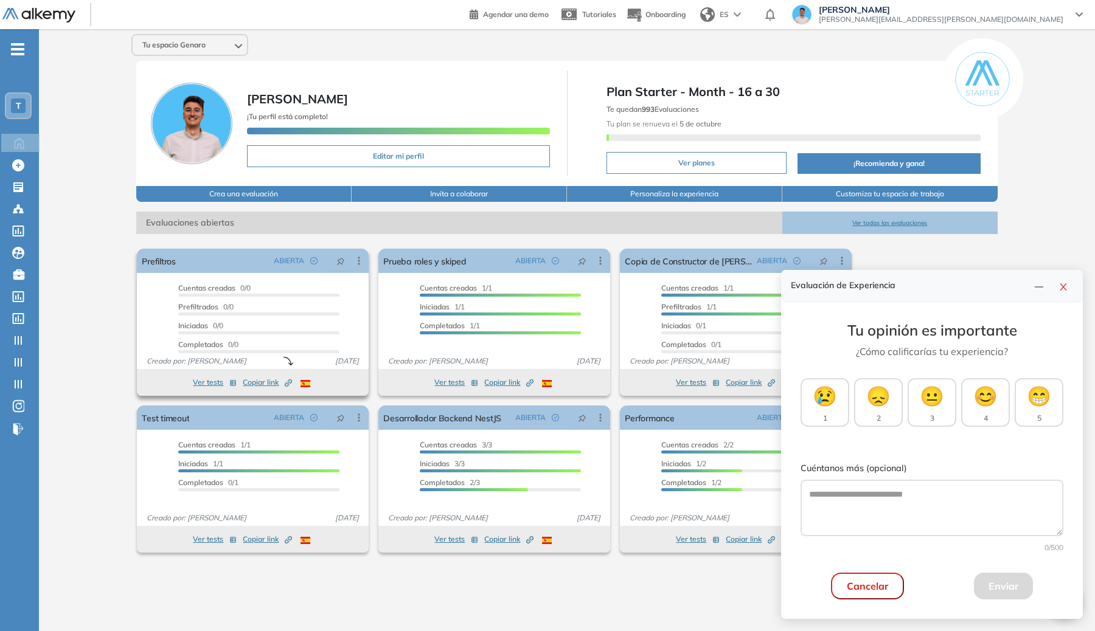
click at [203, 378] on button "Ver tests" at bounding box center [215, 382] width 44 height 15
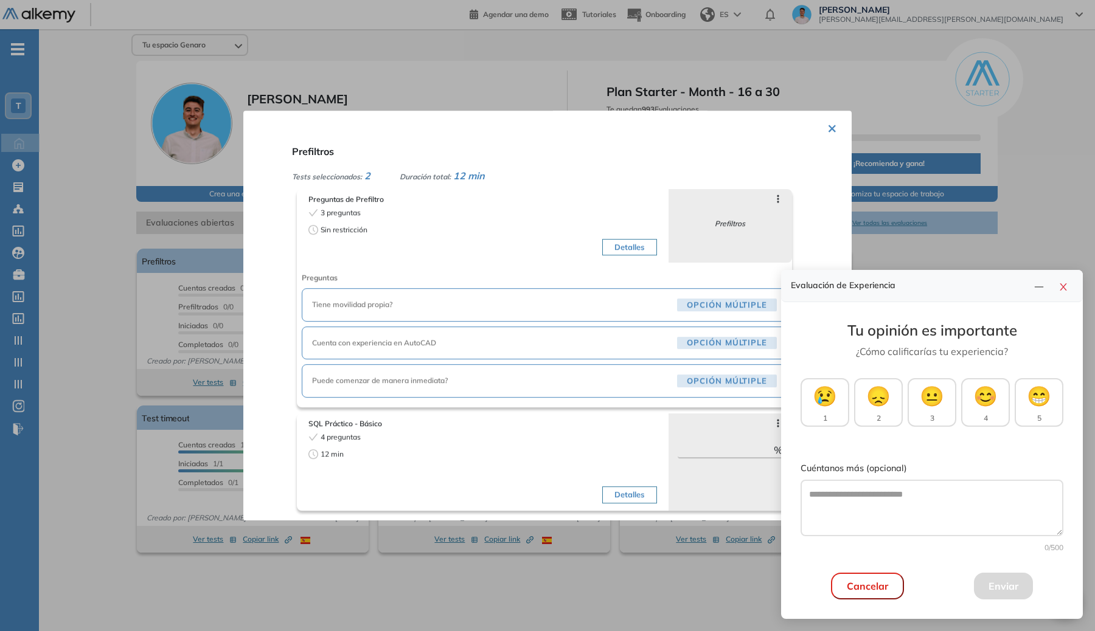
click at [780, 279] on button "button" at bounding box center [1063, 285] width 19 height 17
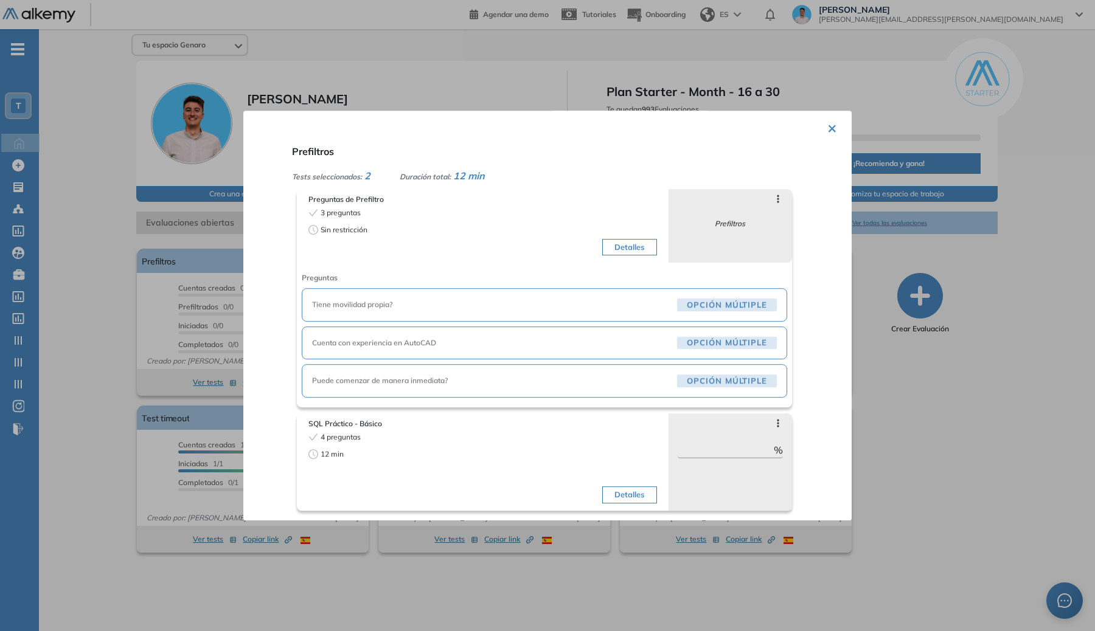
click at [780, 119] on div "× Prefiltros Tests seleccionados: 2 Duración total: 12 min Preguntas de Prefilt…" at bounding box center [547, 316] width 608 height 410
click at [780, 127] on button "×" at bounding box center [832, 128] width 10 height 24
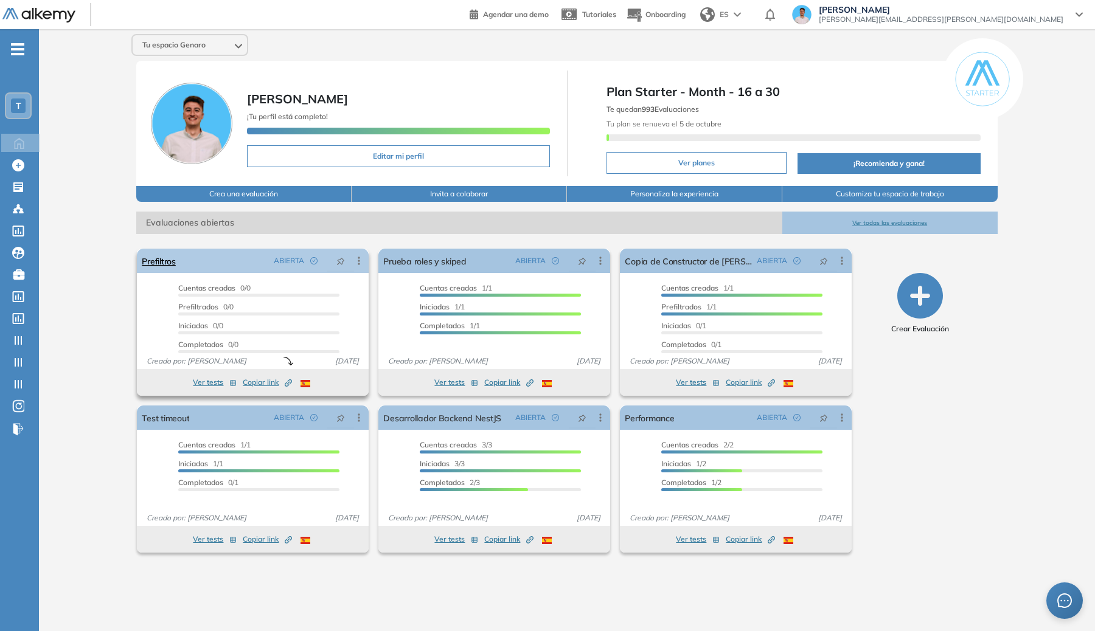
click at [361, 261] on icon at bounding box center [359, 261] width 12 height 12
click at [327, 307] on div "Duplicar" at bounding box center [310, 305] width 89 height 13
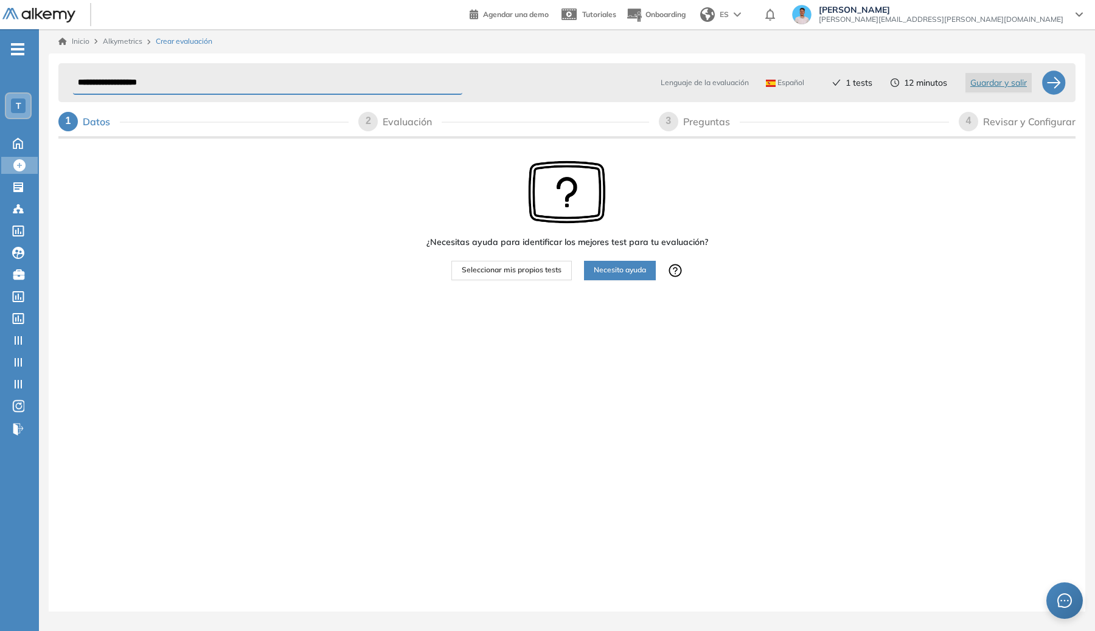
click at [689, 125] on div "Preguntas" at bounding box center [711, 121] width 57 height 19
select select "*****"
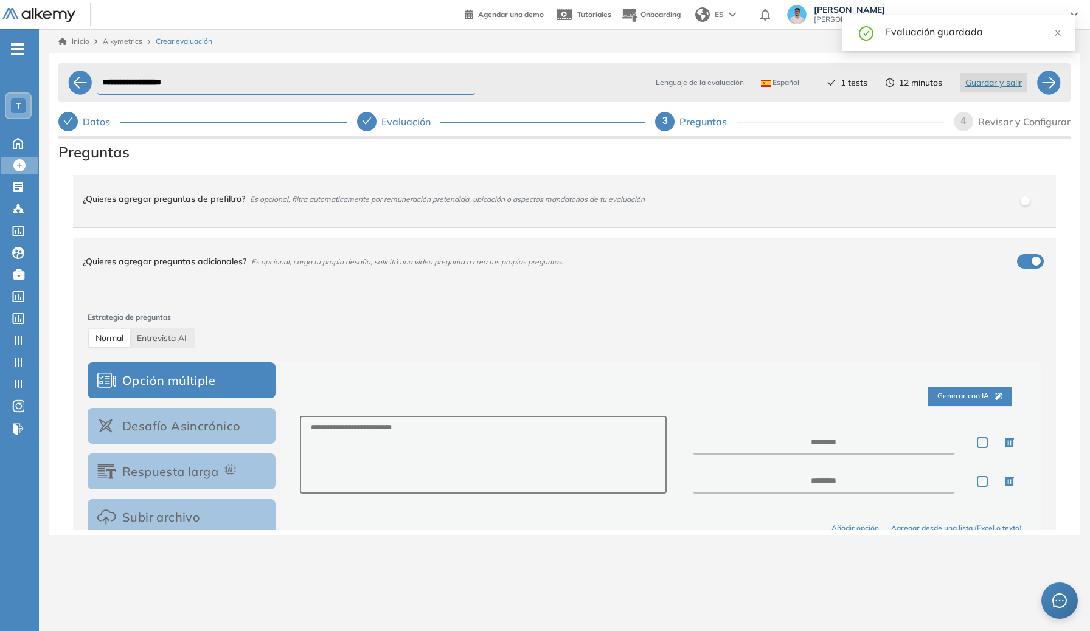
drag, startPoint x: 667, startPoint y: 259, endPoint x: 669, endPoint y: 248, distance: 10.4
click at [667, 257] on div "¿Quieres agregar preguntas adicionales? Es opcional, carga tu propio desafío, s…" at bounding box center [557, 261] width 949 height 33
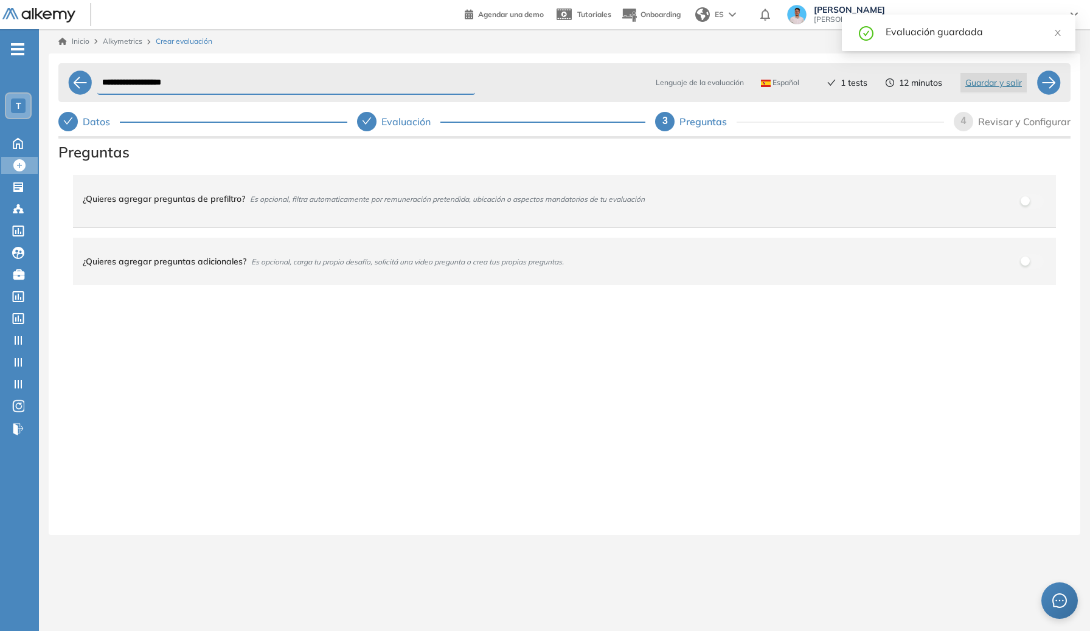
click at [679, 224] on div "¿Quieres agregar preguntas de prefiltro? Es opcional, filtra automaticamente po…" at bounding box center [564, 201] width 983 height 52
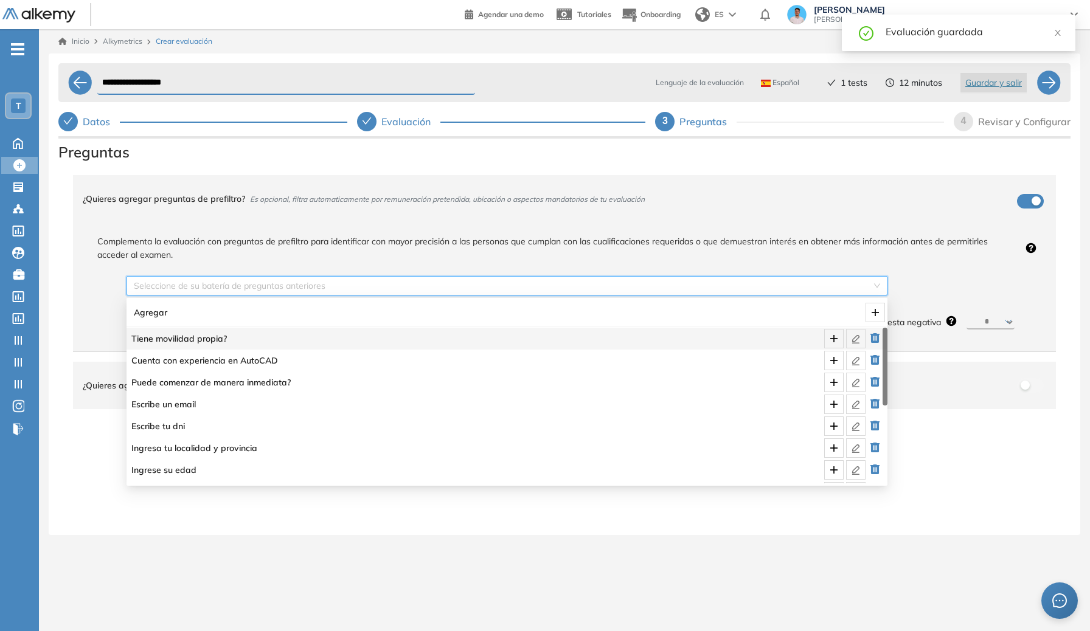
click at [749, 285] on input "search" at bounding box center [503, 286] width 738 height 18
click at [780, 337] on icon "plus" at bounding box center [834, 339] width 10 height 10
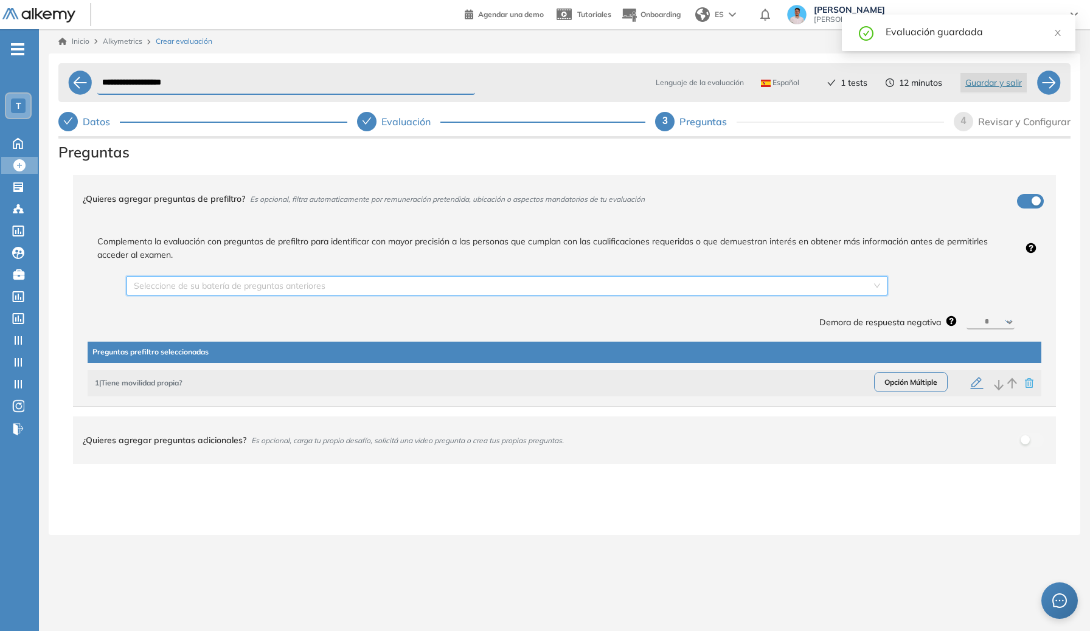
click at [780, 294] on input "search" at bounding box center [503, 286] width 738 height 18
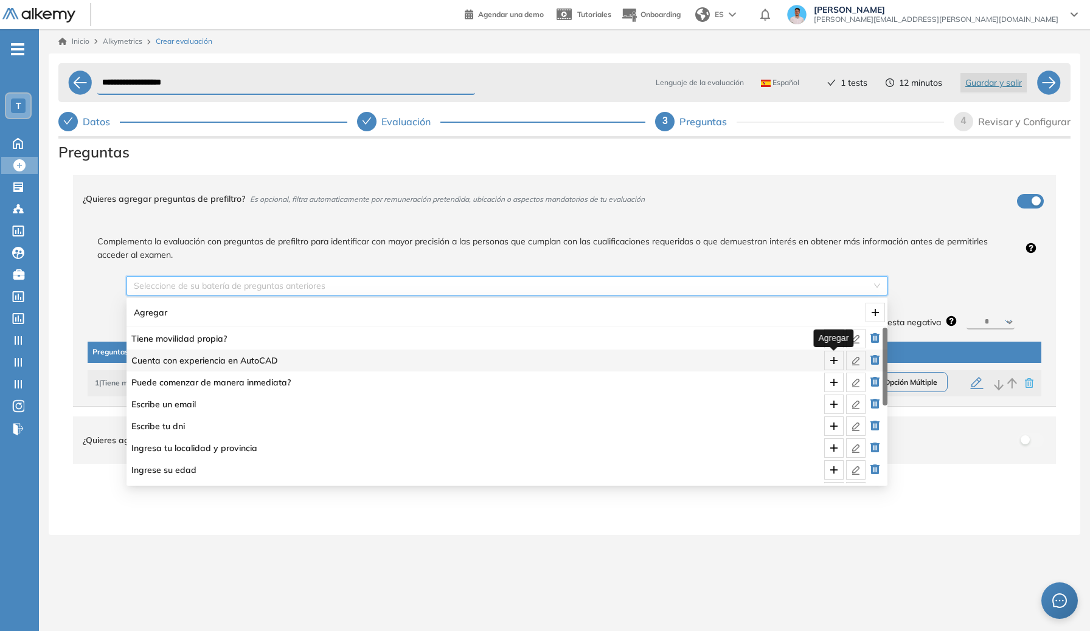
click at [780, 356] on span "plus" at bounding box center [834, 361] width 18 height 10
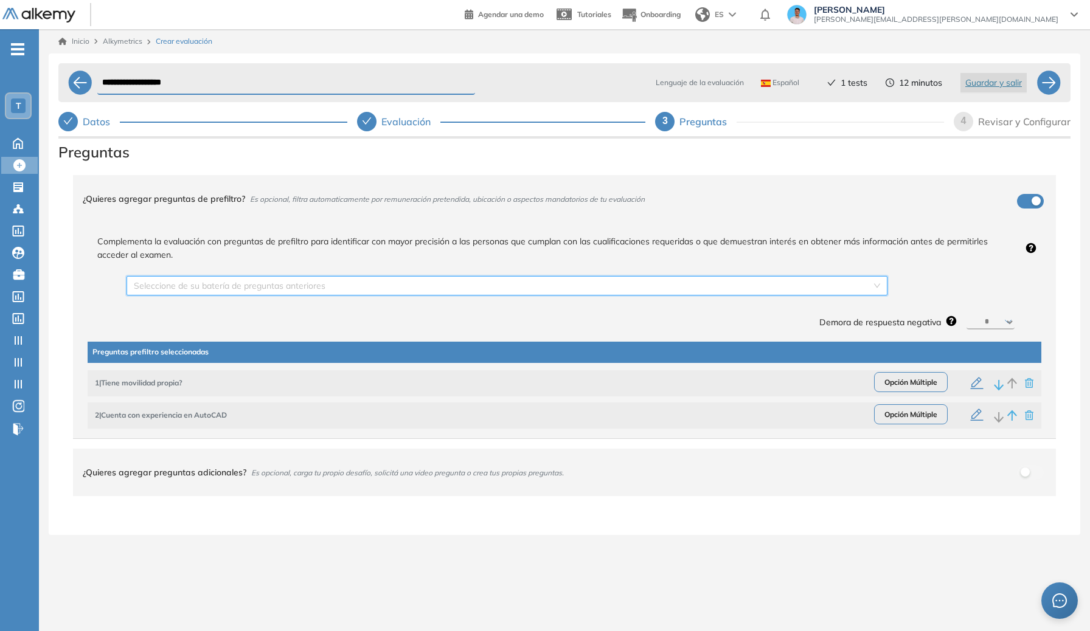
click at [780, 297] on div "Seleccione de su batería de preguntas anteriores Demora de respuesta negativa *…" at bounding box center [574, 299] width 915 height 66
click at [780, 290] on input "search" at bounding box center [503, 286] width 738 height 18
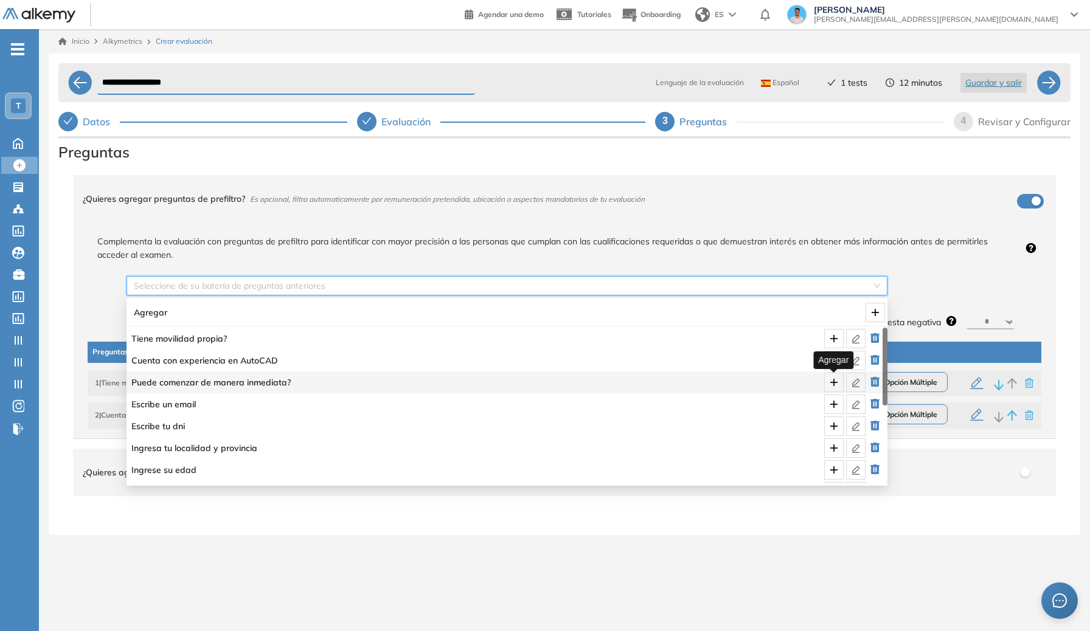
click at [780, 383] on icon "plus" at bounding box center [834, 383] width 10 height 10
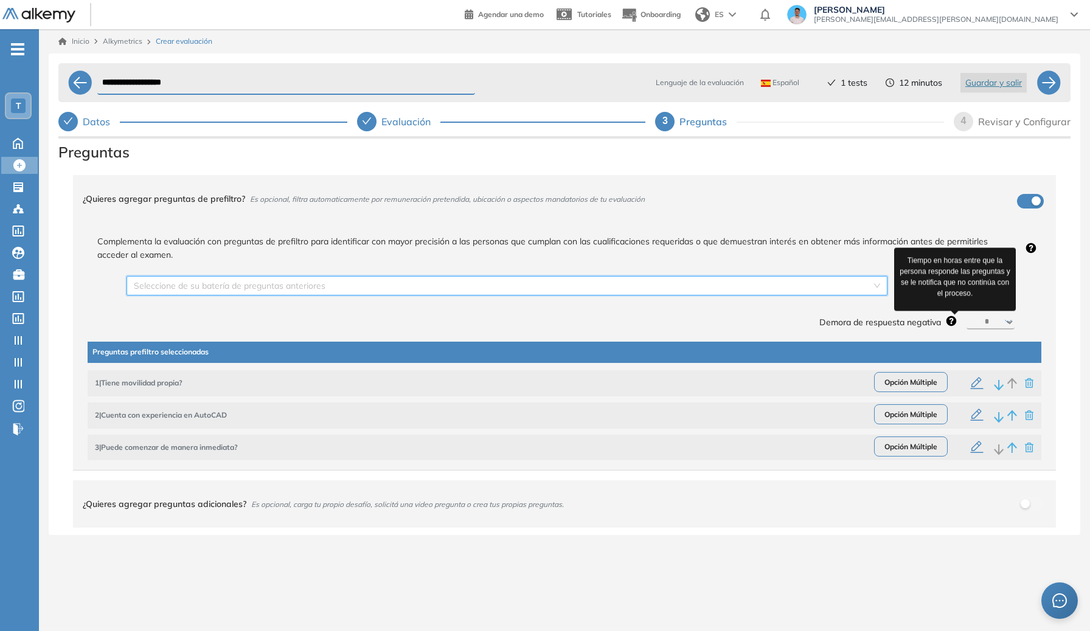
click at [780, 325] on select "********* ****** ****** ****** ******" at bounding box center [991, 322] width 48 height 15
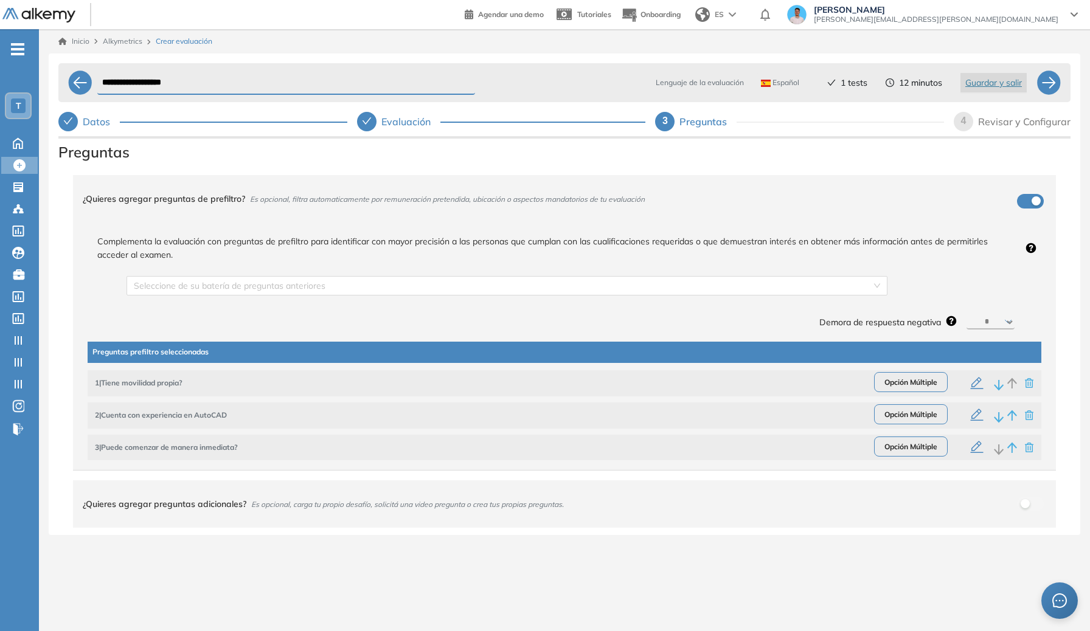
select select "**"
click at [780, 315] on select "********* ****** ****** ****** ******" at bounding box center [991, 322] width 48 height 15
click at [780, 386] on icon "button" at bounding box center [977, 384] width 15 height 15
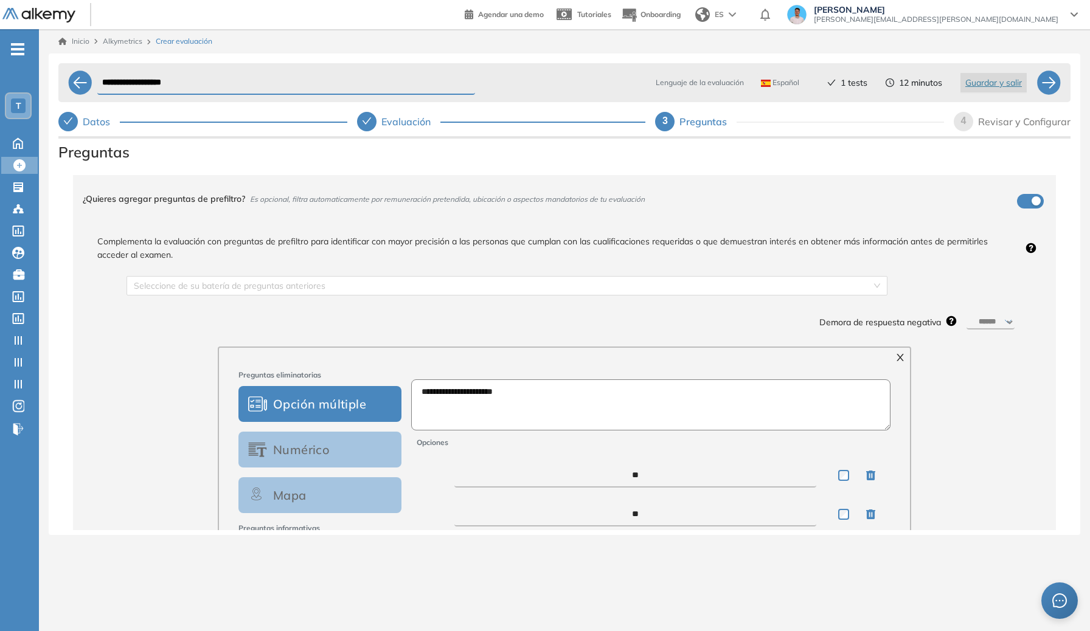
click at [780, 361] on icon "close" at bounding box center [900, 357] width 7 height 7
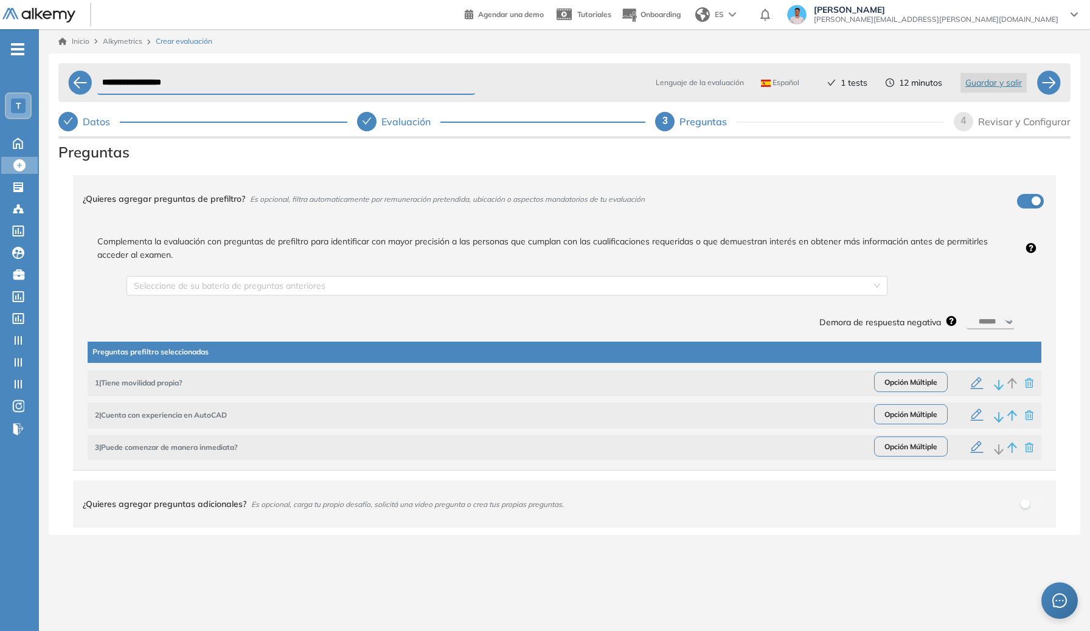
scroll to position [21, 0]
drag, startPoint x: 886, startPoint y: 263, endPoint x: 864, endPoint y: 266, distance: 21.5
click at [780, 276] on div "Seleccione de su batería de preguntas anteriores" at bounding box center [507, 285] width 761 height 19
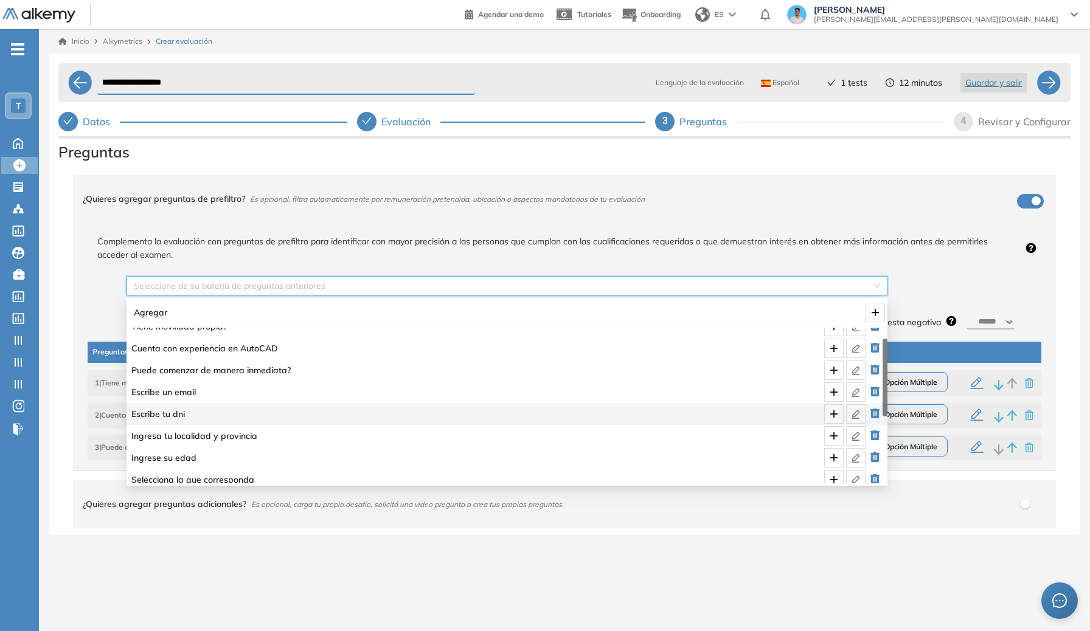
scroll to position [12, 0]
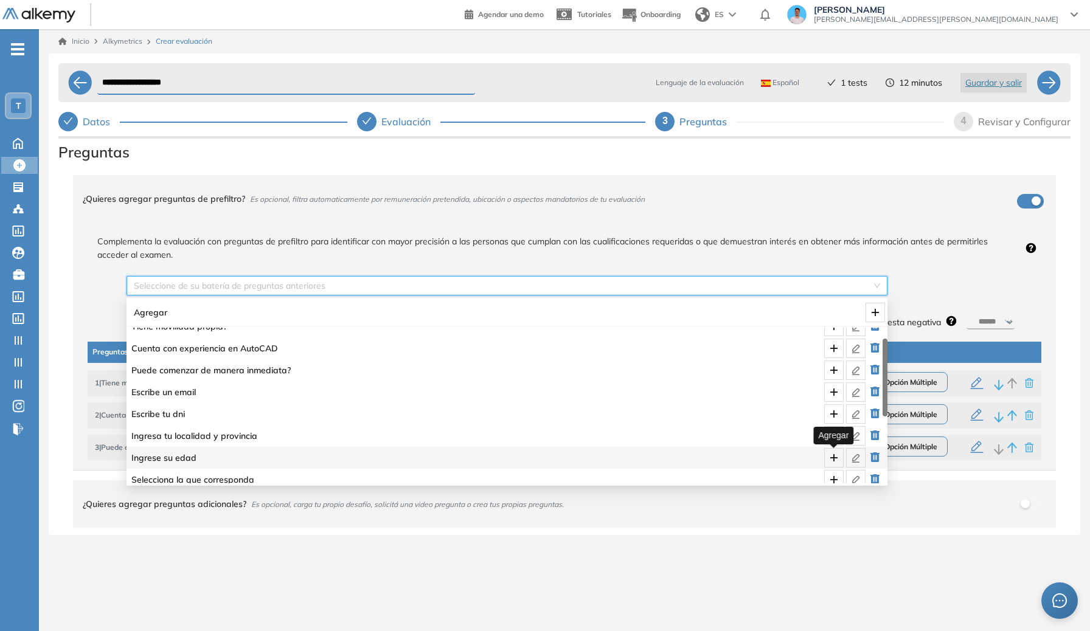
click at [780, 453] on icon "plus" at bounding box center [834, 458] width 10 height 10
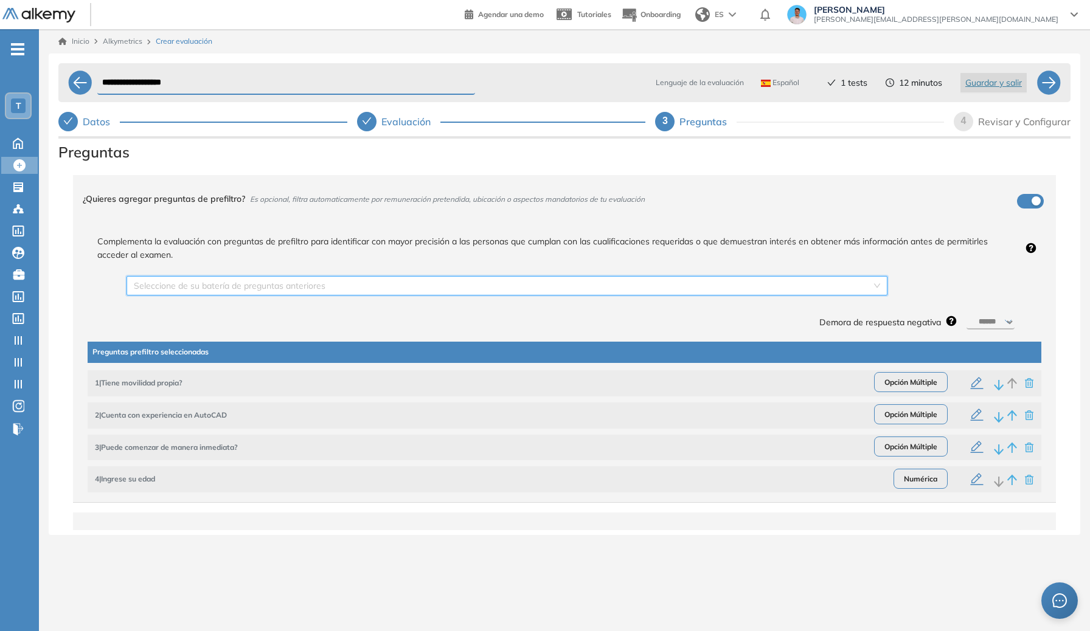
click at [780, 473] on icon "button" at bounding box center [977, 480] width 15 height 15
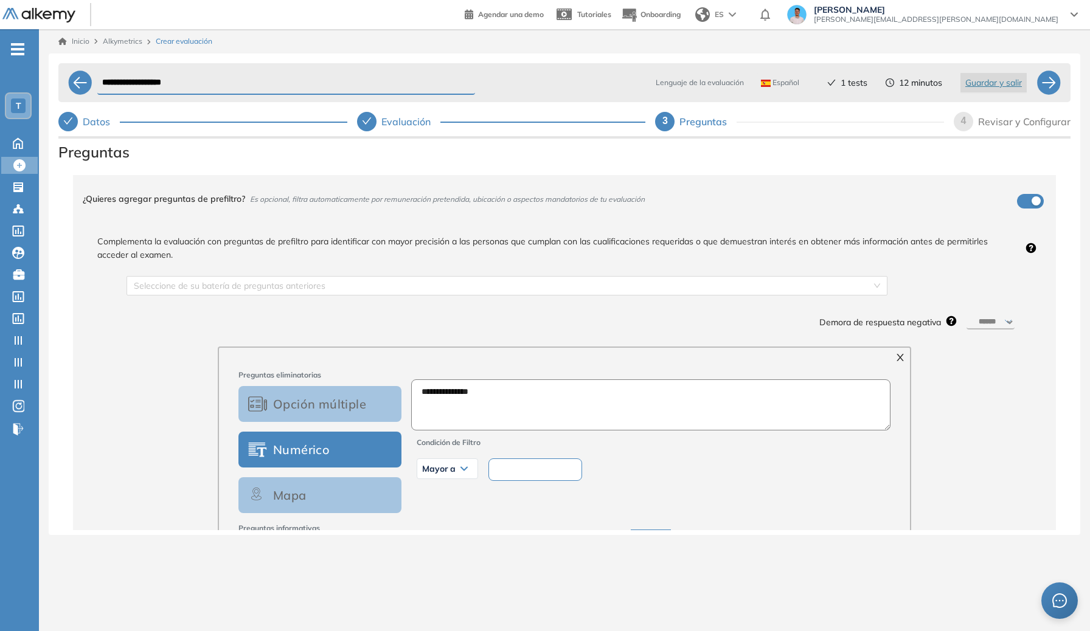
click at [780, 353] on span "close" at bounding box center [900, 358] width 19 height 10
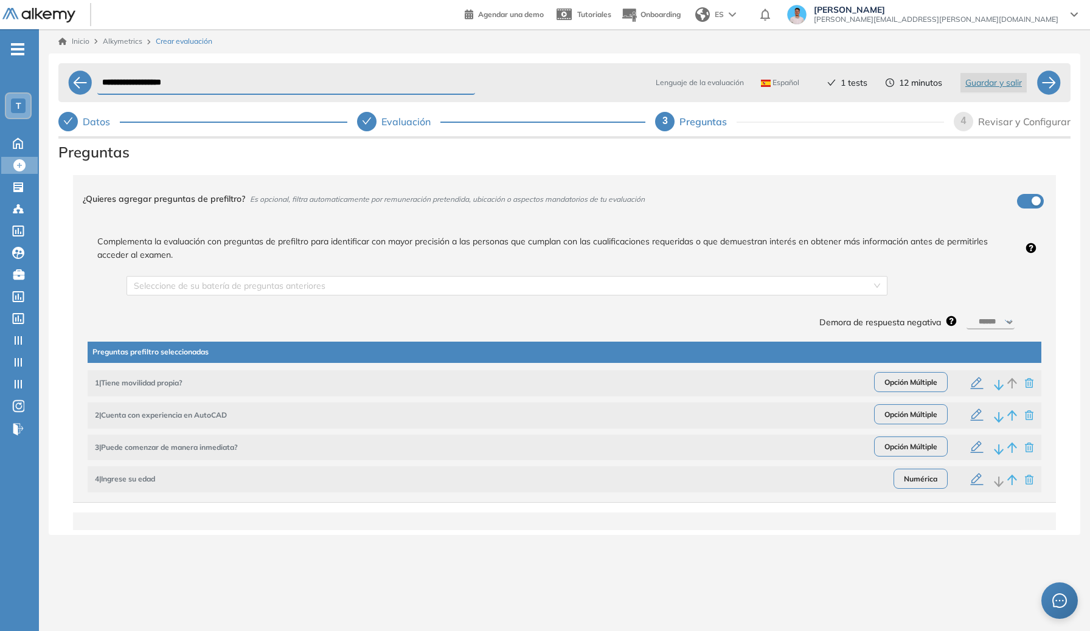
click at [780, 112] on div "Revisar y Configurar" at bounding box center [1024, 121] width 92 height 19
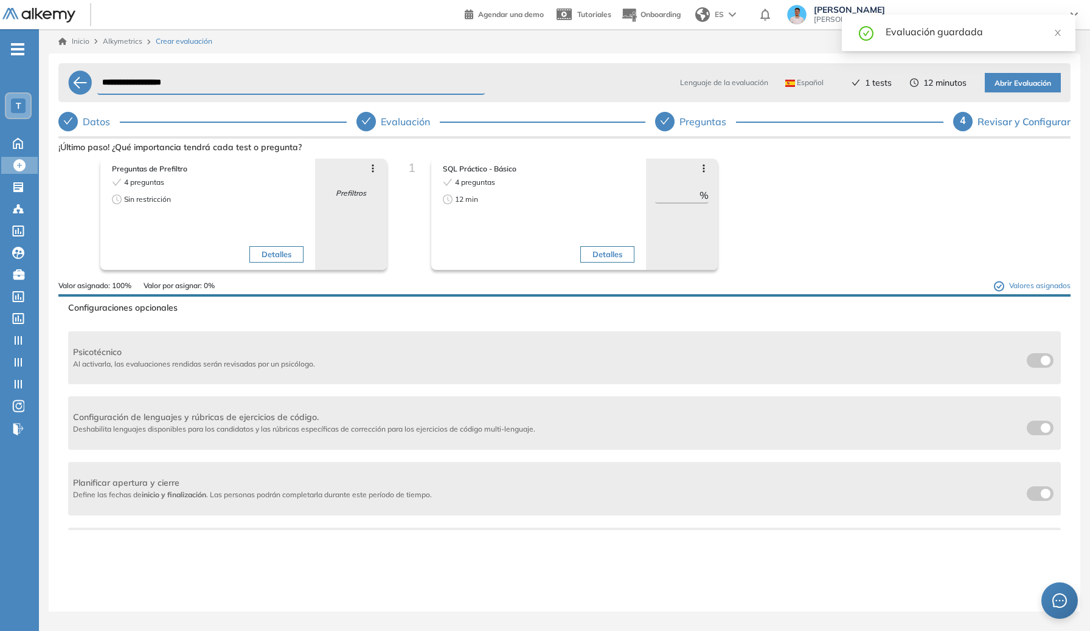
click at [780, 78] on span "Abrir Evaluación" at bounding box center [1023, 84] width 57 height 12
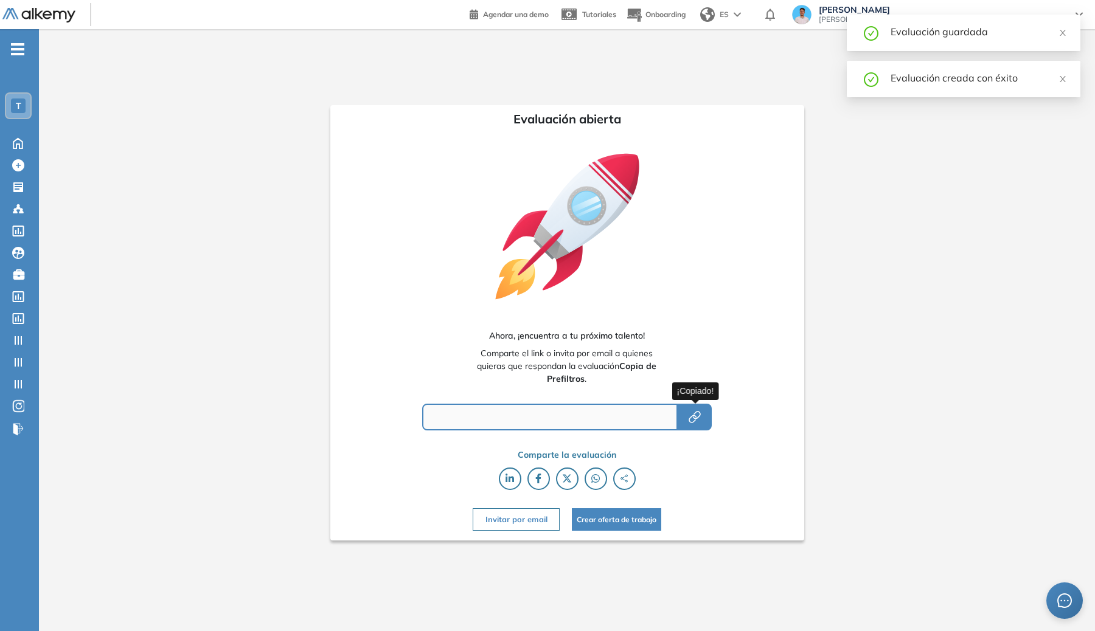
type input "**********"
click at [698, 423] on icon "button" at bounding box center [694, 417] width 15 height 15
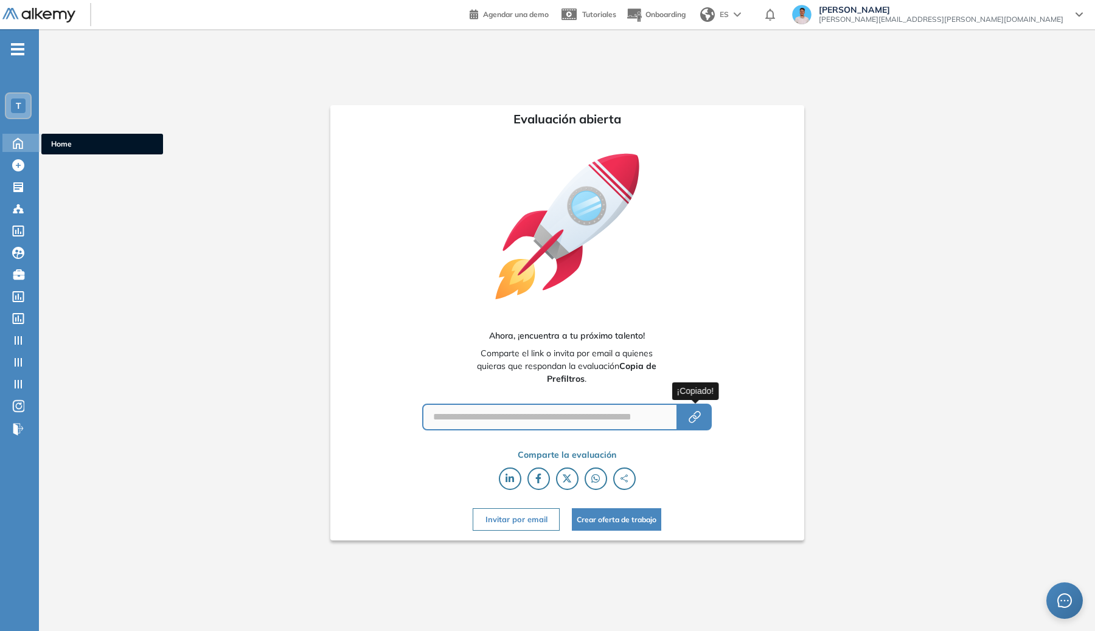
click at [17, 141] on icon at bounding box center [17, 142] width 21 height 15
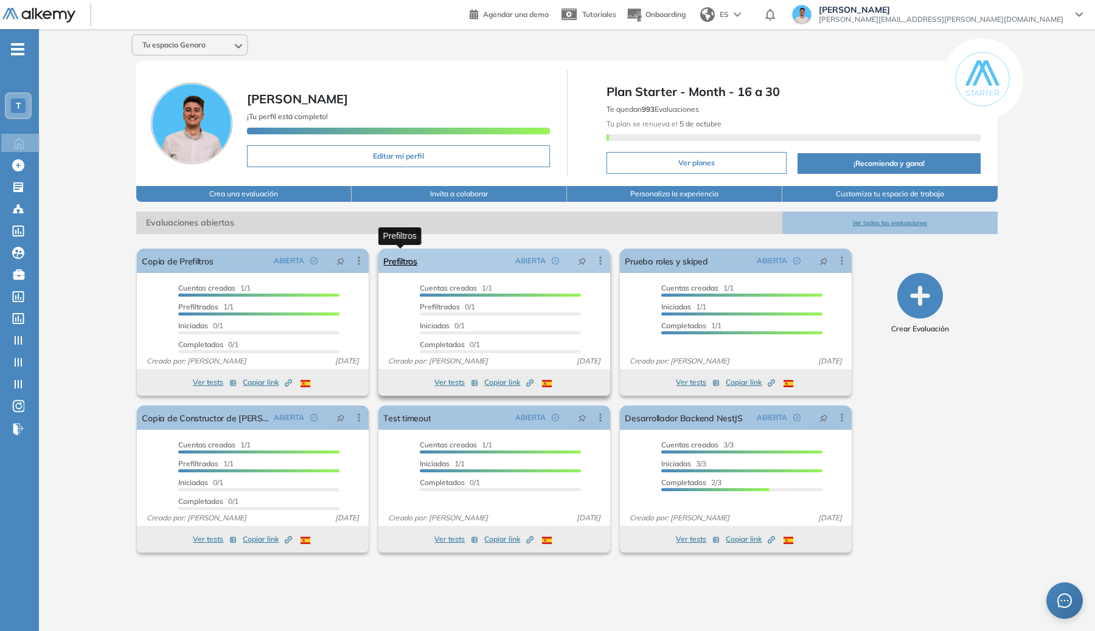
click at [408, 265] on link "Prefiltros" at bounding box center [399, 261] width 33 height 24
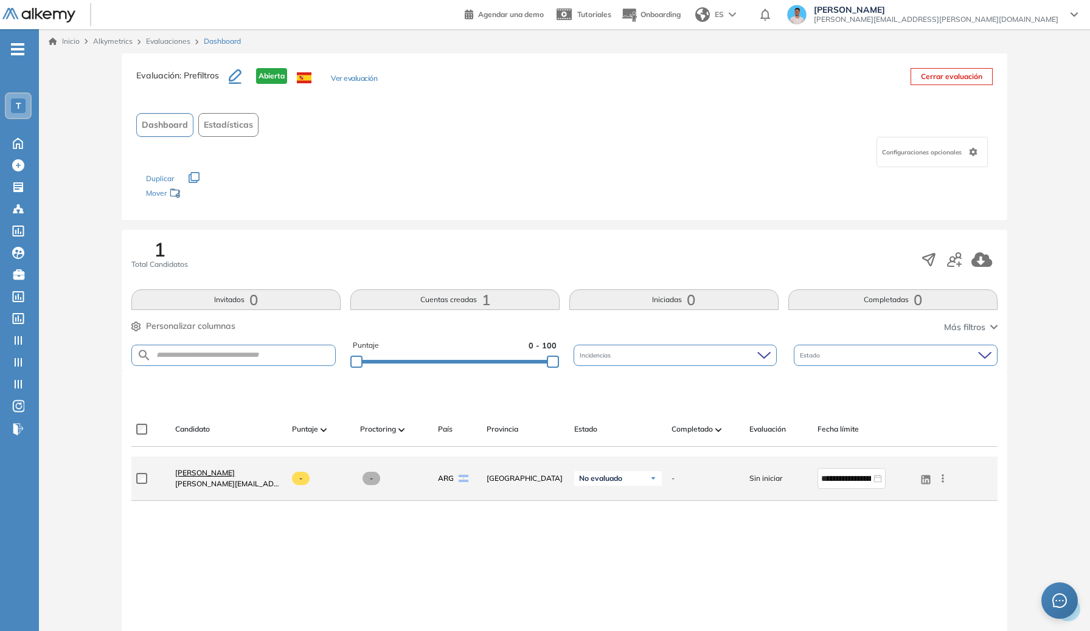
click at [226, 468] on span "[PERSON_NAME]" at bounding box center [205, 472] width 60 height 9
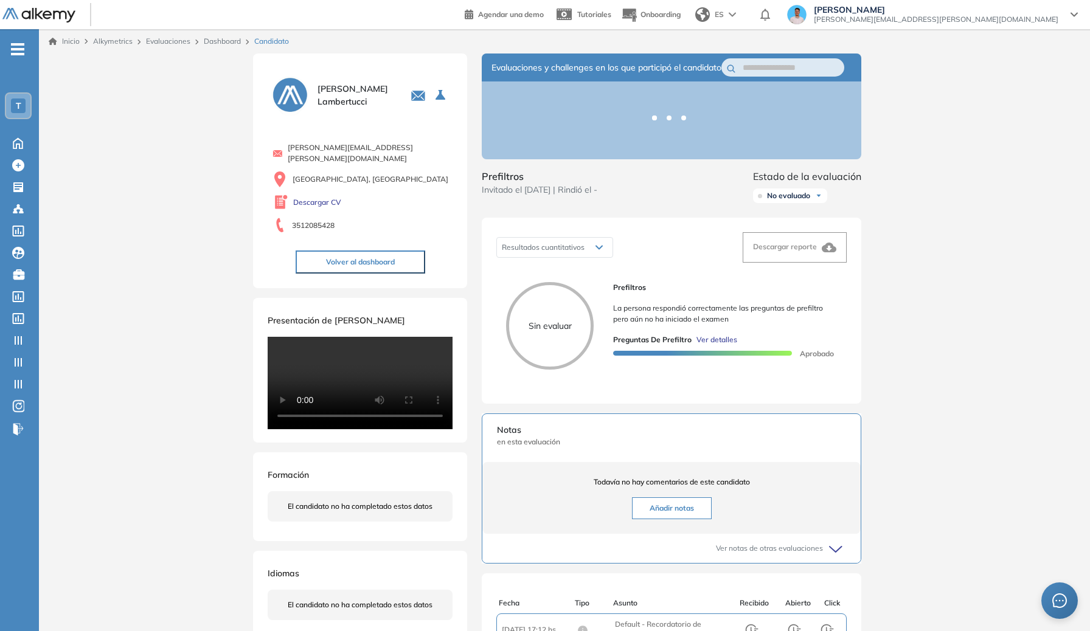
click at [722, 346] on span "Ver detalles" at bounding box center [717, 340] width 41 height 11
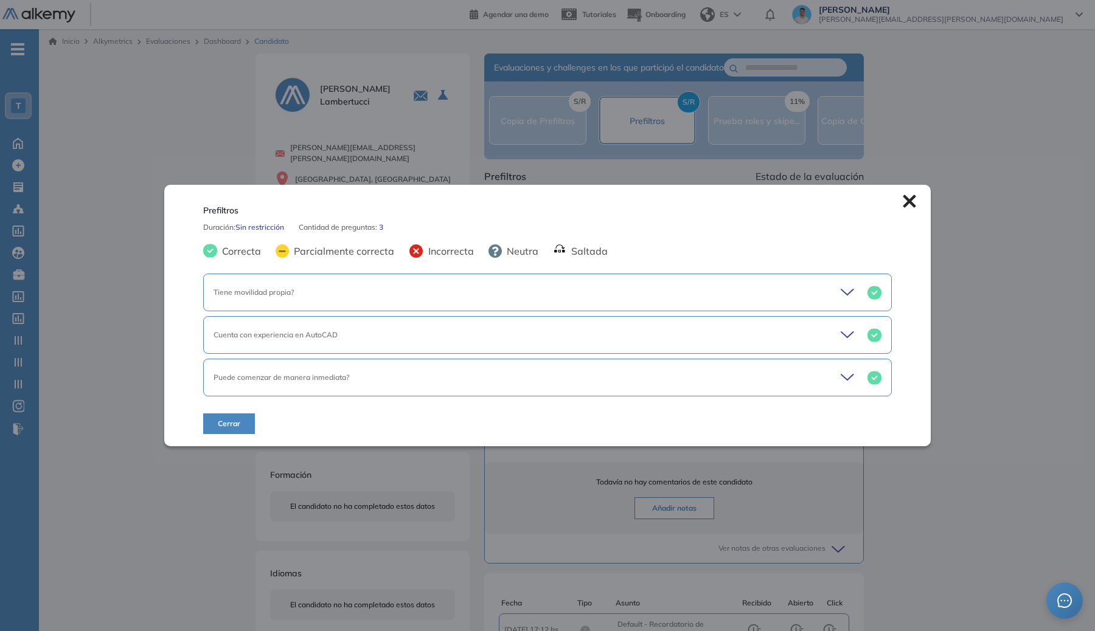
click at [780, 197] on div "Prefiltros Duración : Sin restricción Cantidad de preguntas: 3 Correcta Parcial…" at bounding box center [547, 316] width 767 height 262
click at [780, 197] on icon at bounding box center [909, 201] width 13 height 13
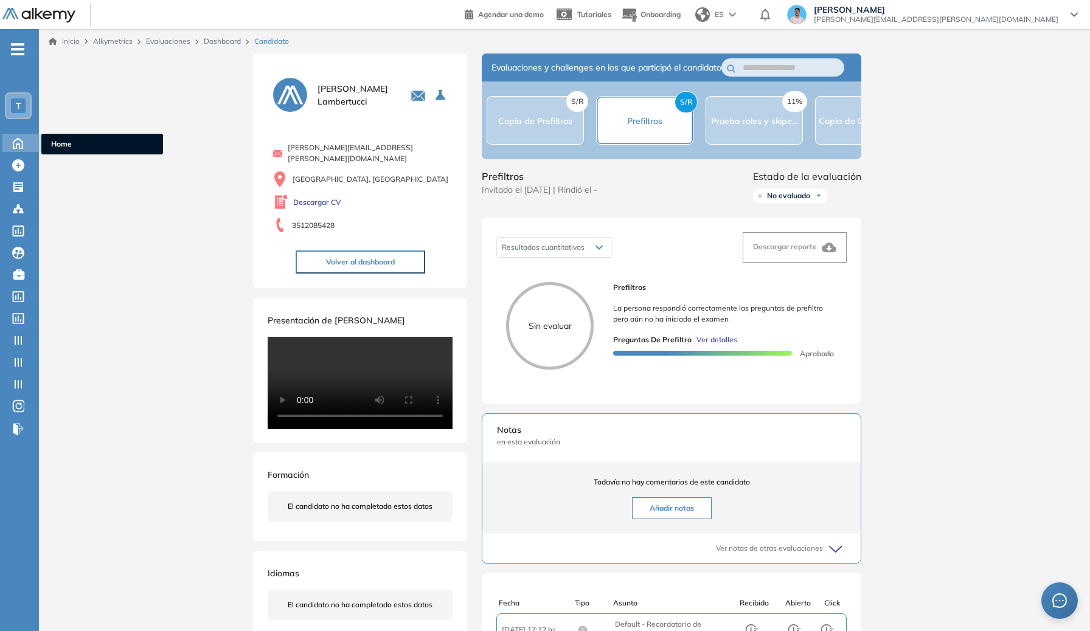
click at [13, 139] on icon at bounding box center [17, 142] width 21 height 15
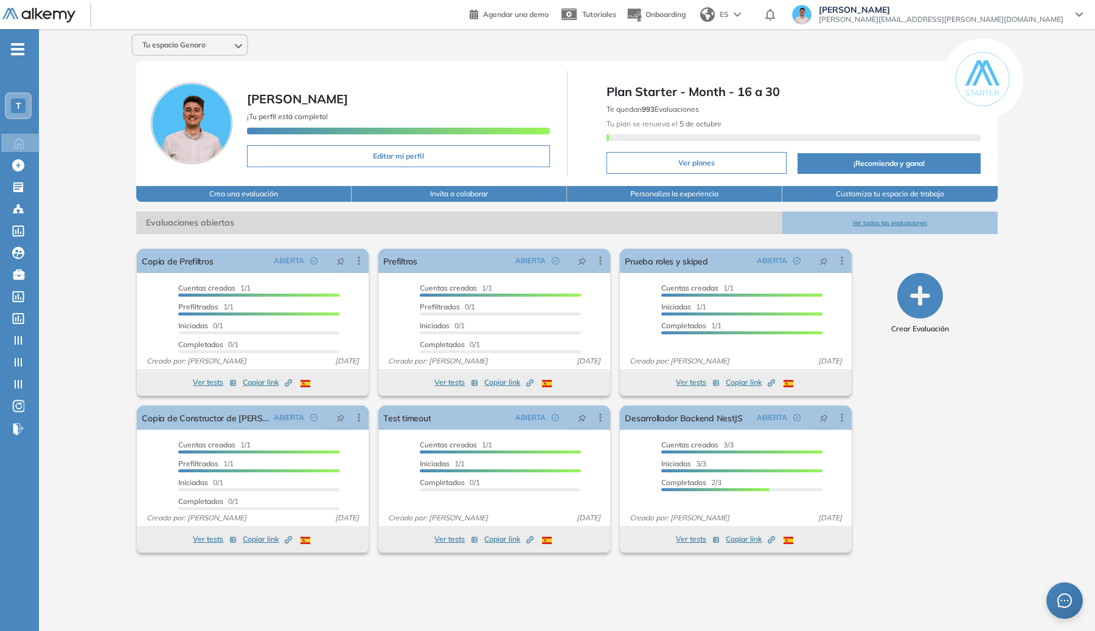
click at [21, 111] on div "T" at bounding box center [18, 106] width 15 height 15
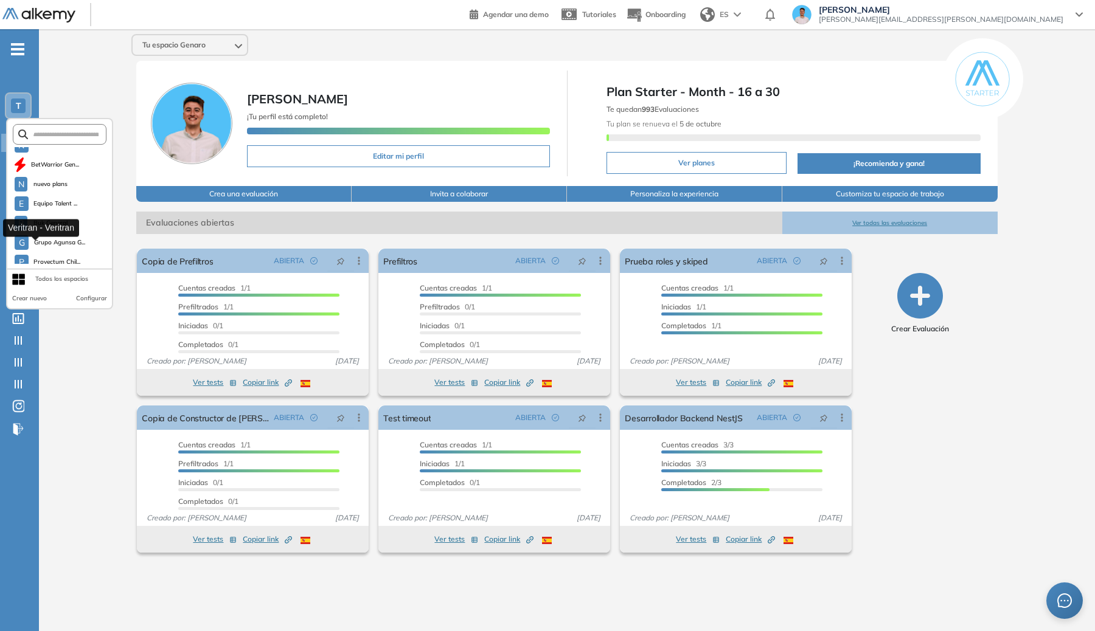
scroll to position [311, 0]
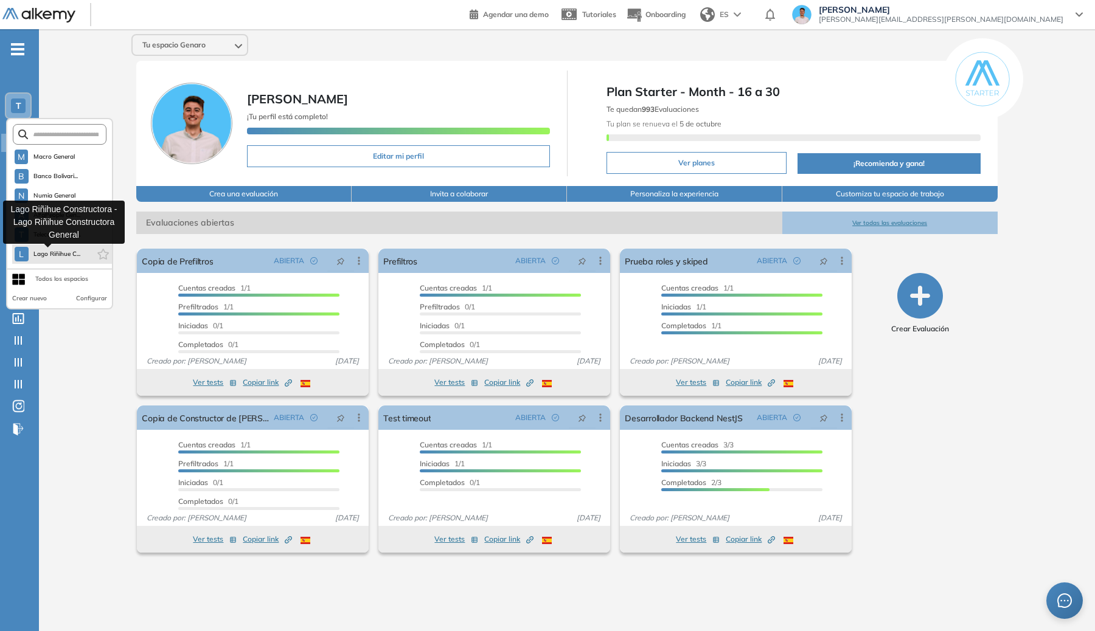
click at [54, 251] on span "Lago Riñihue C..." at bounding box center [56, 254] width 47 height 10
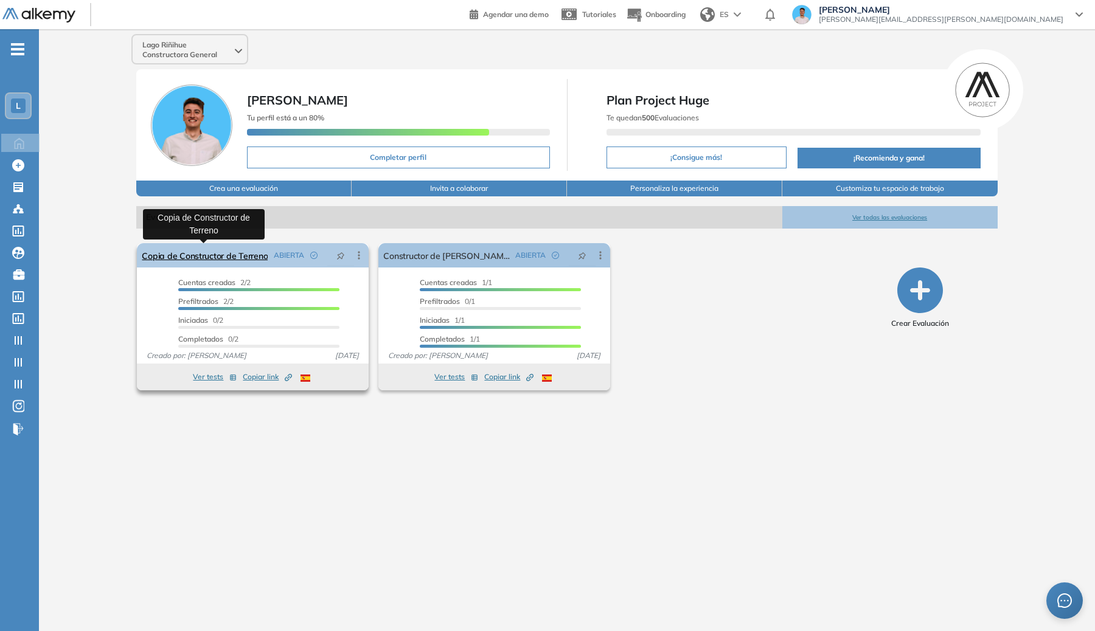
click at [218, 261] on link "Copia de Constructor de Terreno" at bounding box center [205, 255] width 126 height 24
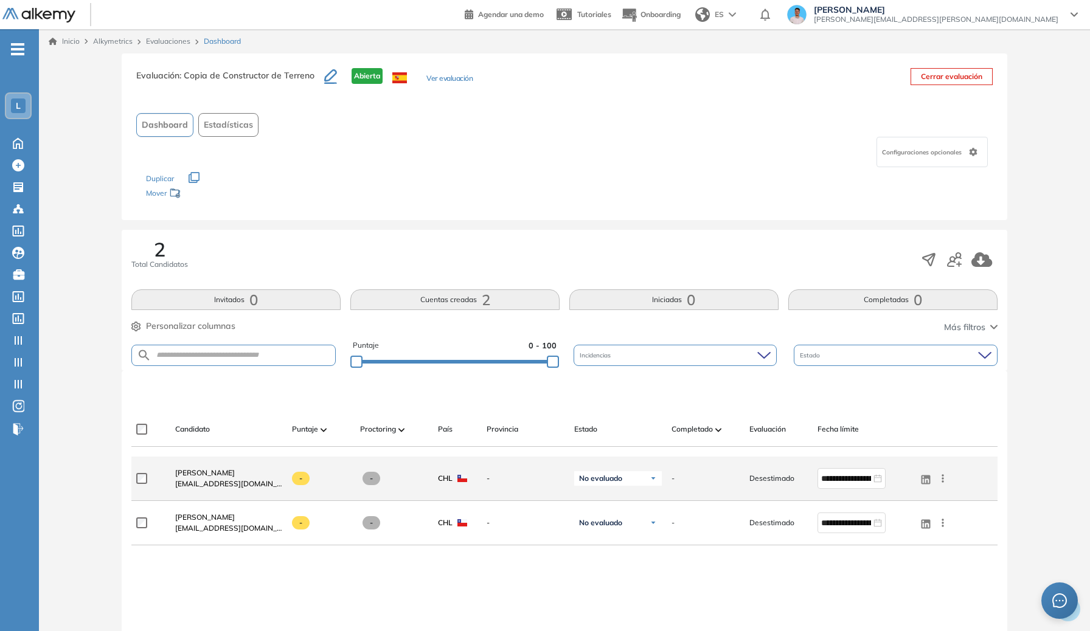
click at [195, 465] on div "[PERSON_NAME] [EMAIL_ADDRESS][DOMAIN_NAME]" at bounding box center [223, 478] width 117 height 41
click at [195, 467] on div "[PERSON_NAME] [EMAIL_ADDRESS][DOMAIN_NAME]" at bounding box center [223, 478] width 117 height 41
click at [197, 471] on span "[PERSON_NAME]" at bounding box center [205, 472] width 60 height 9
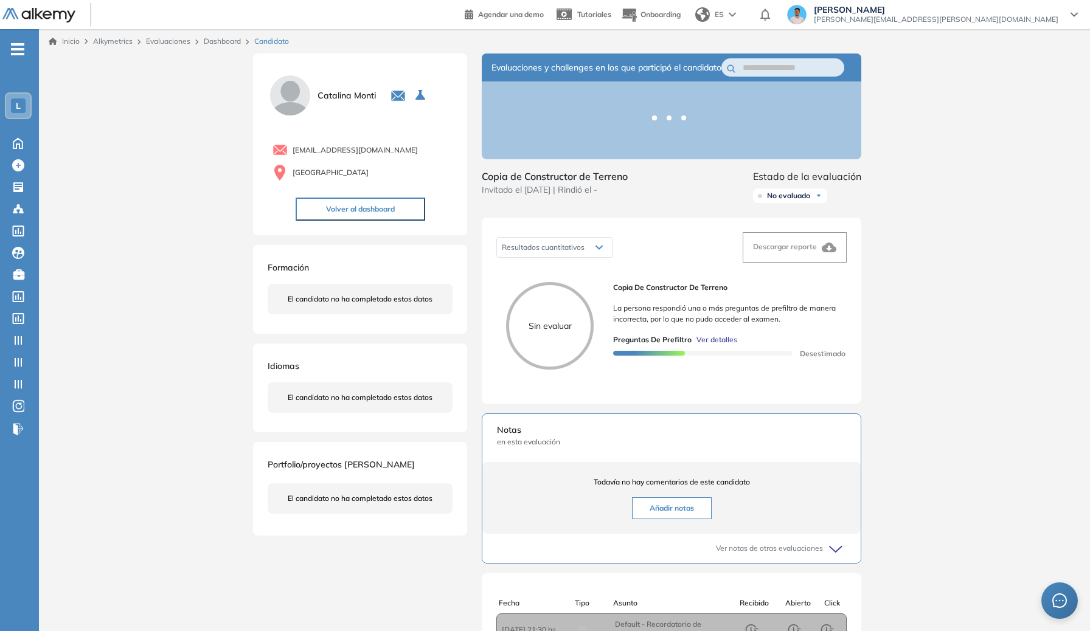
click at [707, 358] on div at bounding box center [702, 352] width 179 height 13
click at [708, 346] on span "Ver detalles" at bounding box center [717, 340] width 41 height 11
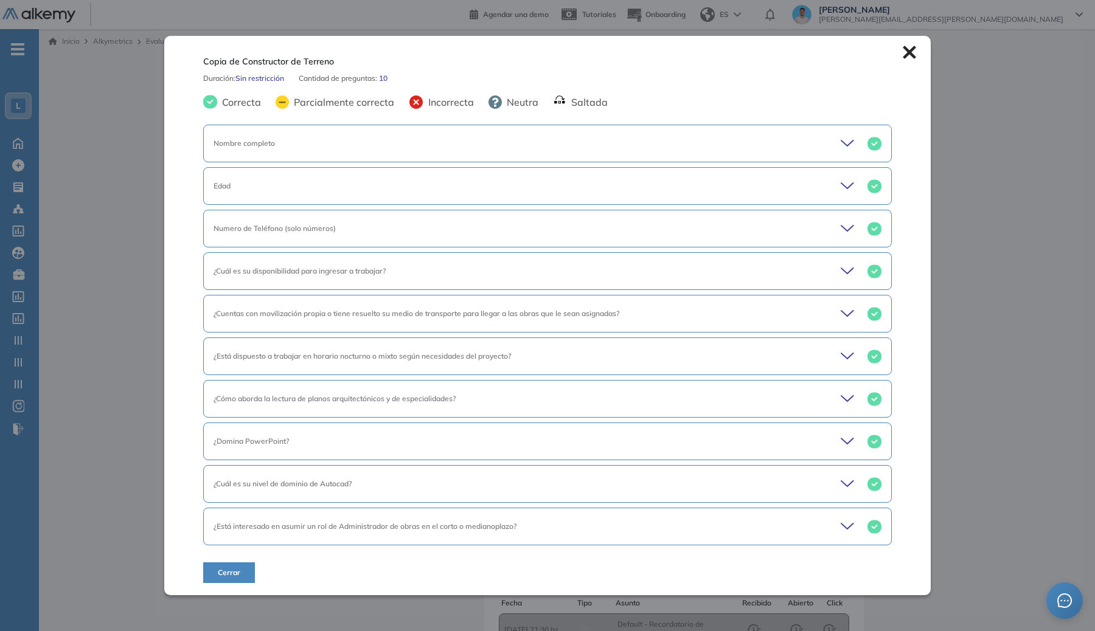
click at [780, 140] on div "Inicio Alkymetrics Evaluaciones Dashboard Candidato Copia de Constructor de Ter…" at bounding box center [567, 466] width 1056 height 875
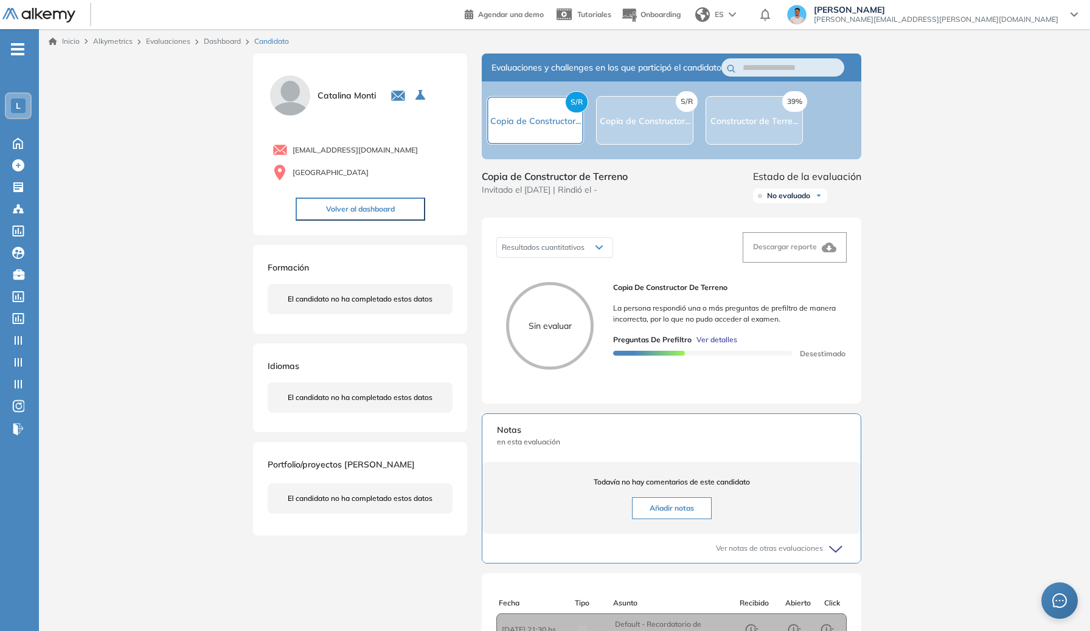
click at [10, 152] on ul "L Home Home Crear Evaluación Crear Evaluación Evaluaciones Evaluaciones Candida…" at bounding box center [19, 244] width 39 height 391
click at [11, 142] on icon at bounding box center [17, 142] width 21 height 15
